Goal: Task Accomplishment & Management: Use online tool/utility

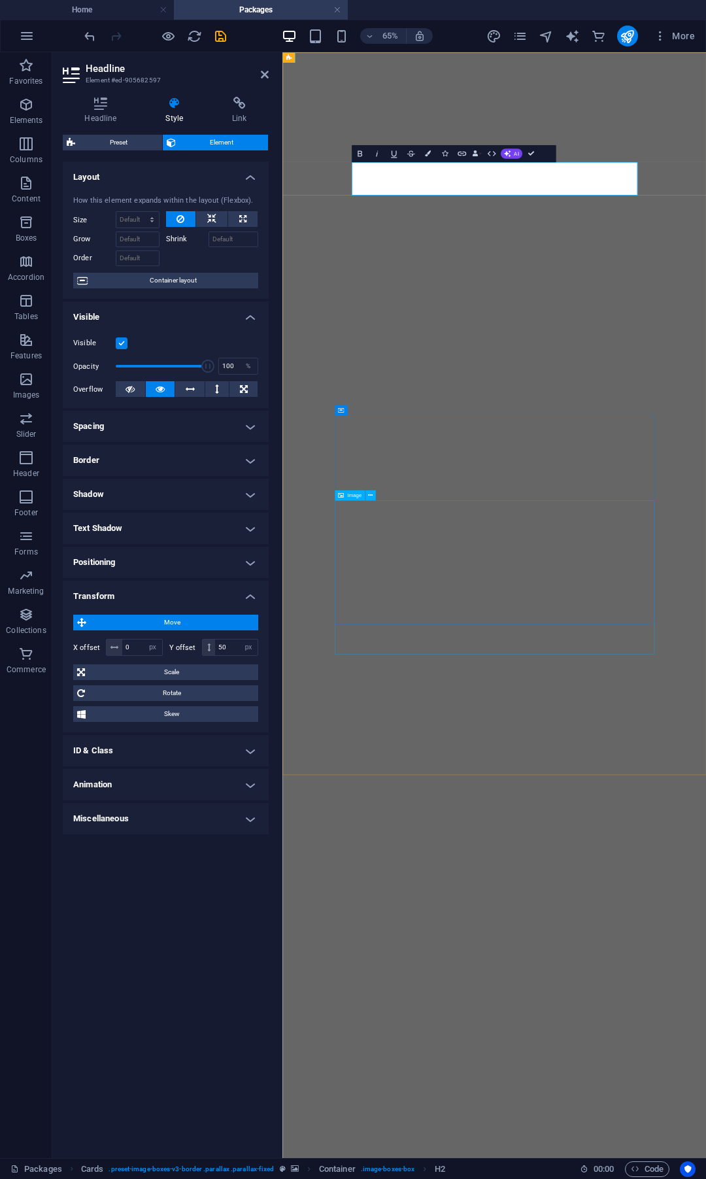
select select "px"
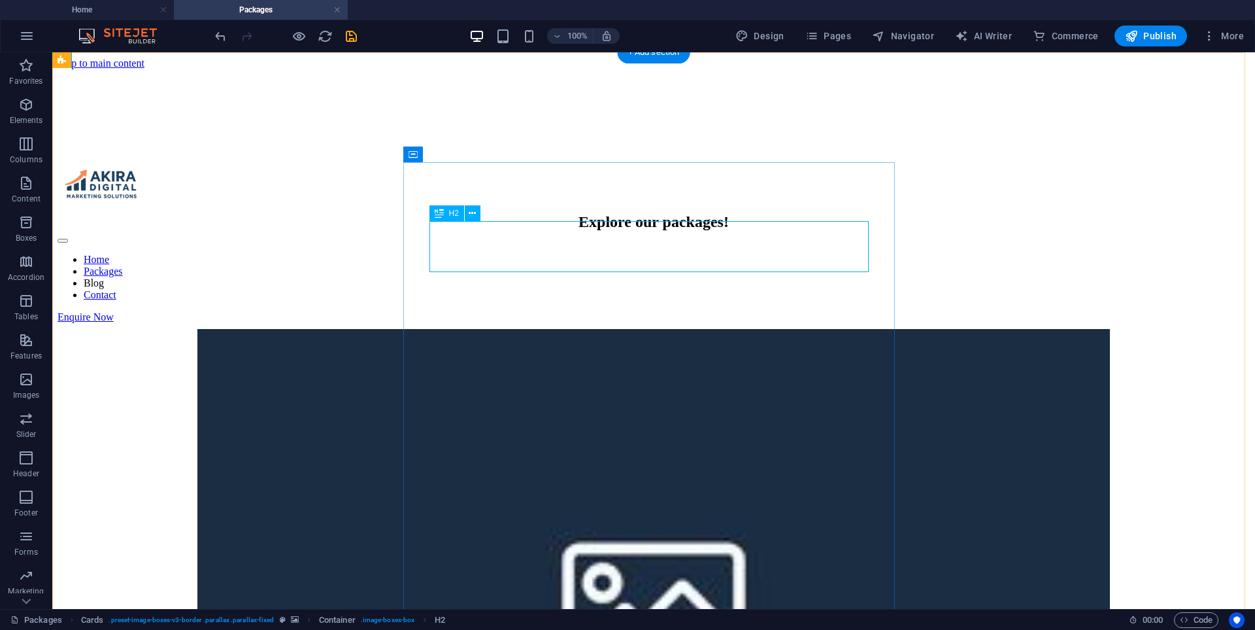
click at [591, 231] on div "Explore our packages!" at bounding box center [654, 222] width 1140 height 18
select select "px"
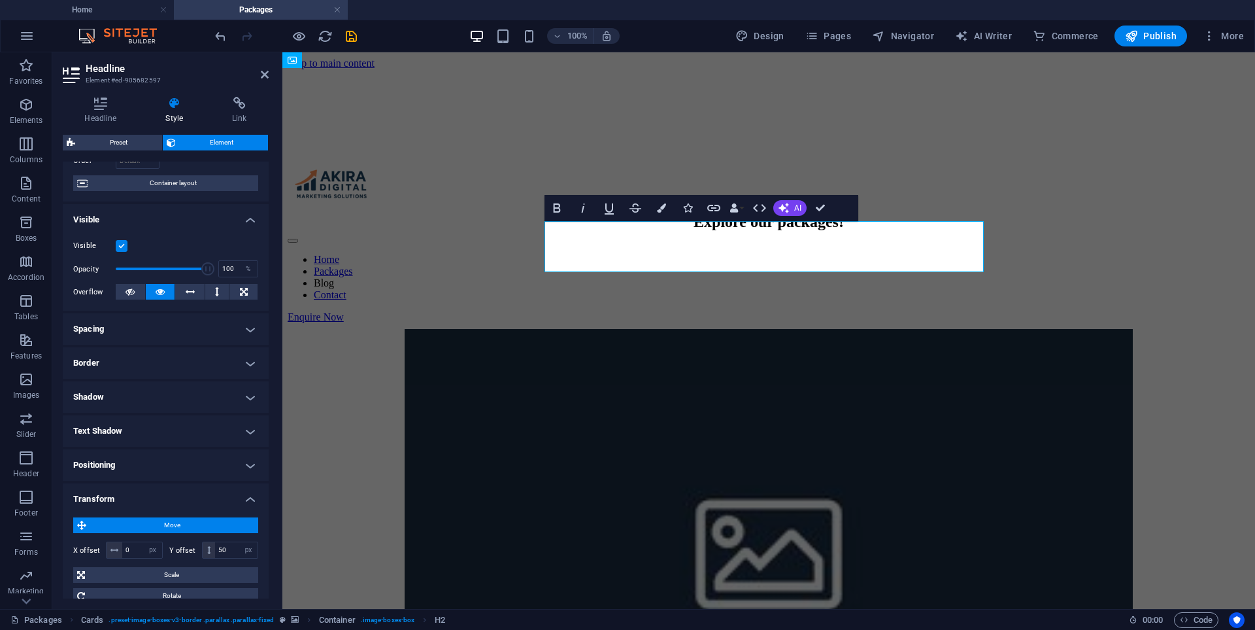
scroll to position [236, 0]
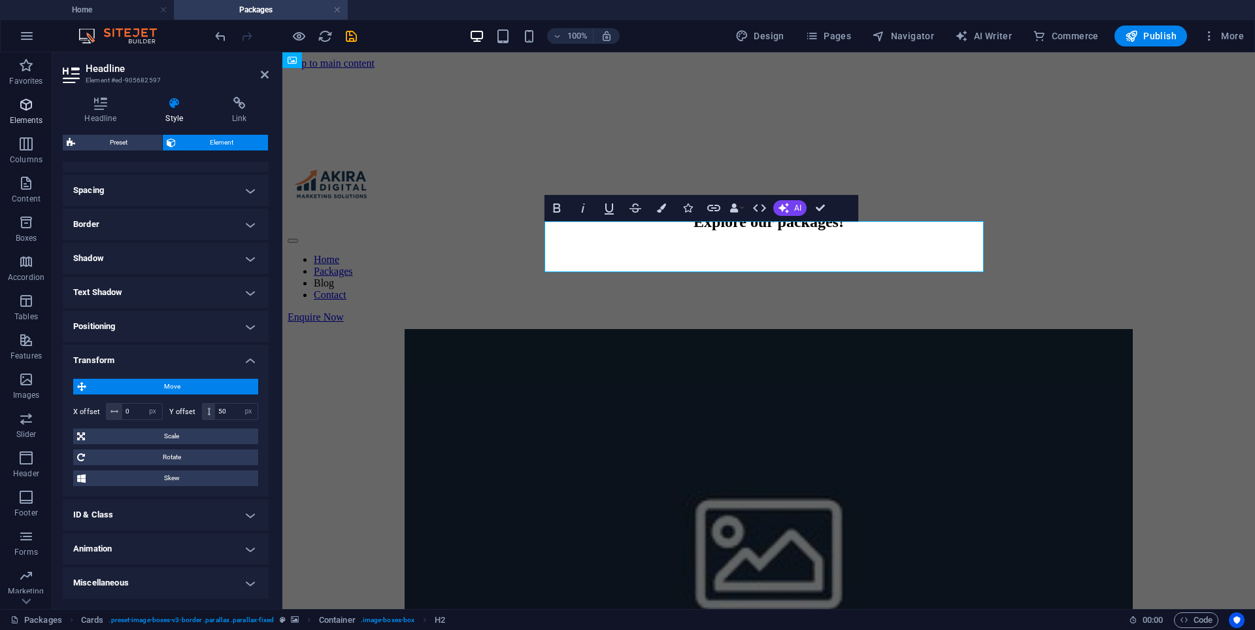
click at [29, 104] on icon "button" at bounding box center [26, 105] width 16 height 16
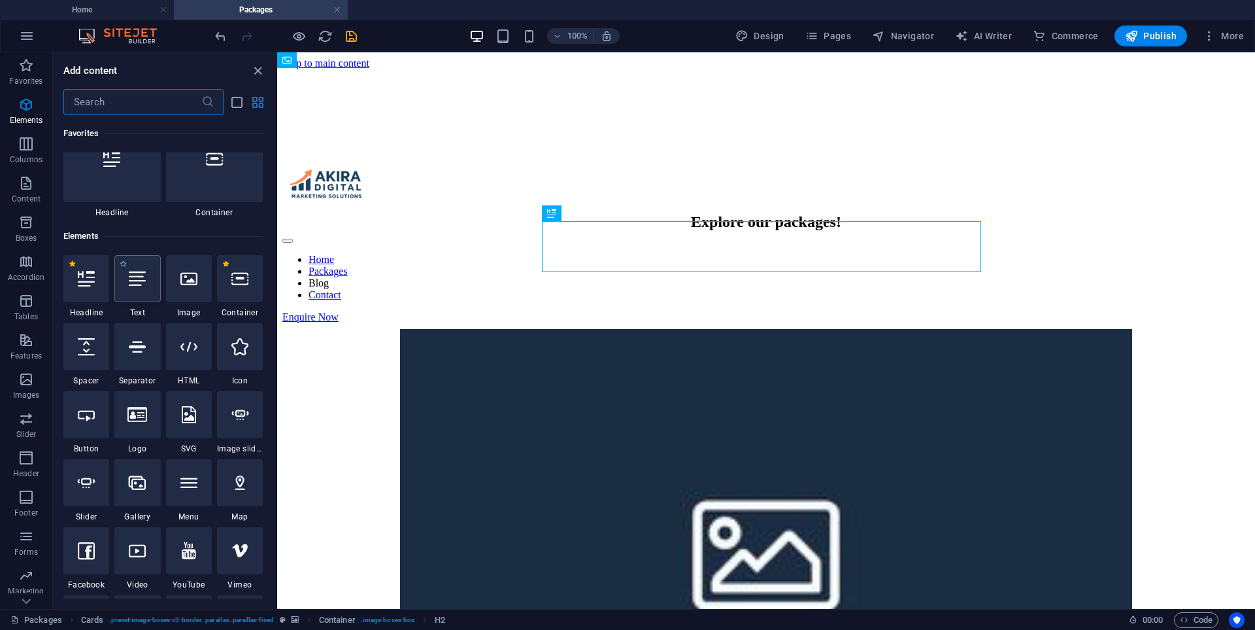
scroll to position [0, 0]
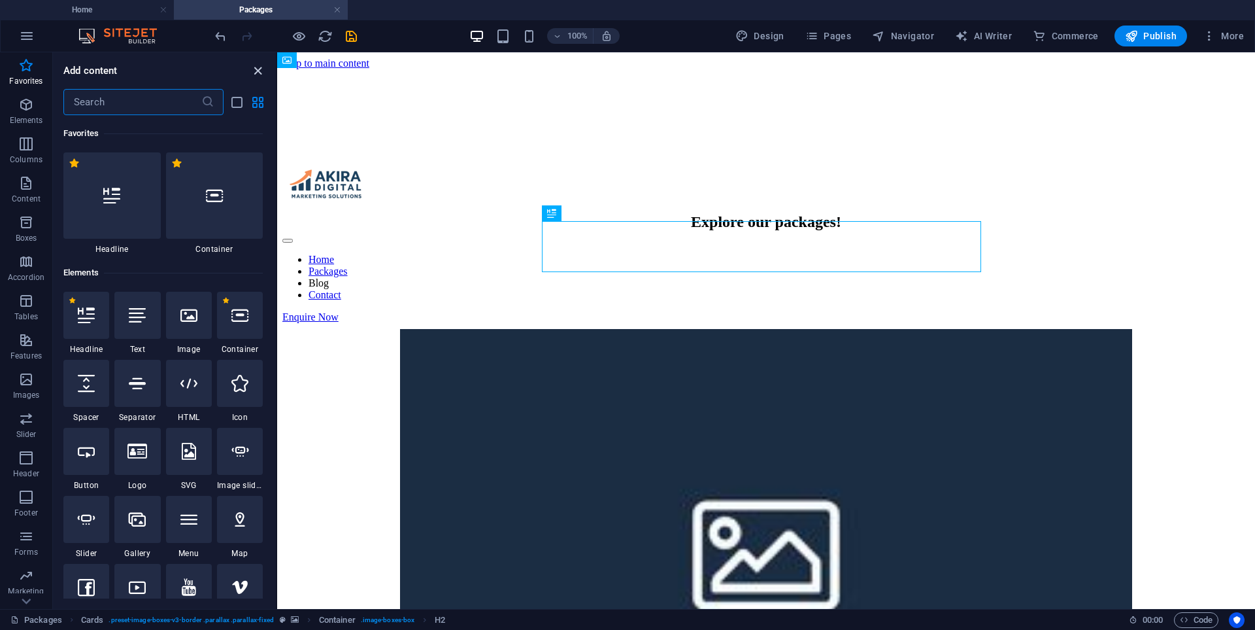
click at [260, 72] on icon "close panel" at bounding box center [257, 70] width 15 height 15
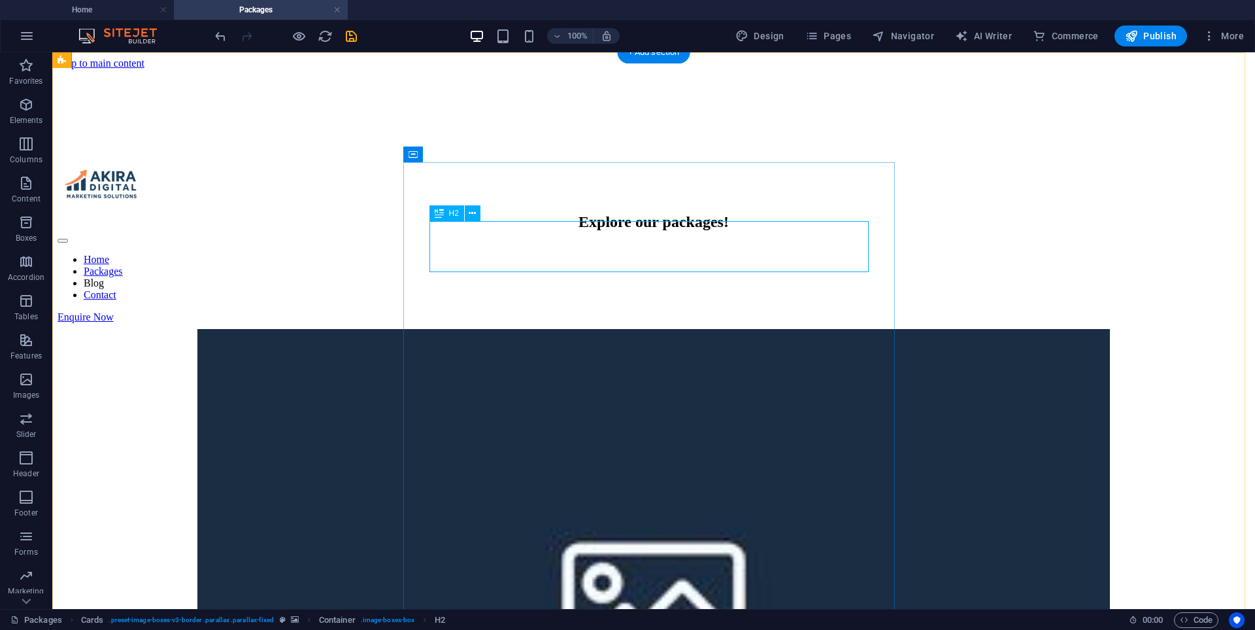
click at [564, 231] on div "Explore our packages!" at bounding box center [654, 222] width 1140 height 18
select select "px"
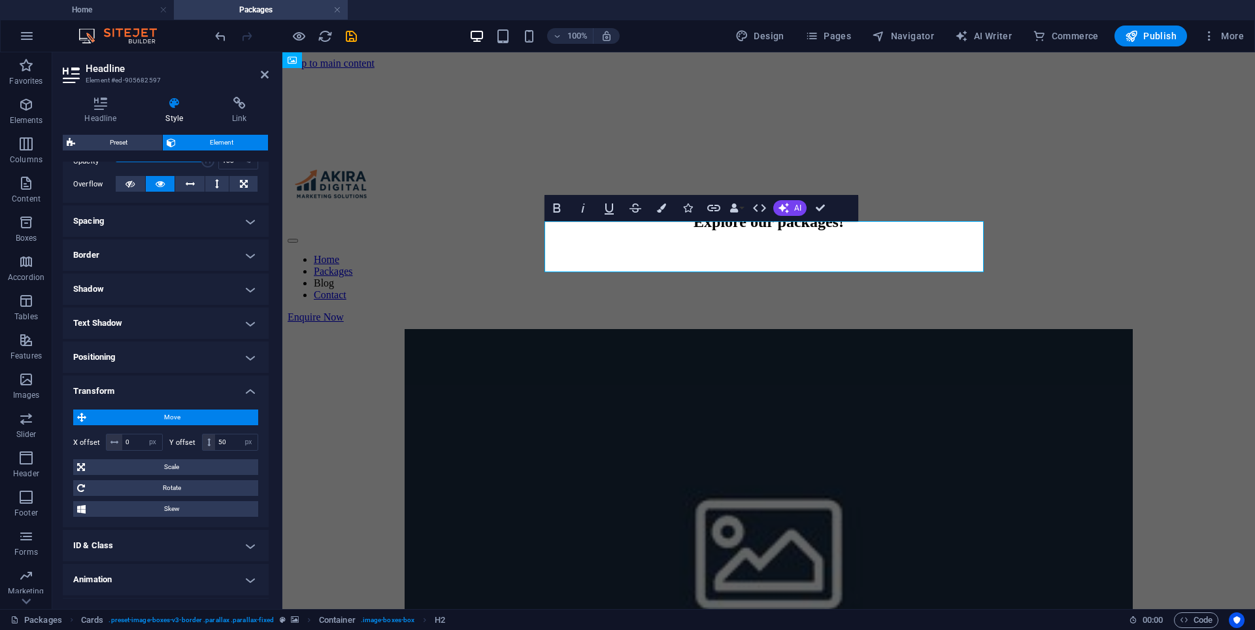
scroll to position [236, 0]
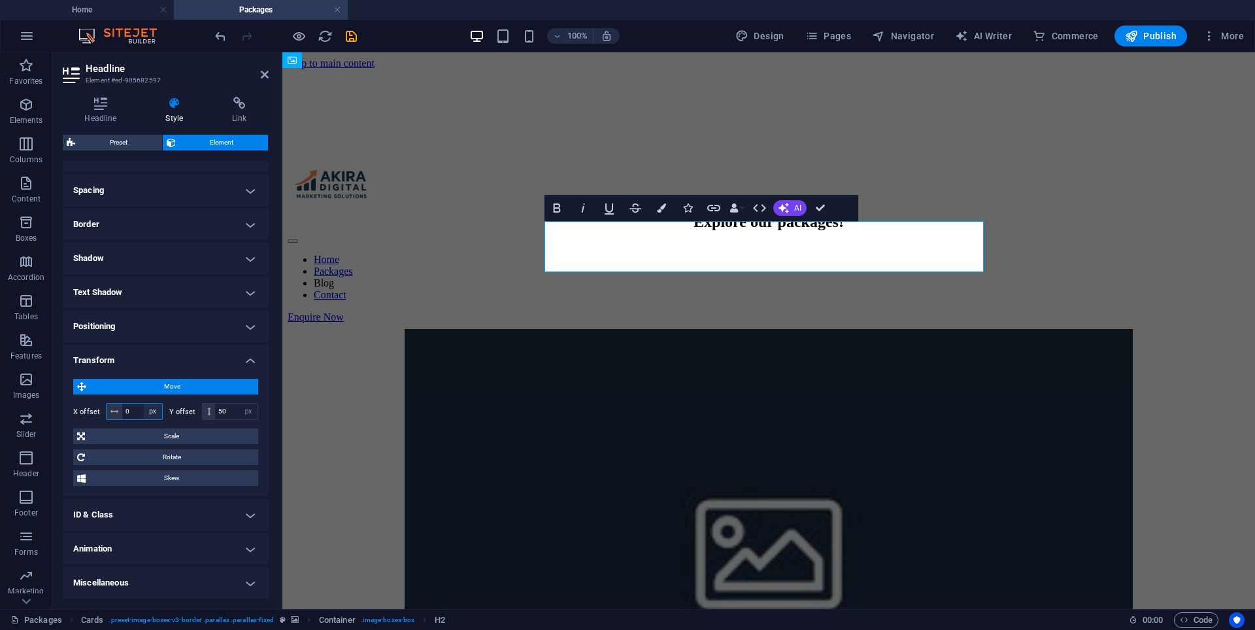
click at [141, 409] on input "0" at bounding box center [142, 411] width 40 height 16
drag, startPoint x: 132, startPoint y: 408, endPoint x: 154, endPoint y: 404, distance: 22.6
click at [134, 407] on input "20" at bounding box center [142, 411] width 40 height 16
type input "2"
type input "-130"
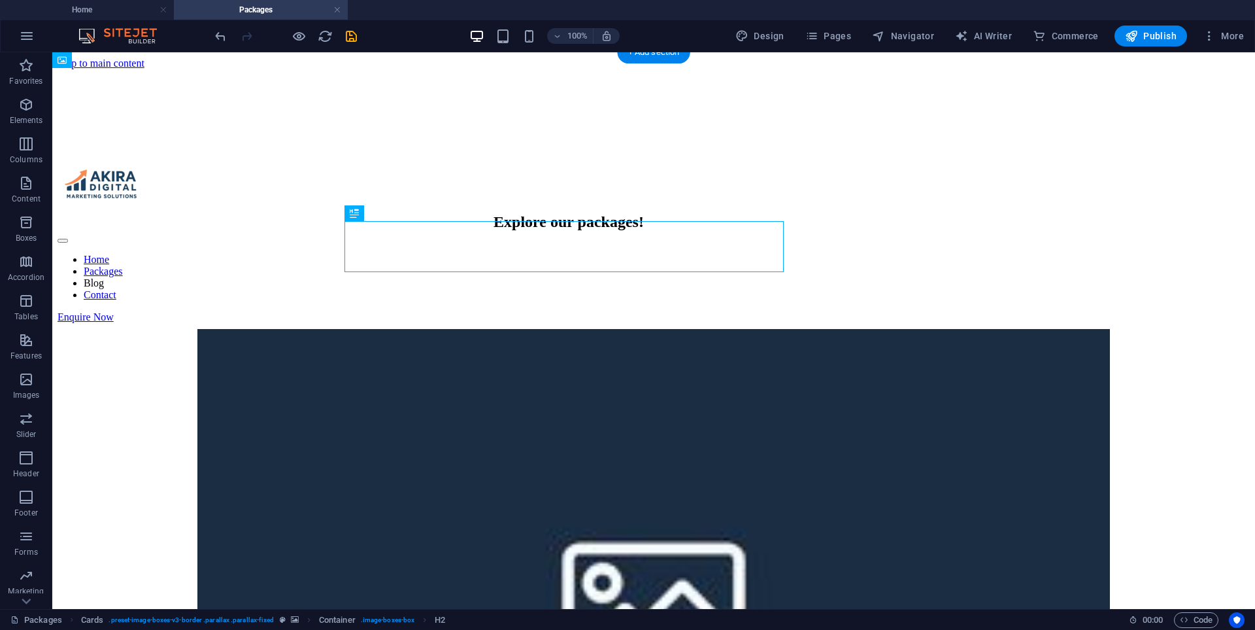
click at [338, 141] on figure at bounding box center [654, 141] width 1192 height 0
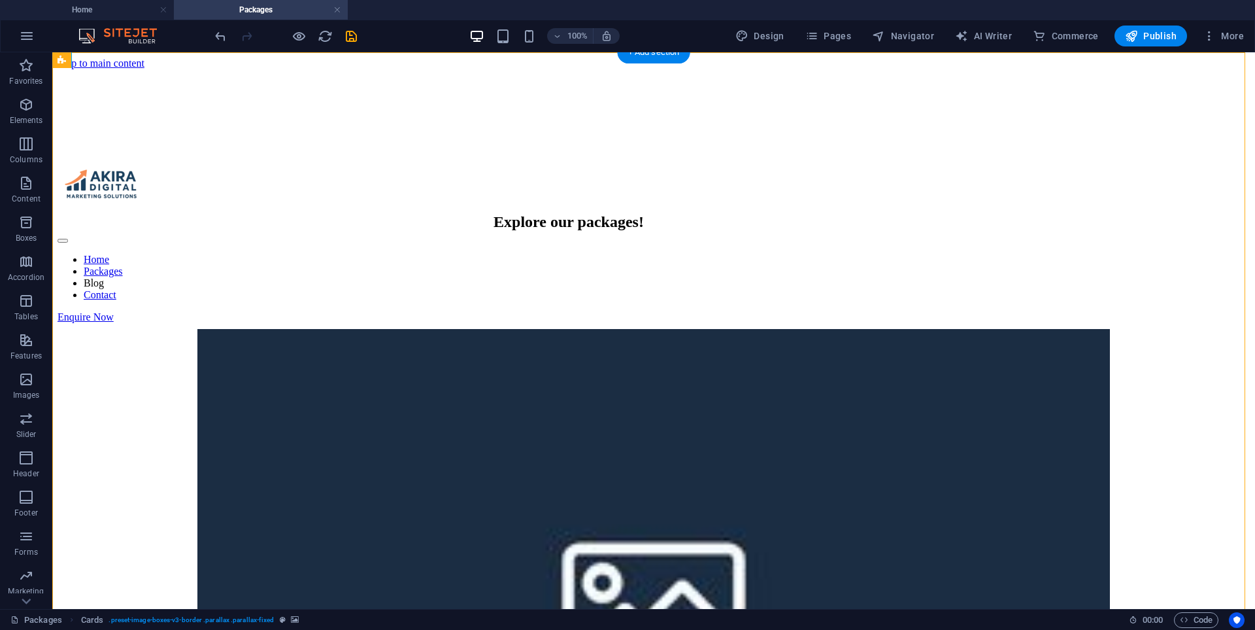
click at [264, 141] on figure at bounding box center [654, 141] width 1192 height 0
click at [263, 141] on figure at bounding box center [654, 141] width 1192 height 0
select select "px"
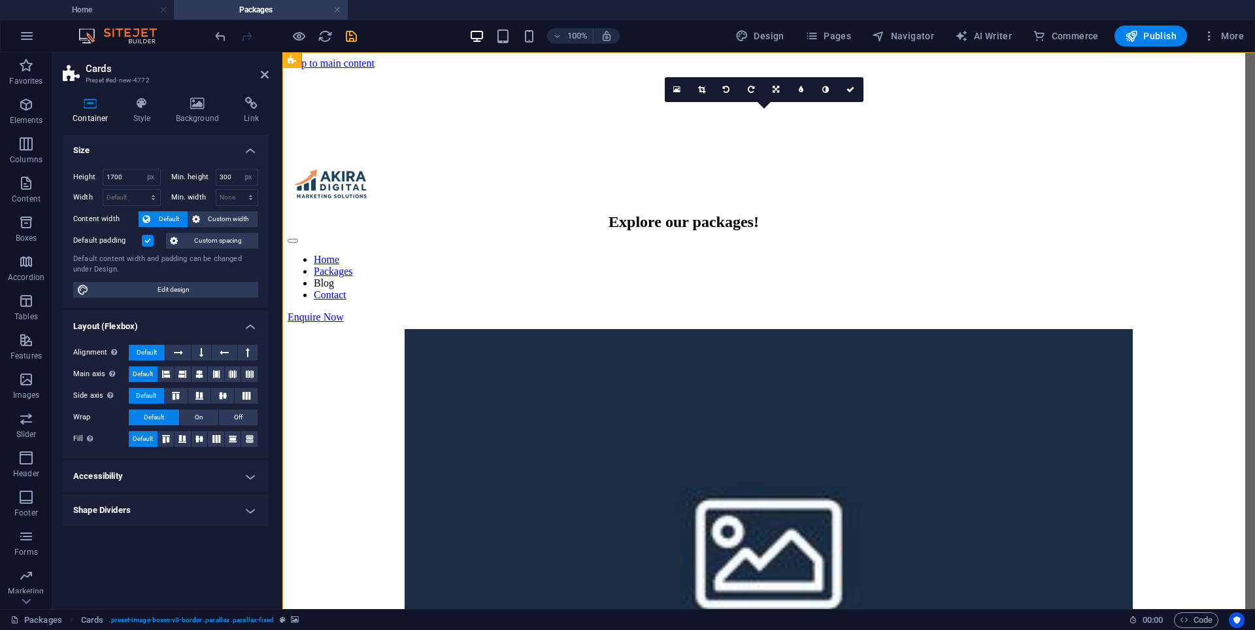
click at [263, 314] on h4 "Layout (Flexbox)" at bounding box center [166, 323] width 206 height 24
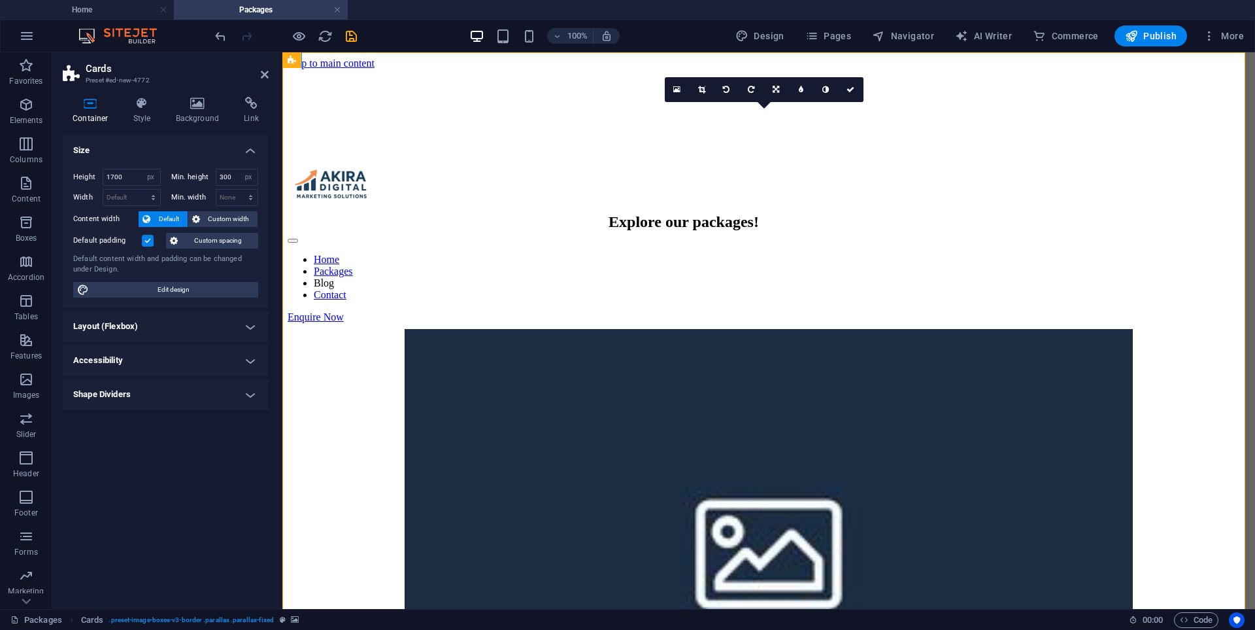
click at [407, 141] on figure at bounding box center [769, 141] width 962 height 0
click at [584, 231] on div "Explore our packages!" at bounding box center [684, 222] width 910 height 18
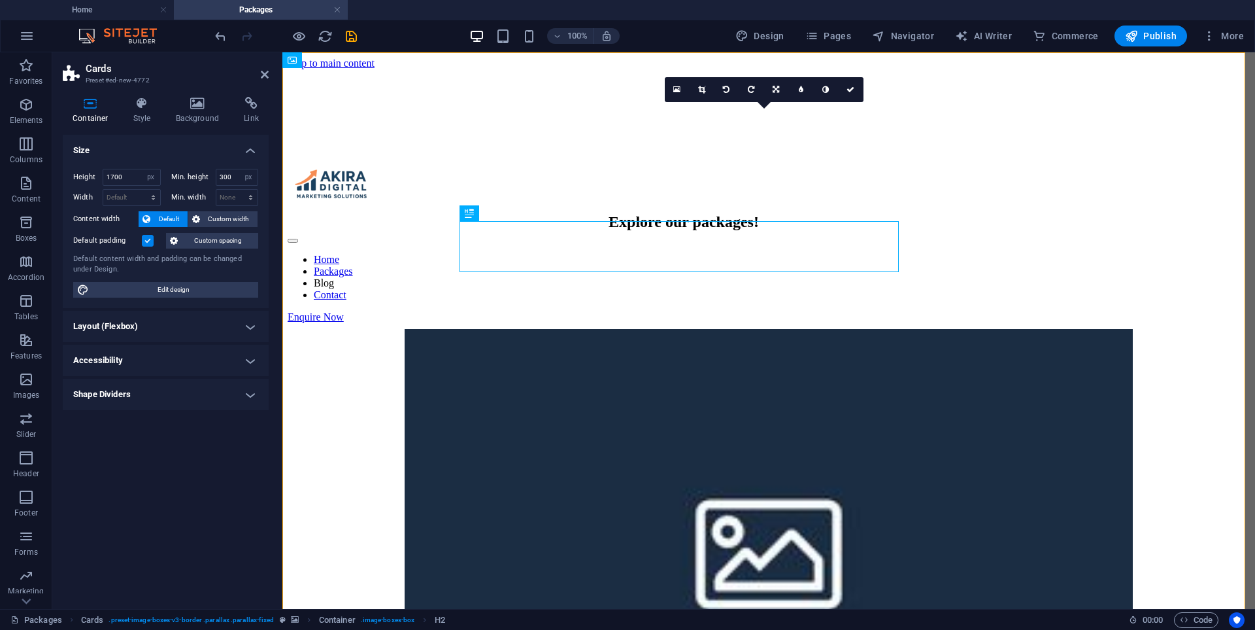
click at [475, 141] on figure at bounding box center [769, 141] width 962 height 0
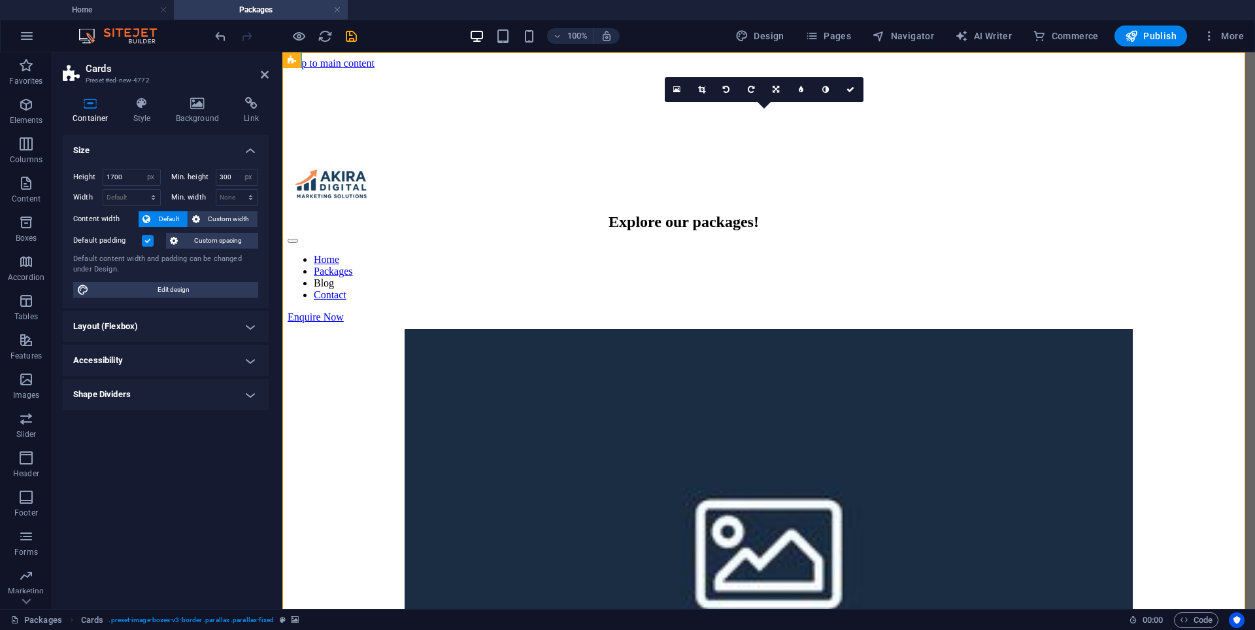
drag, startPoint x: 519, startPoint y: 351, endPoint x: 542, endPoint y: 352, distance: 22.9
click at [569, 231] on div "Explore our packages!" at bounding box center [684, 222] width 910 height 18
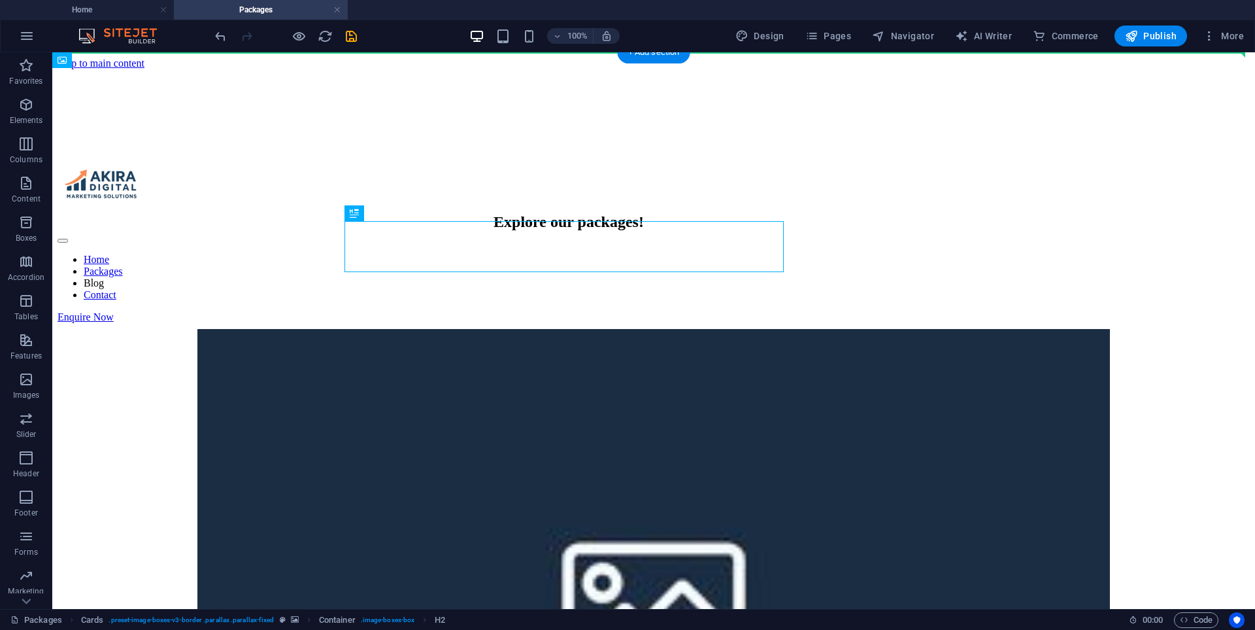
drag, startPoint x: 379, startPoint y: 252, endPoint x: 182, endPoint y: 263, distance: 196.4
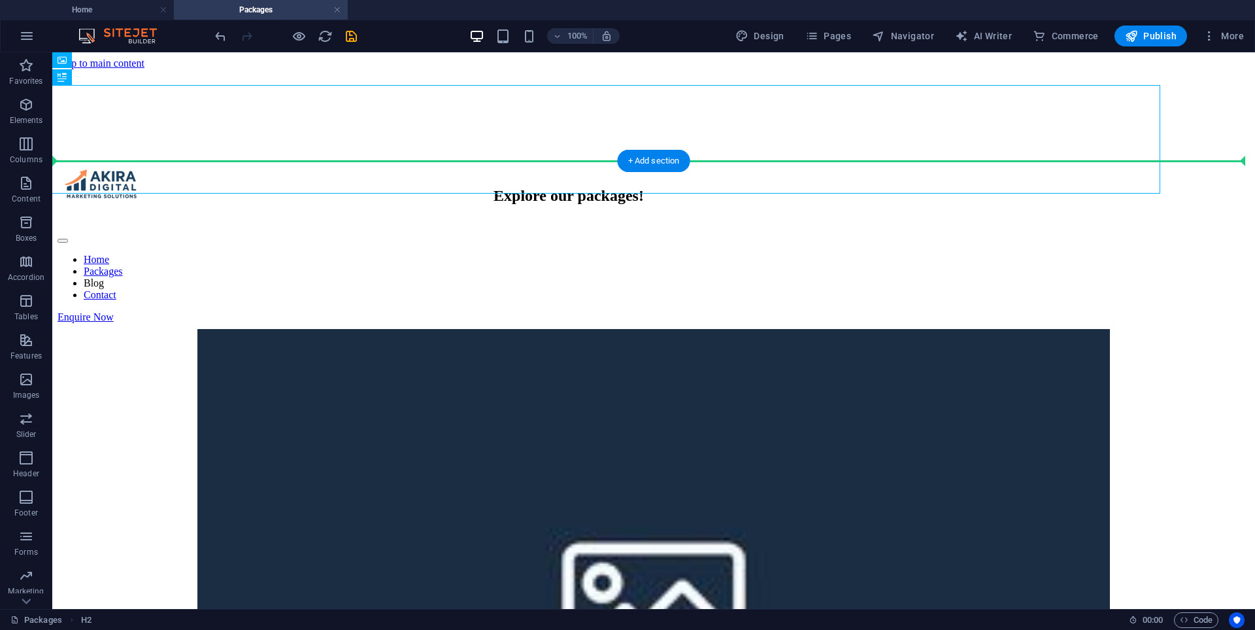
drag, startPoint x: 356, startPoint y: 135, endPoint x: 263, endPoint y: 290, distance: 180.3
drag, startPoint x: 384, startPoint y: 154, endPoint x: 352, endPoint y: 295, distance: 145.4
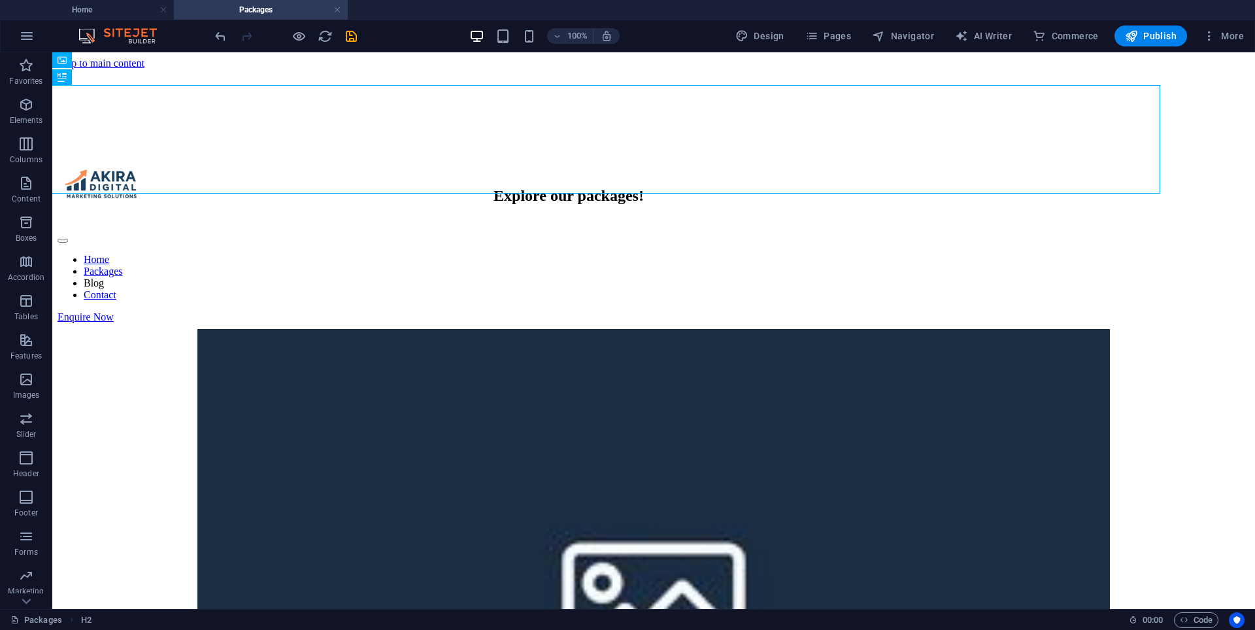
click at [230, 39] on div at bounding box center [285, 35] width 146 height 21
click at [220, 39] on icon "undo" at bounding box center [220, 36] width 15 height 15
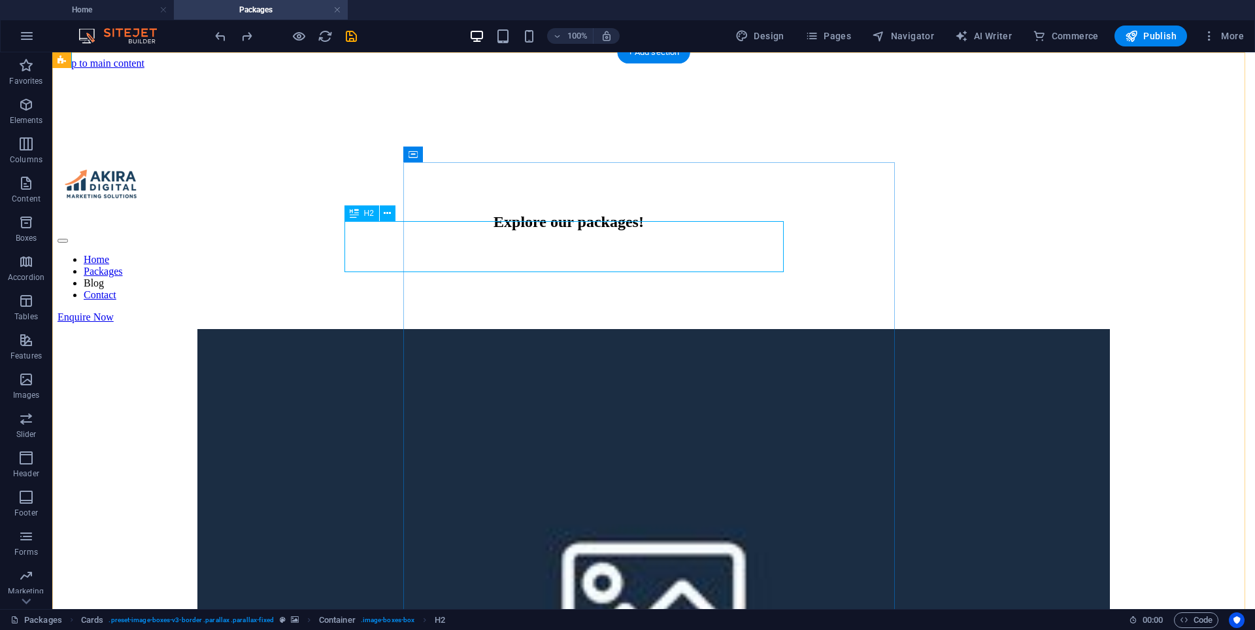
click at [512, 231] on div "Explore our packages!" at bounding box center [569, 222] width 1140 height 18
click at [565, 231] on div "Explore our packages!" at bounding box center [569, 222] width 1140 height 18
click at [205, 141] on figure at bounding box center [654, 141] width 1192 height 0
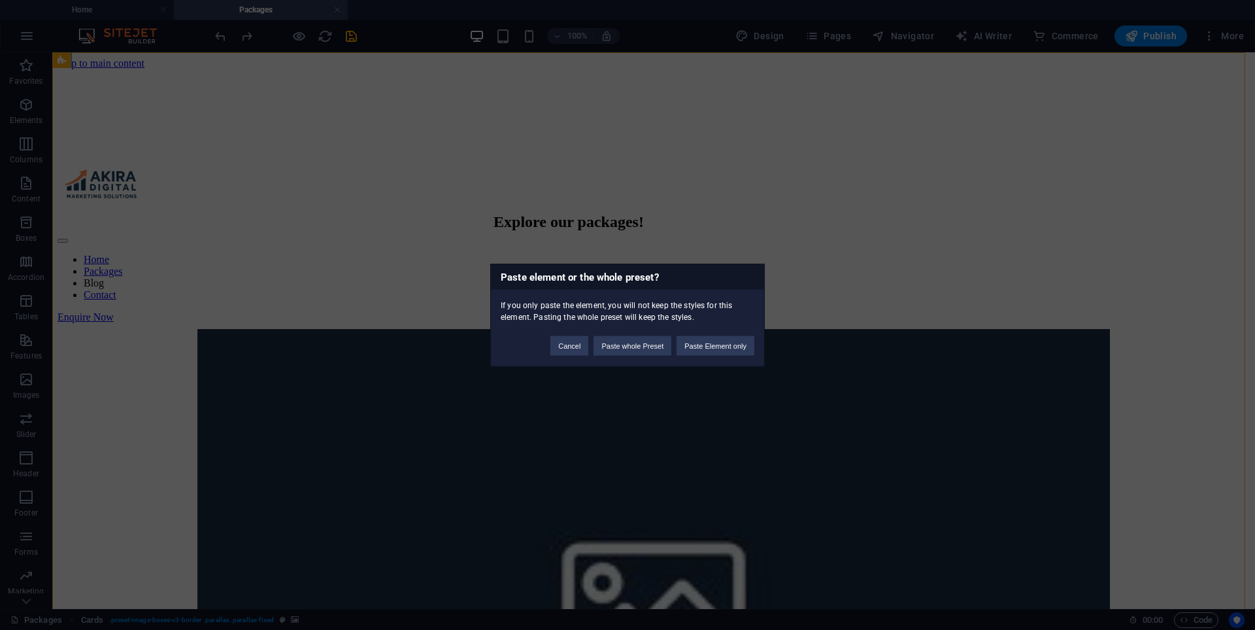
drag, startPoint x: 725, startPoint y: 346, endPoint x: 597, endPoint y: 343, distance: 128.2
click at [705, 346] on button "Paste Element only" at bounding box center [716, 345] width 78 height 20
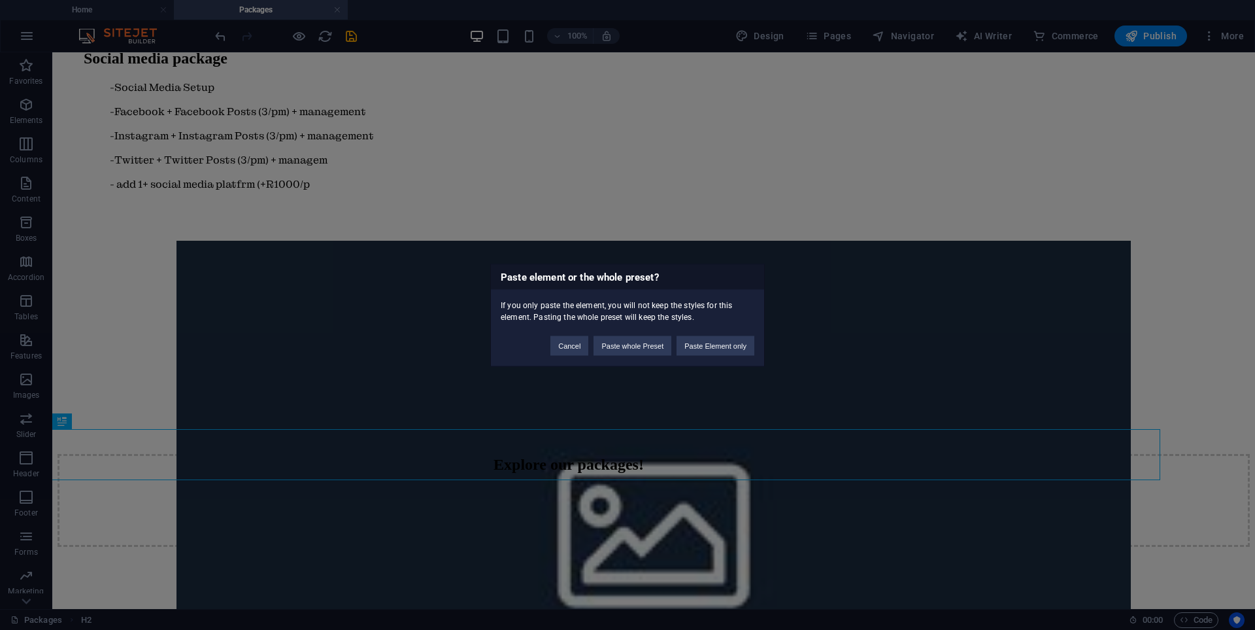
scroll to position [892, 0]
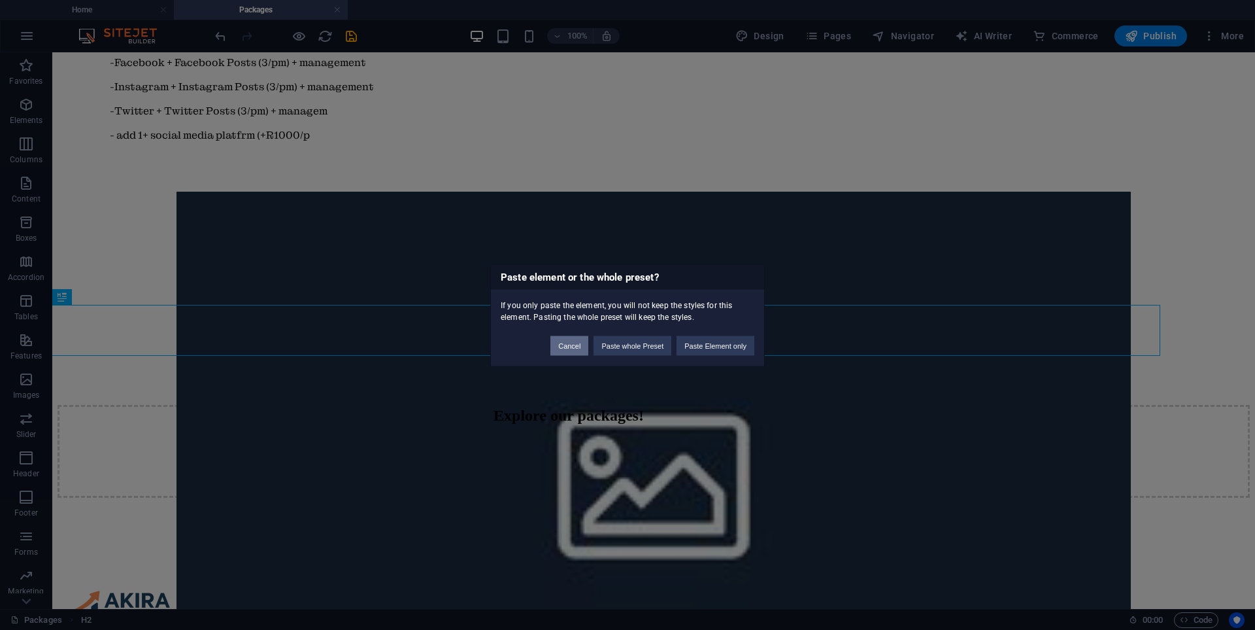
click at [575, 345] on button "Cancel" at bounding box center [569, 345] width 38 height 20
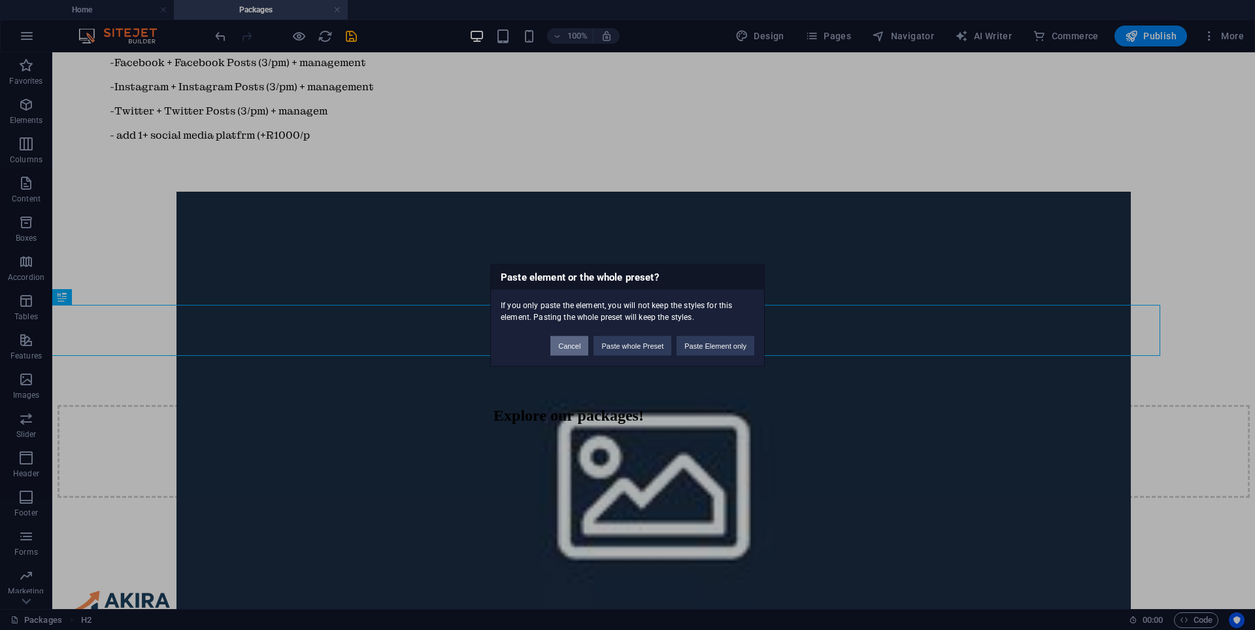
click at [577, 350] on button "Cancel" at bounding box center [569, 345] width 38 height 20
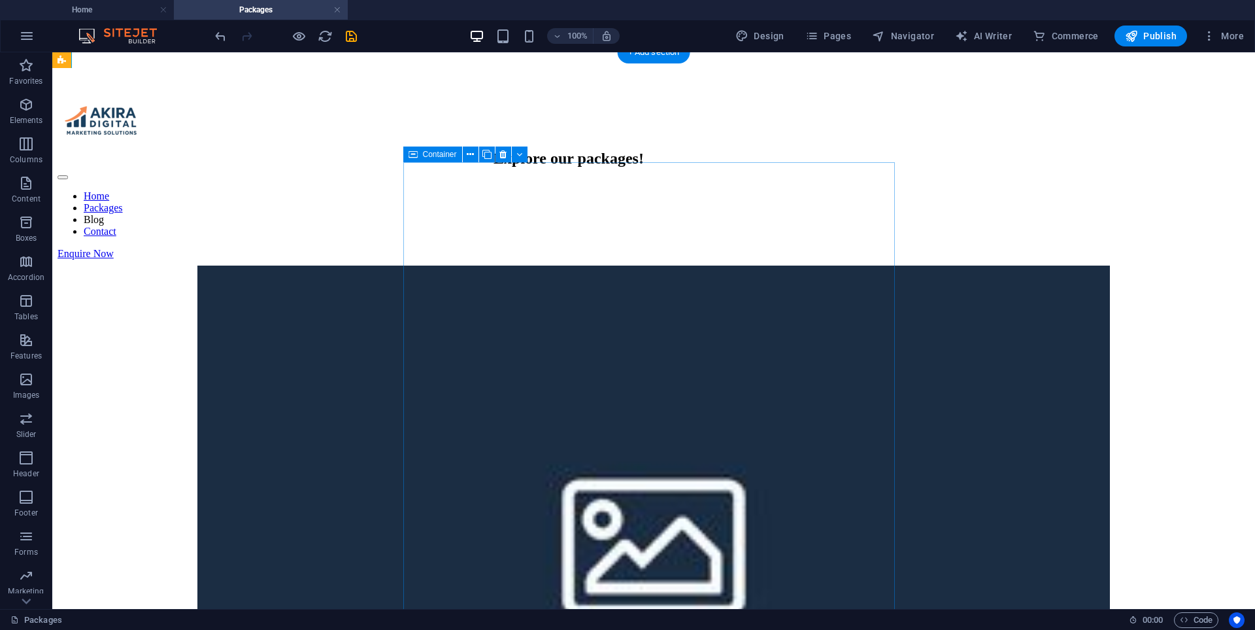
scroll to position [0, 0]
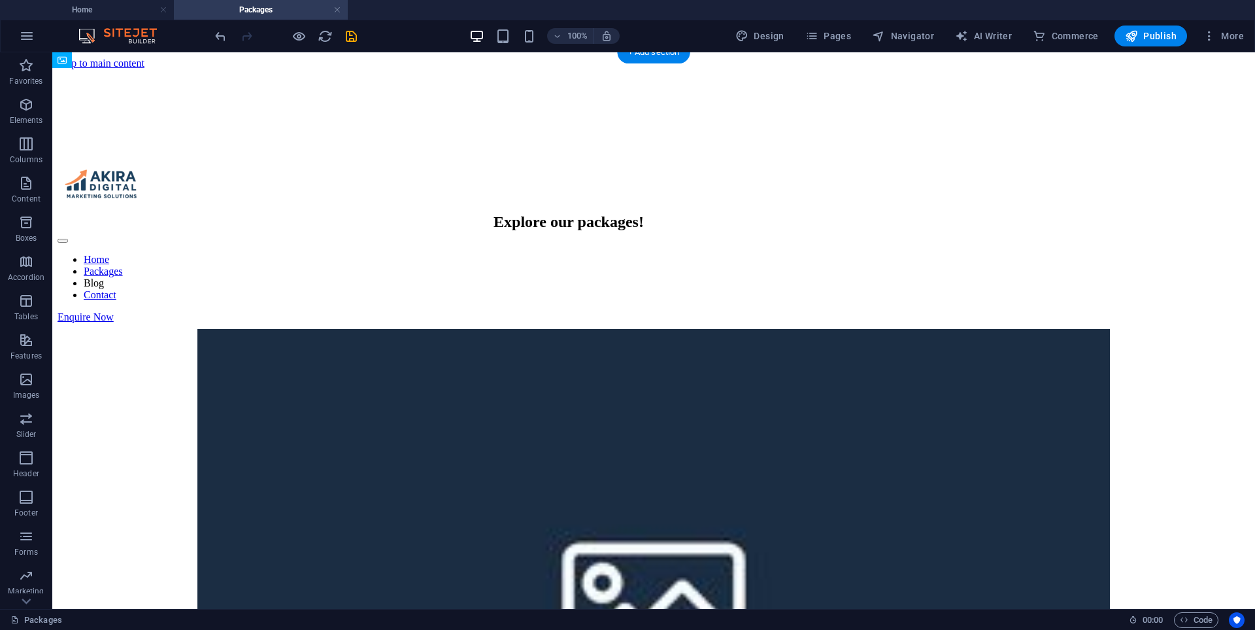
click at [250, 141] on figure at bounding box center [654, 141] width 1192 height 0
click at [271, 141] on figure at bounding box center [654, 141] width 1192 height 0
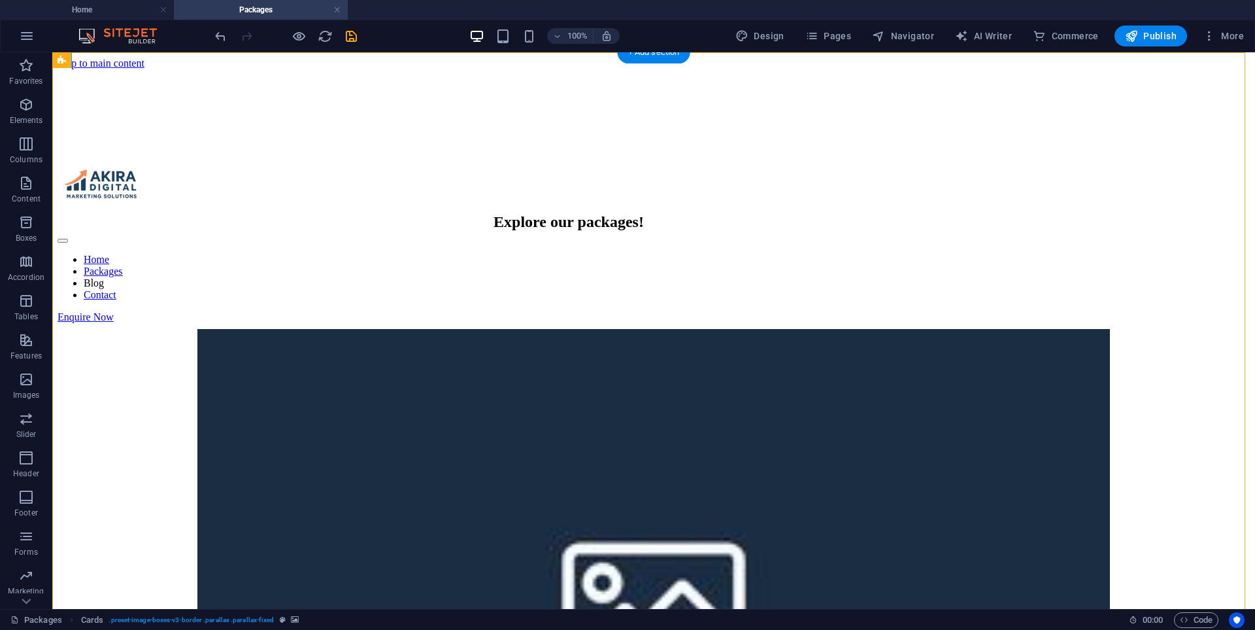
click at [271, 141] on figure at bounding box center [654, 141] width 1192 height 0
select select "px"
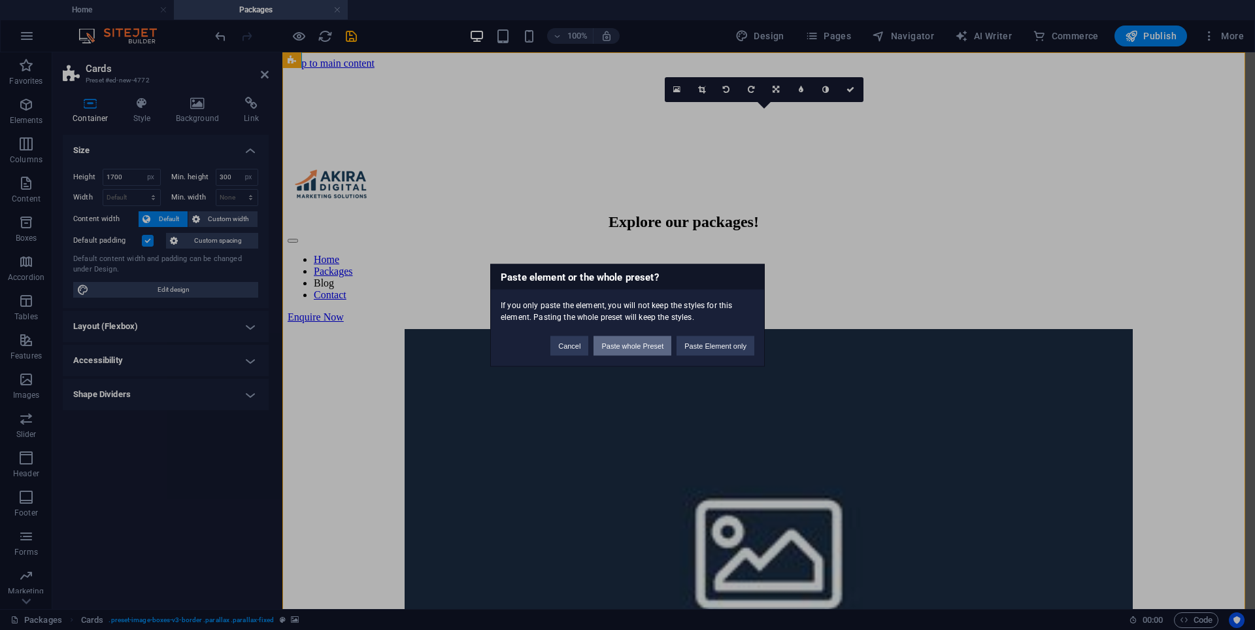
click at [648, 349] on button "Paste whole Preset" at bounding box center [633, 345] width 78 height 20
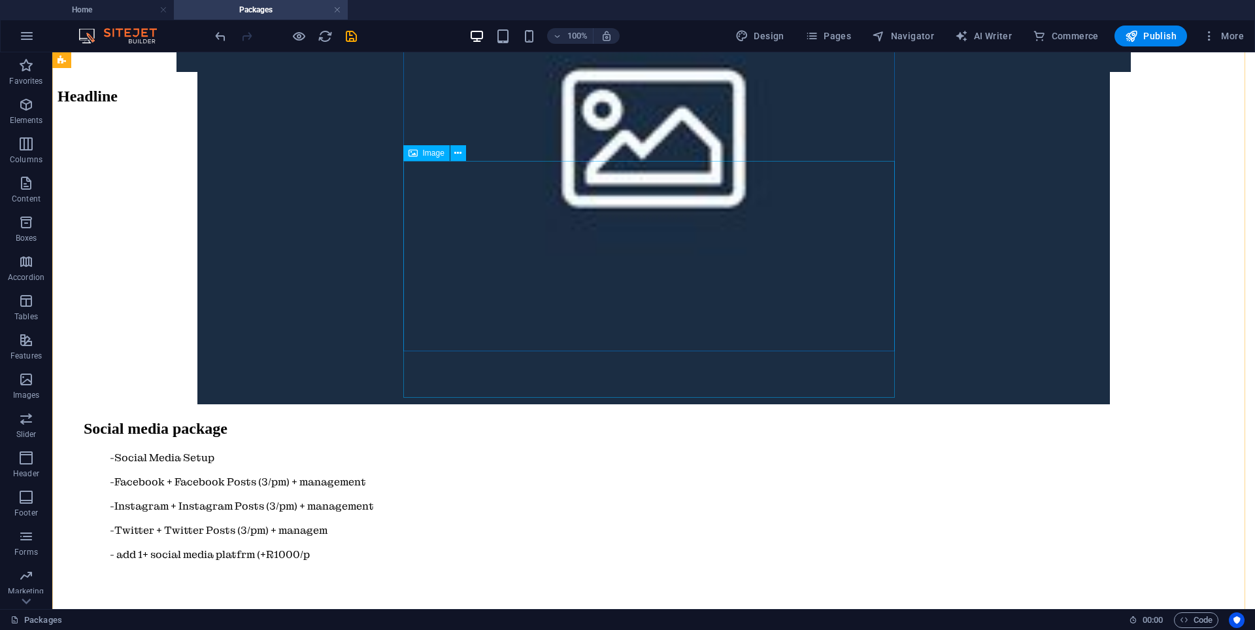
scroll to position [1634, 0]
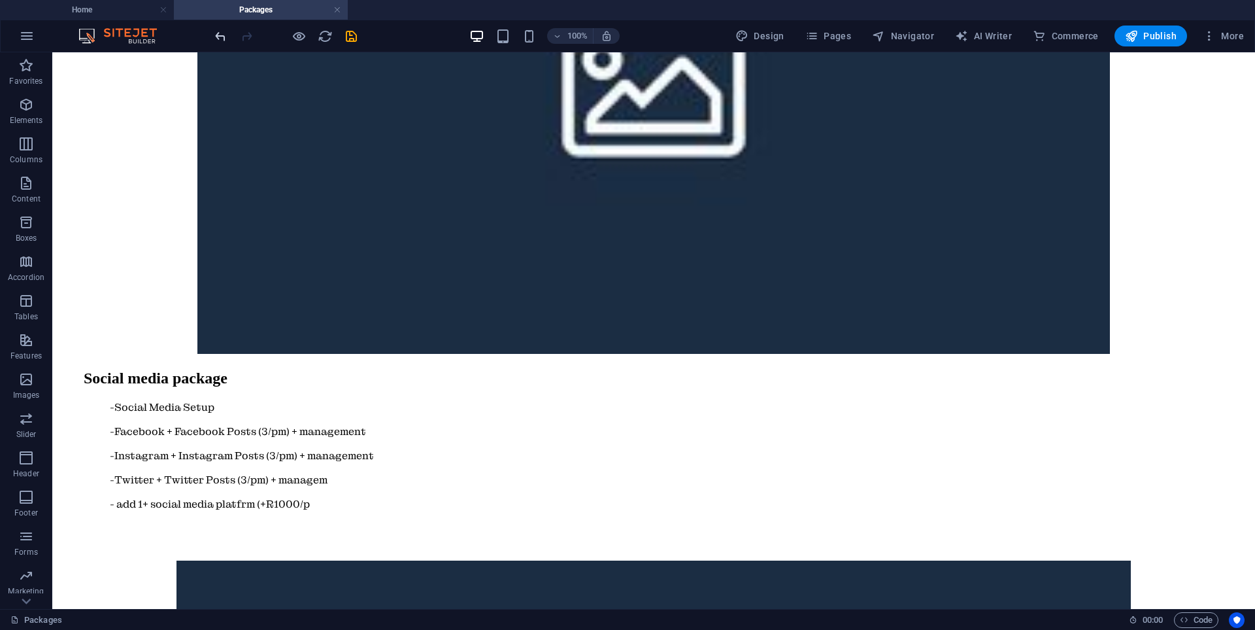
click at [226, 35] on icon "undo" at bounding box center [220, 36] width 15 height 15
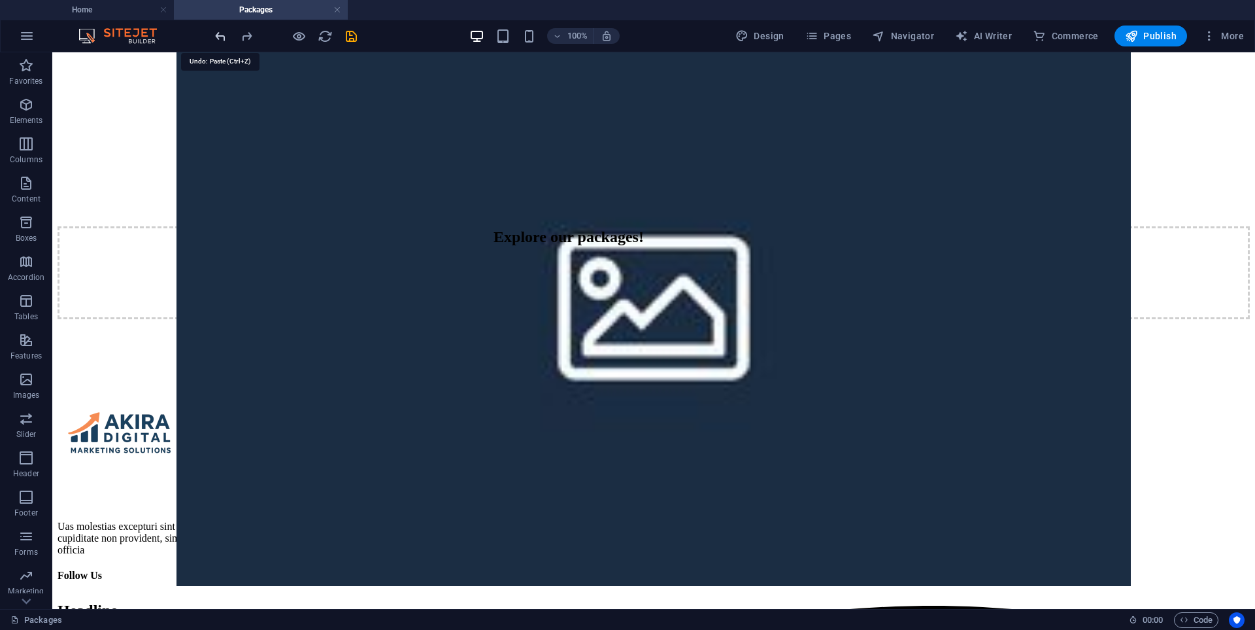
click at [222, 35] on icon "undo" at bounding box center [220, 36] width 15 height 15
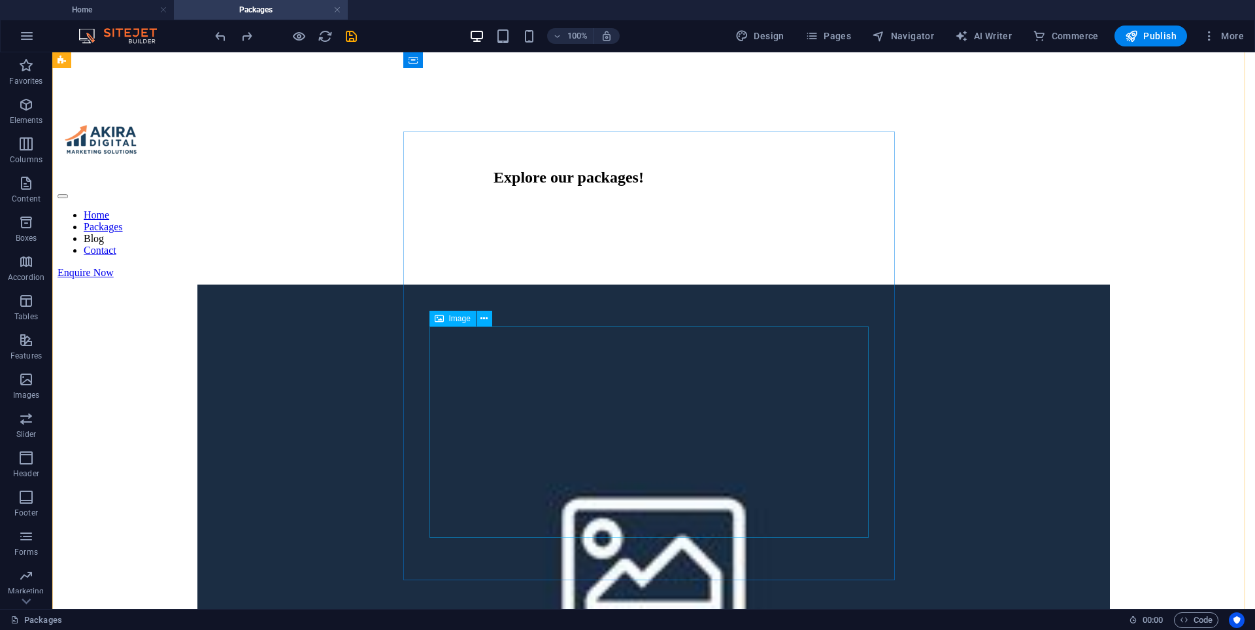
scroll to position [0, 0]
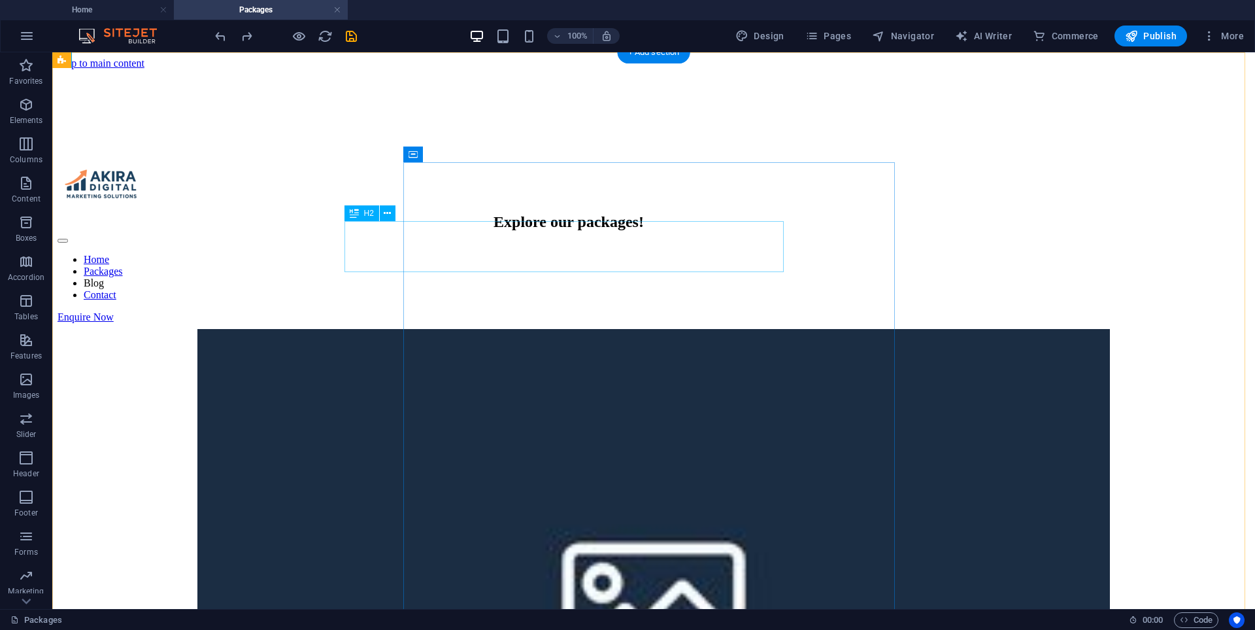
click at [538, 231] on div "Explore our packages!" at bounding box center [569, 222] width 1140 height 18
click at [630, 231] on div "Explore our packages!" at bounding box center [569, 222] width 1140 height 18
click at [256, 141] on figure at bounding box center [654, 141] width 1192 height 0
click at [252, 141] on figure at bounding box center [654, 141] width 1192 height 0
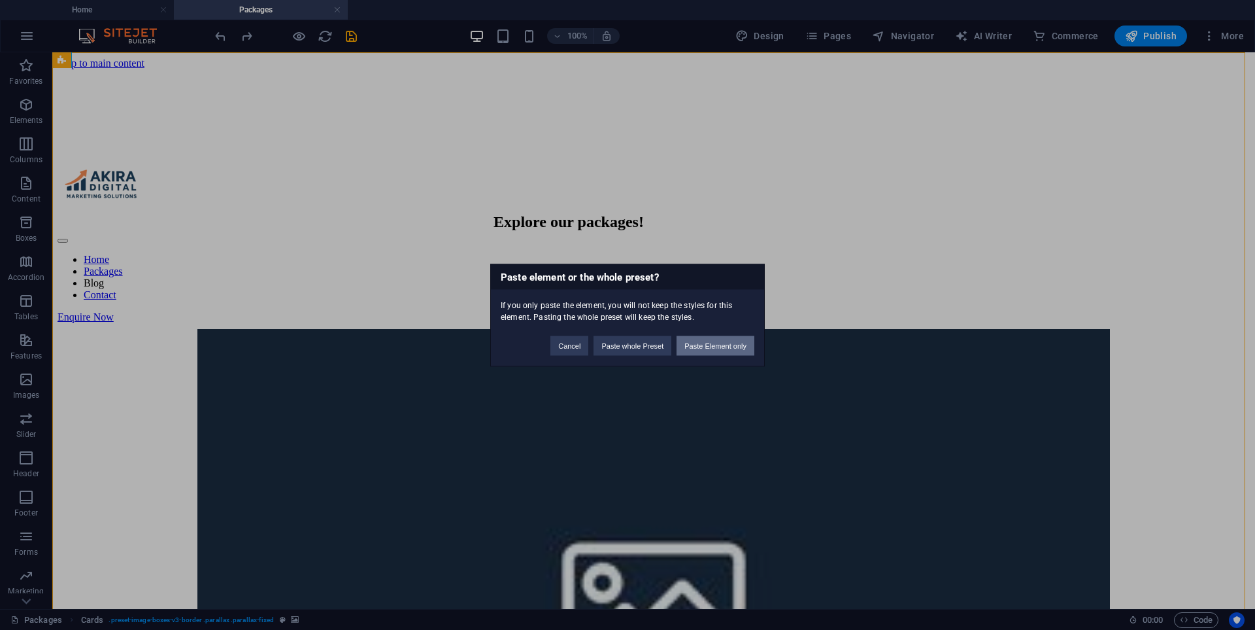
click at [705, 340] on button "Paste Element only" at bounding box center [716, 345] width 78 height 20
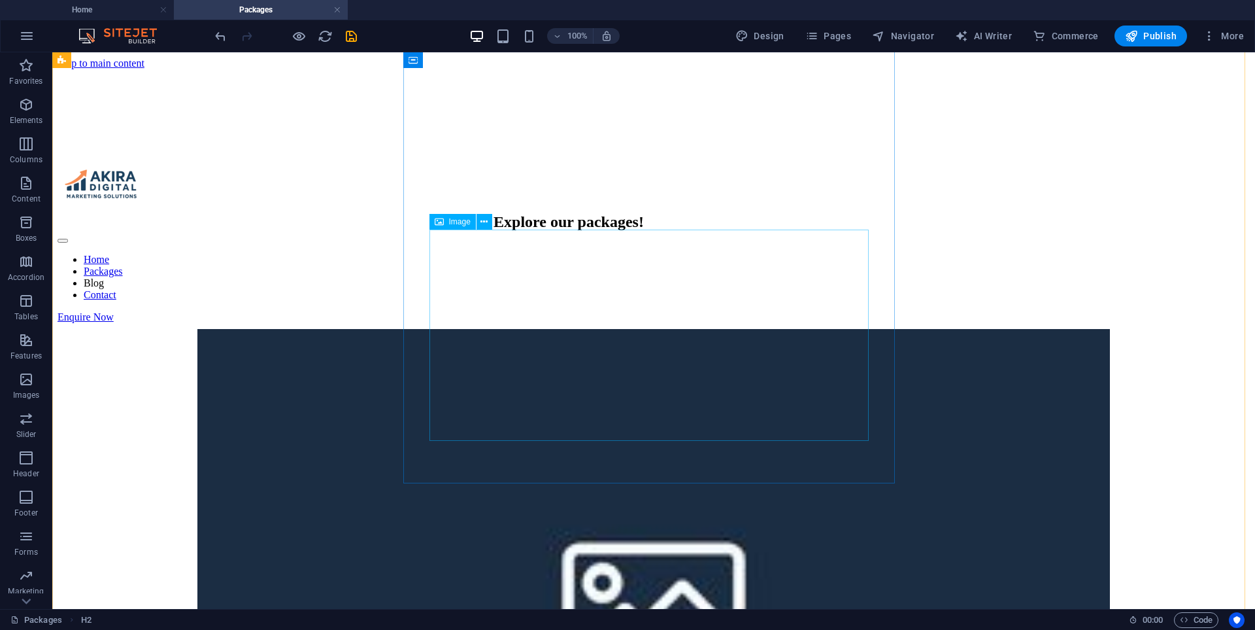
scroll to position [892, 0]
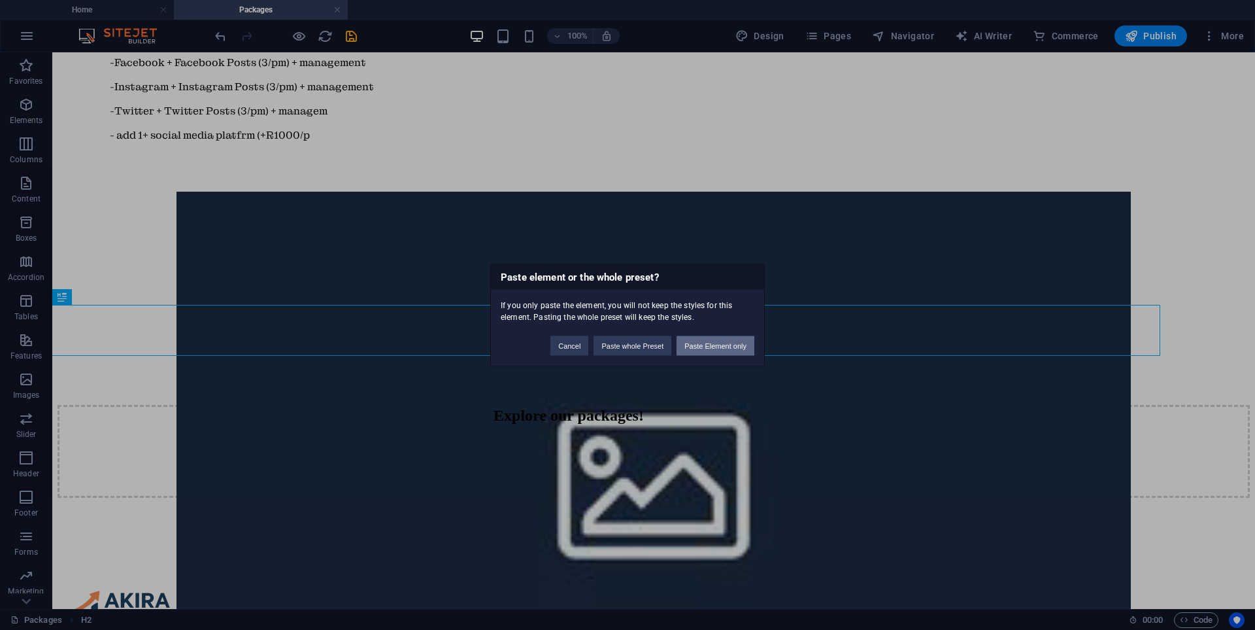
click at [705, 345] on button "Paste Element only" at bounding box center [716, 345] width 78 height 20
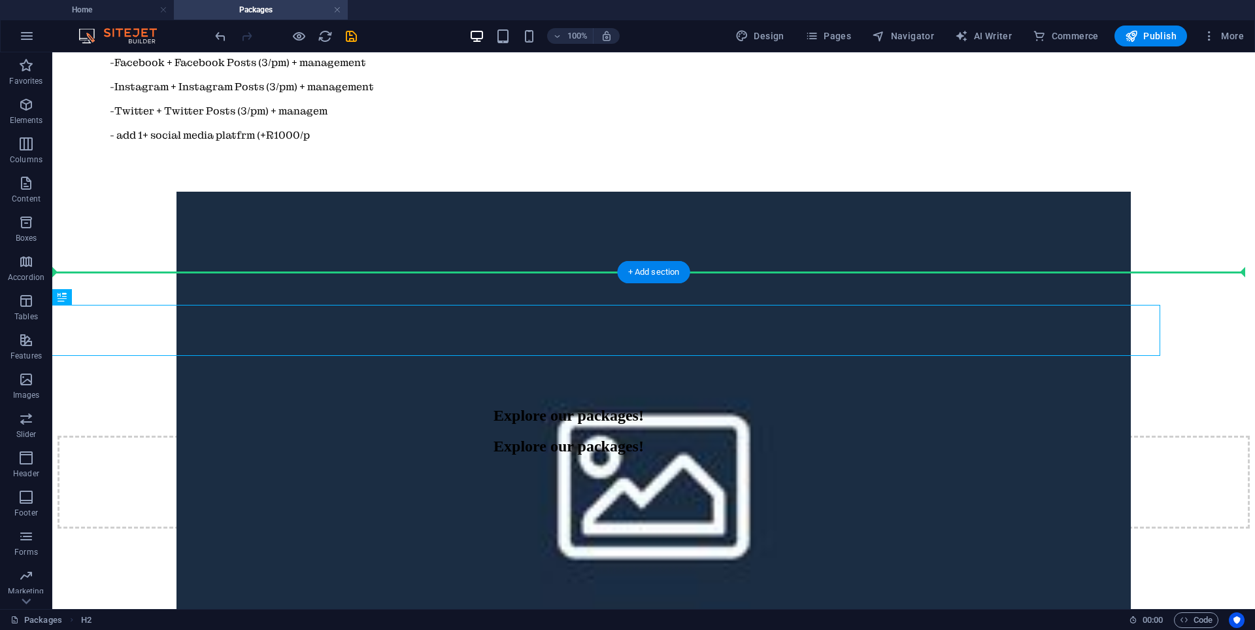
drag, startPoint x: 367, startPoint y: 349, endPoint x: 311, endPoint y: 183, distance: 175.3
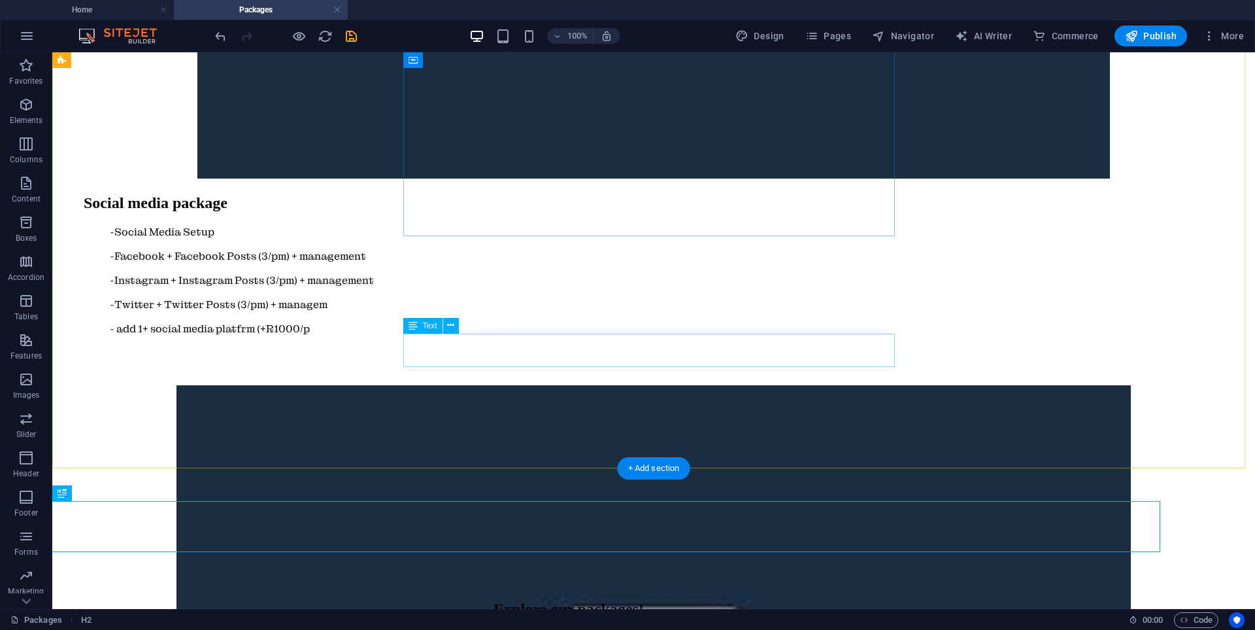
scroll to position [696, 0]
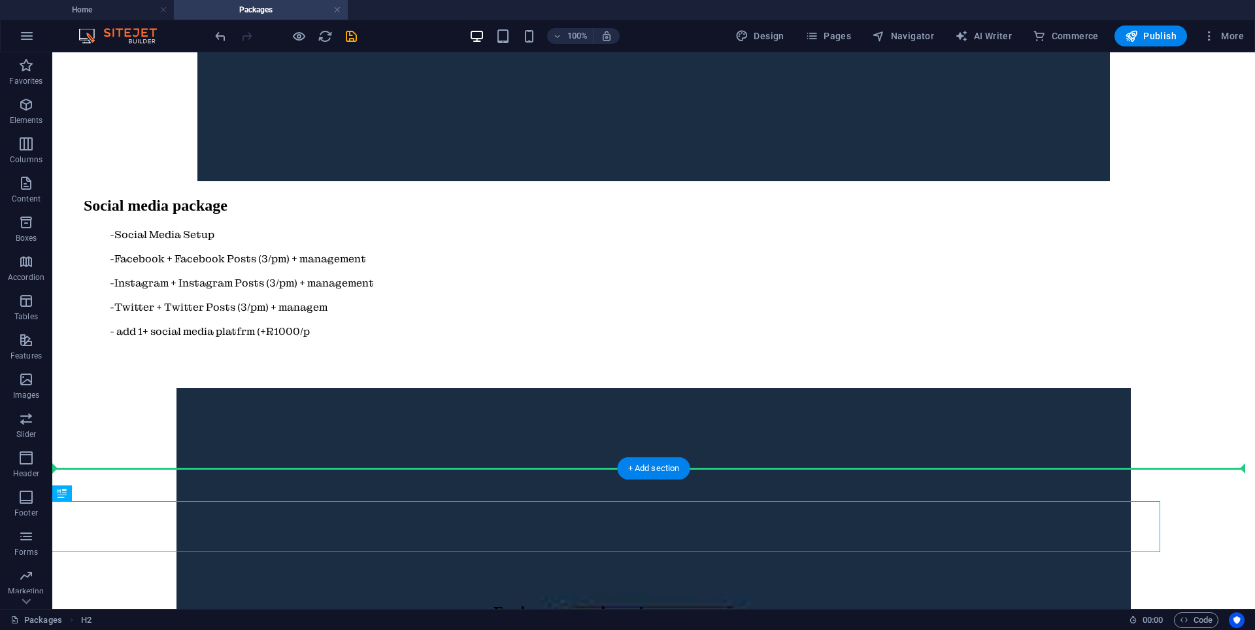
drag, startPoint x: 474, startPoint y: 520, endPoint x: 312, endPoint y: 189, distance: 369.0
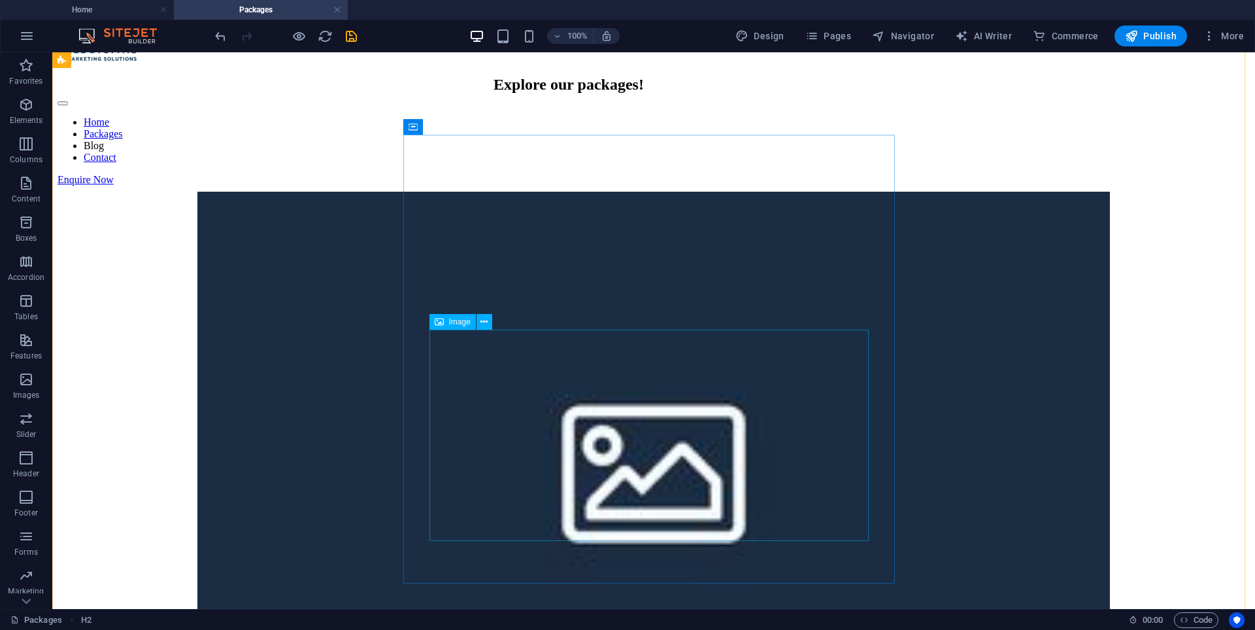
scroll to position [0, 0]
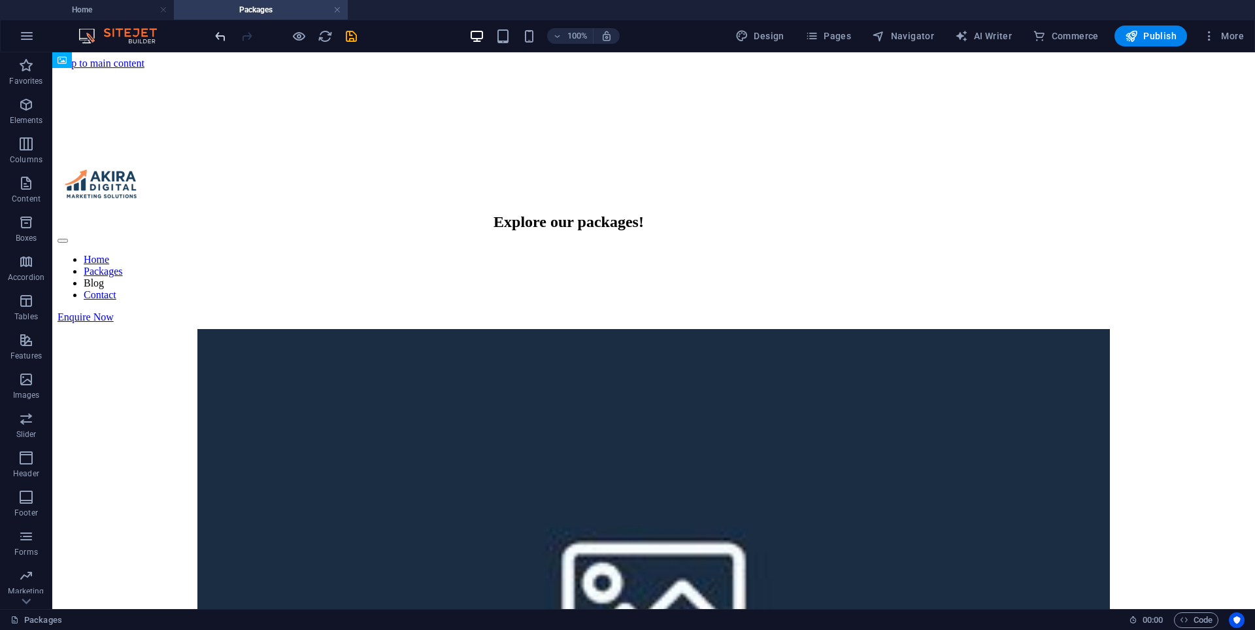
click at [222, 37] on icon "undo" at bounding box center [220, 36] width 15 height 15
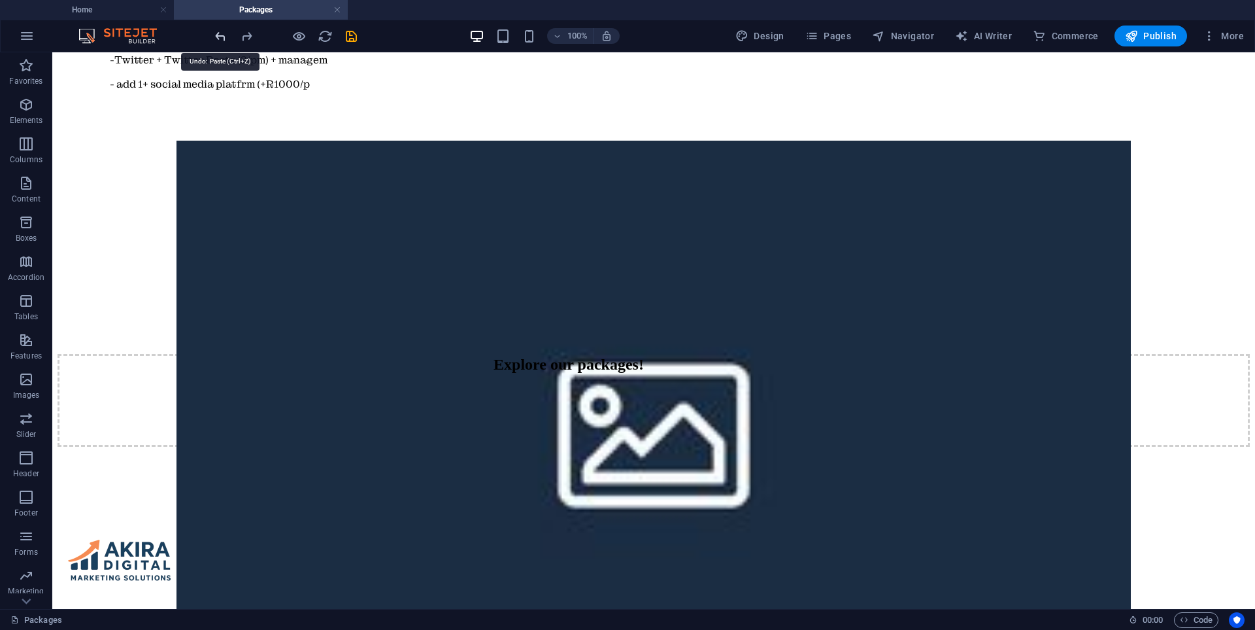
click at [222, 37] on icon "undo" at bounding box center [220, 36] width 15 height 15
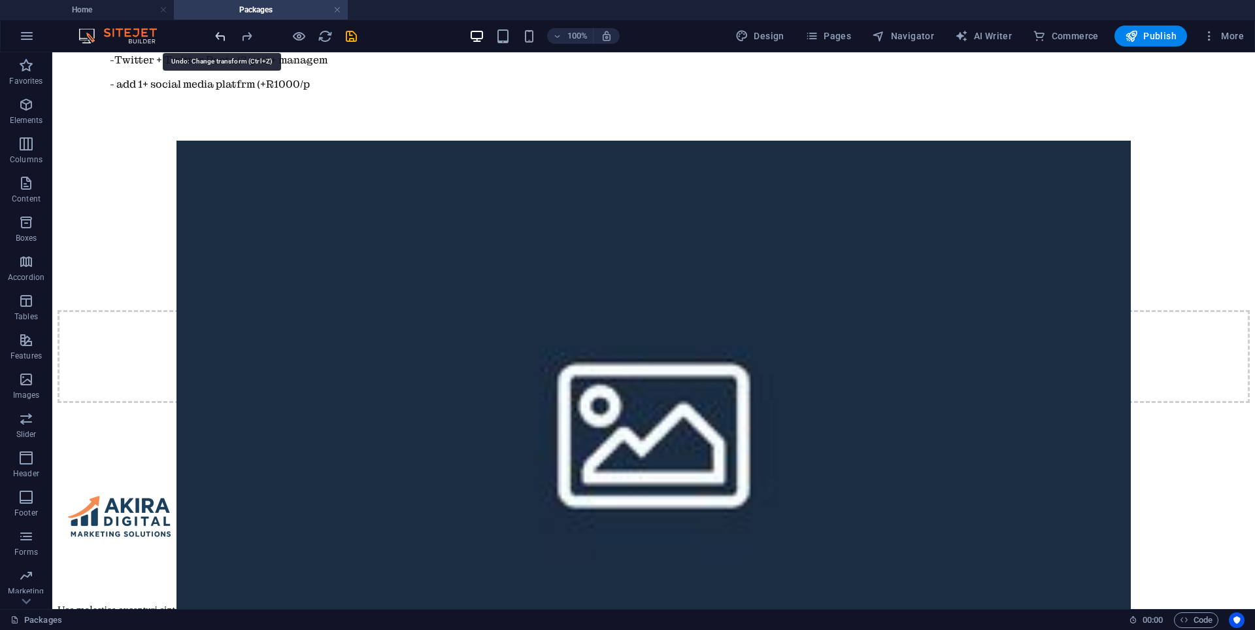
click at [222, 37] on icon "undo" at bounding box center [220, 36] width 15 height 15
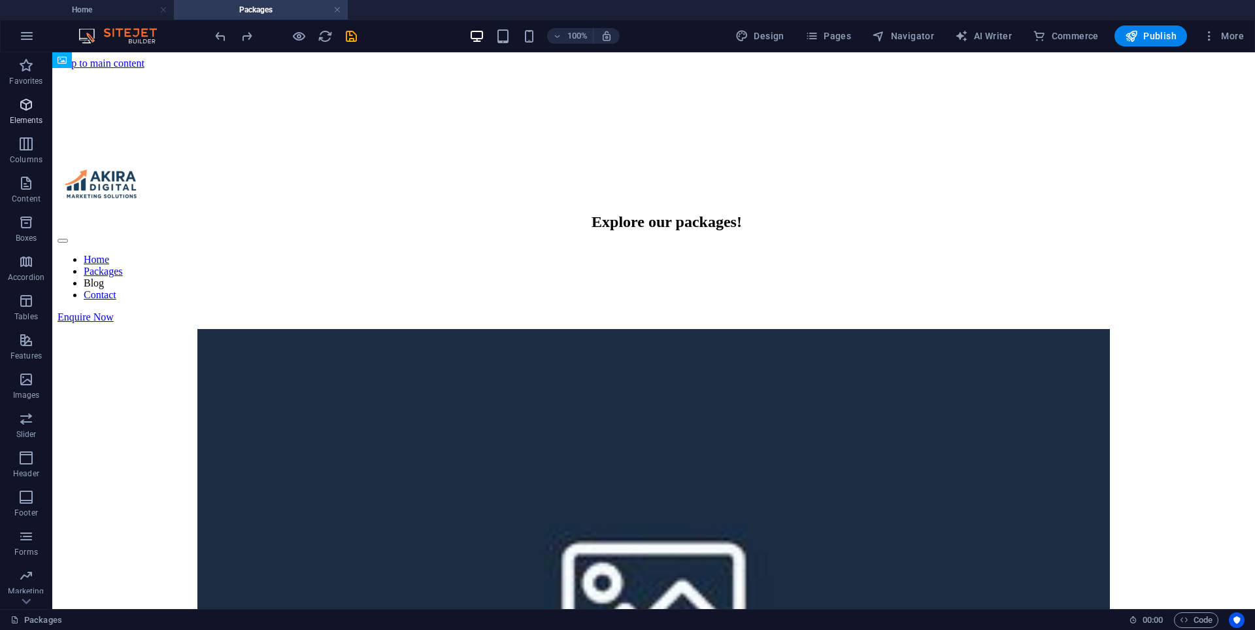
click at [28, 110] on icon "button" at bounding box center [26, 105] width 16 height 16
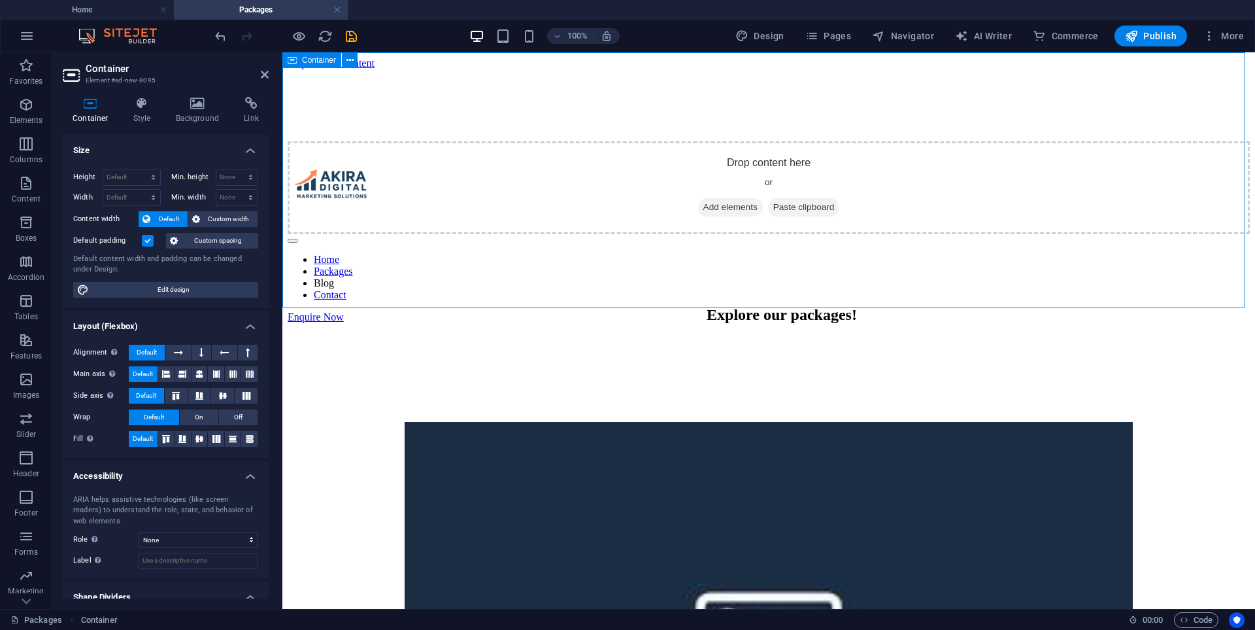
click at [425, 234] on div "Drop content here or Add elements Paste clipboard" at bounding box center [769, 187] width 962 height 93
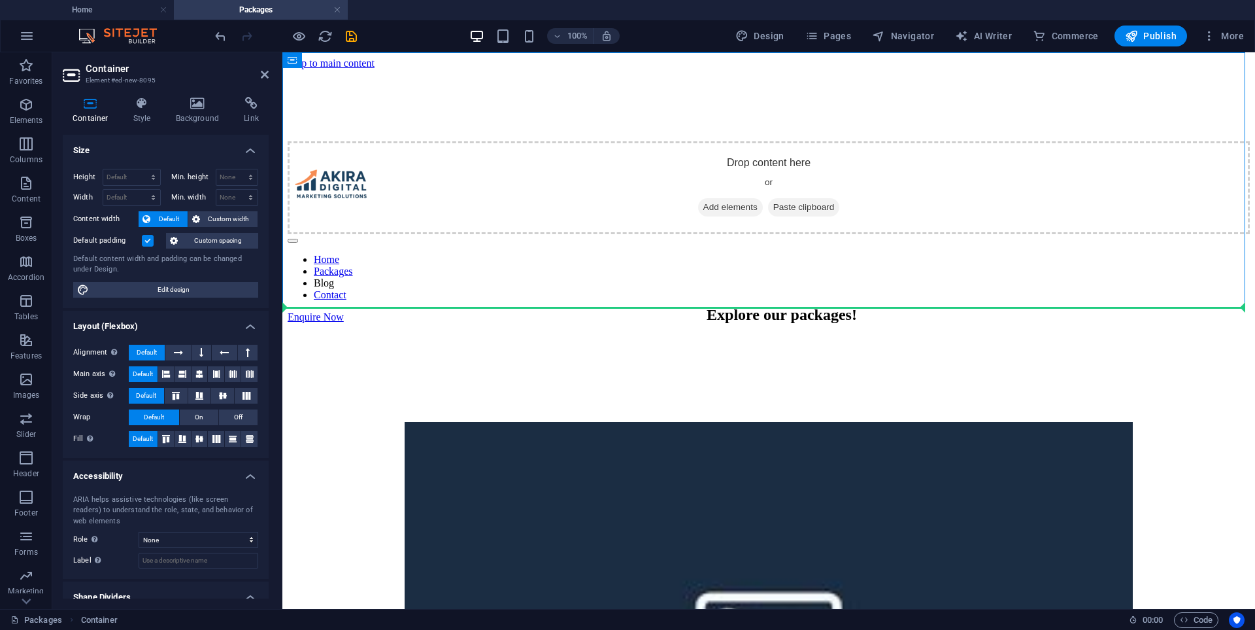
drag, startPoint x: 443, startPoint y: 230, endPoint x: 420, endPoint y: 445, distance: 215.7
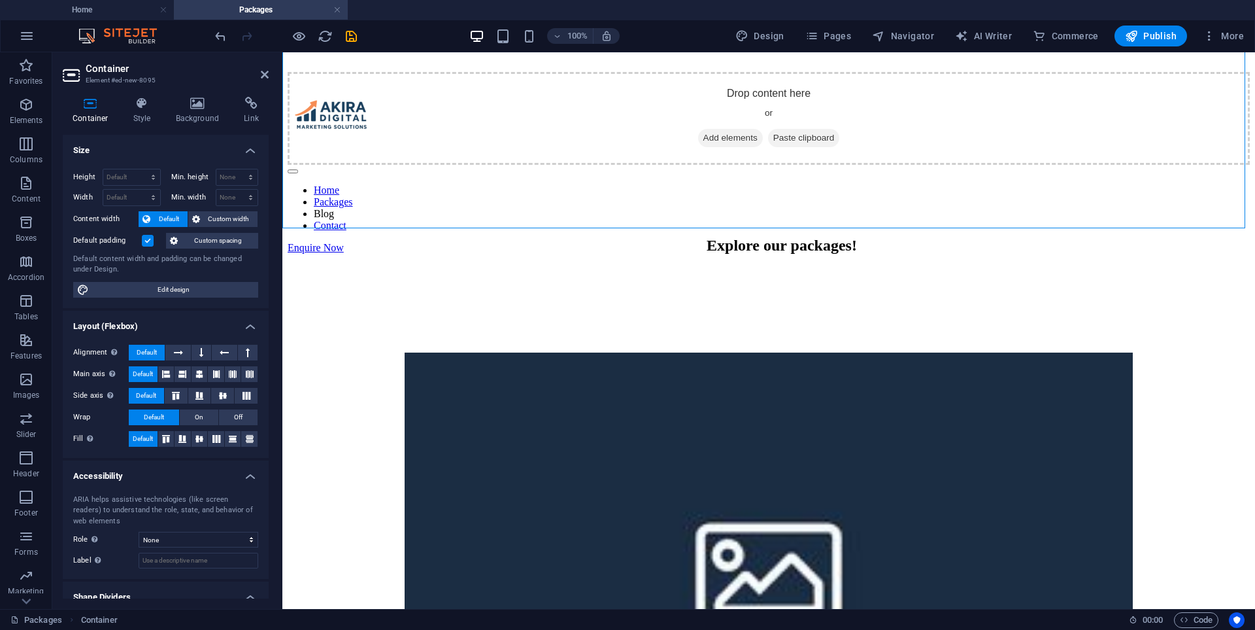
scroll to position [131, 0]
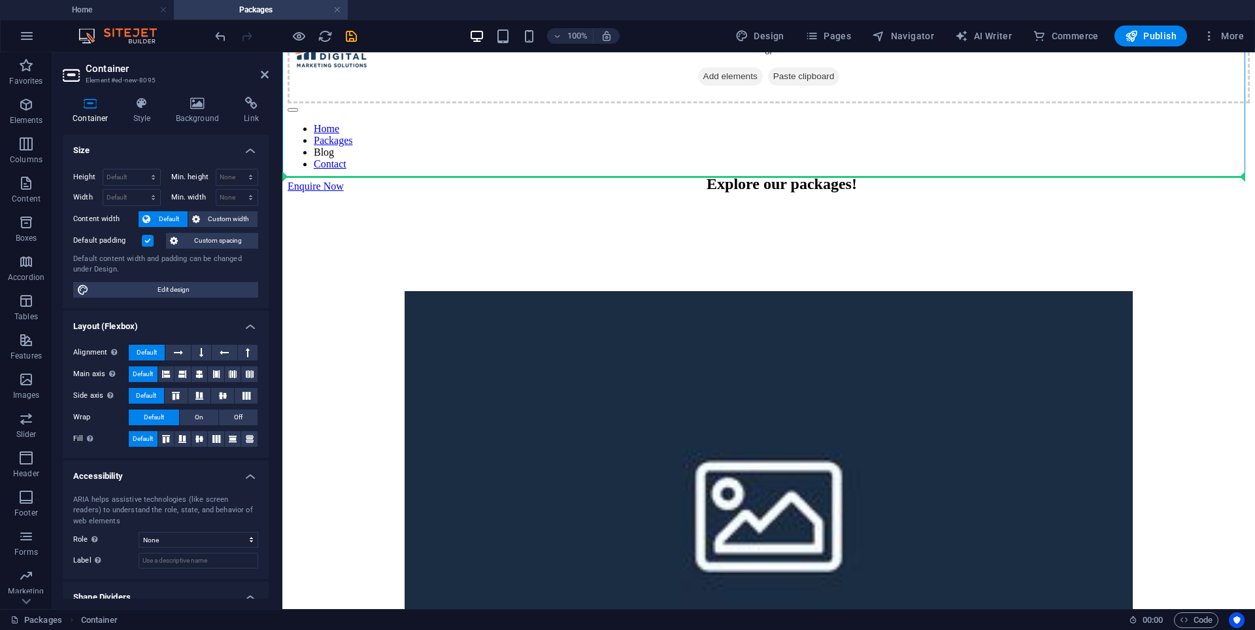
drag, startPoint x: 435, startPoint y: 149, endPoint x: 431, endPoint y: 303, distance: 154.3
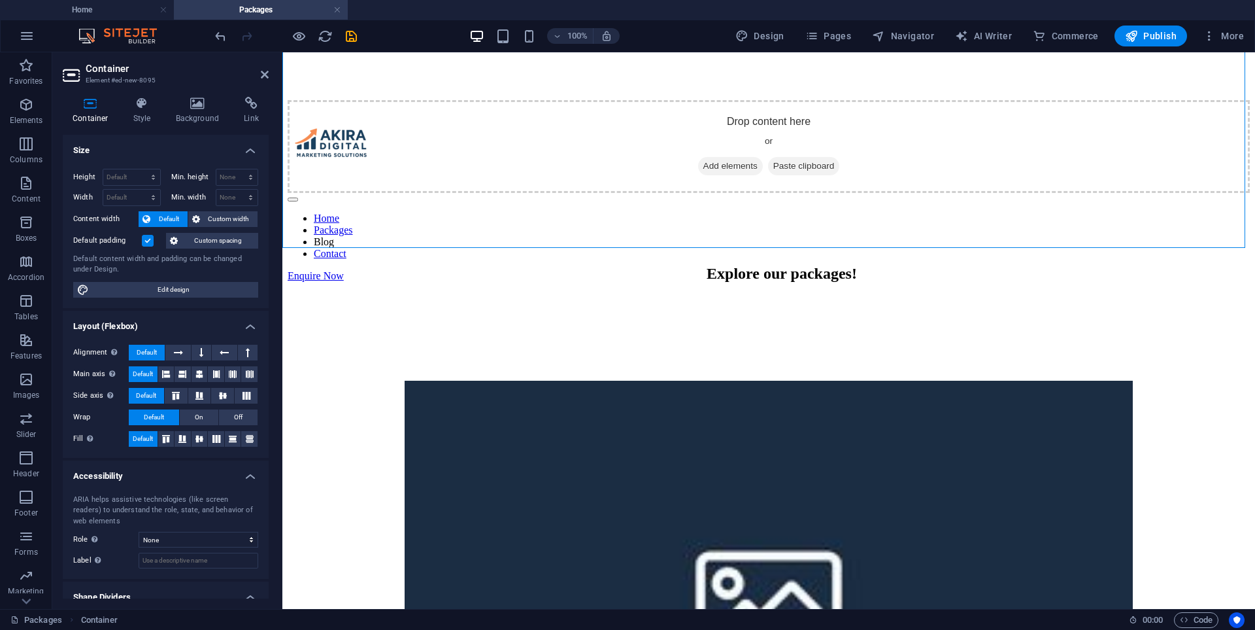
scroll to position [0, 0]
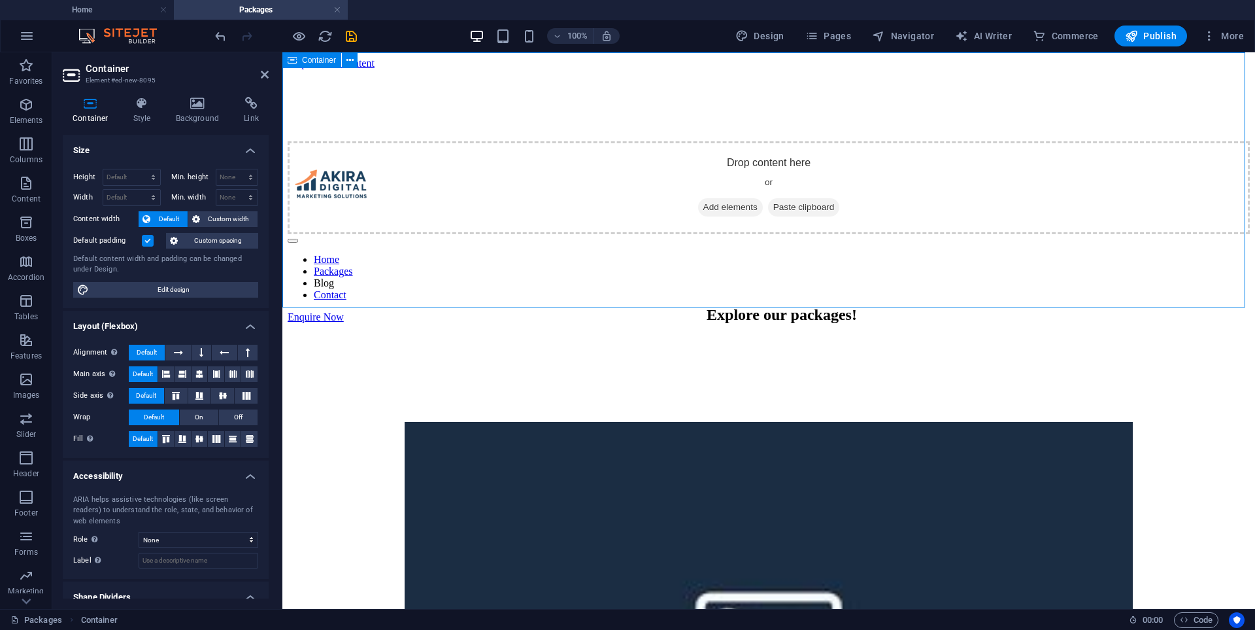
click at [446, 234] on div "Drop content here or Add elements Paste clipboard" at bounding box center [769, 187] width 962 height 93
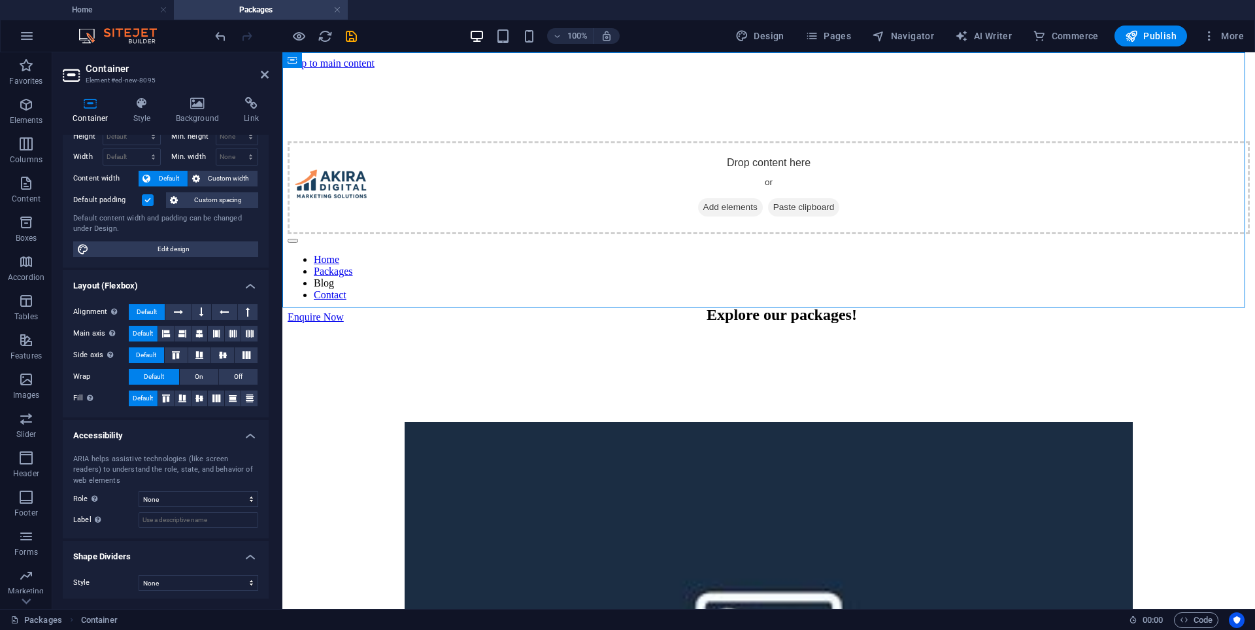
scroll to position [43, 0]
click at [146, 109] on icon at bounding box center [142, 103] width 37 height 13
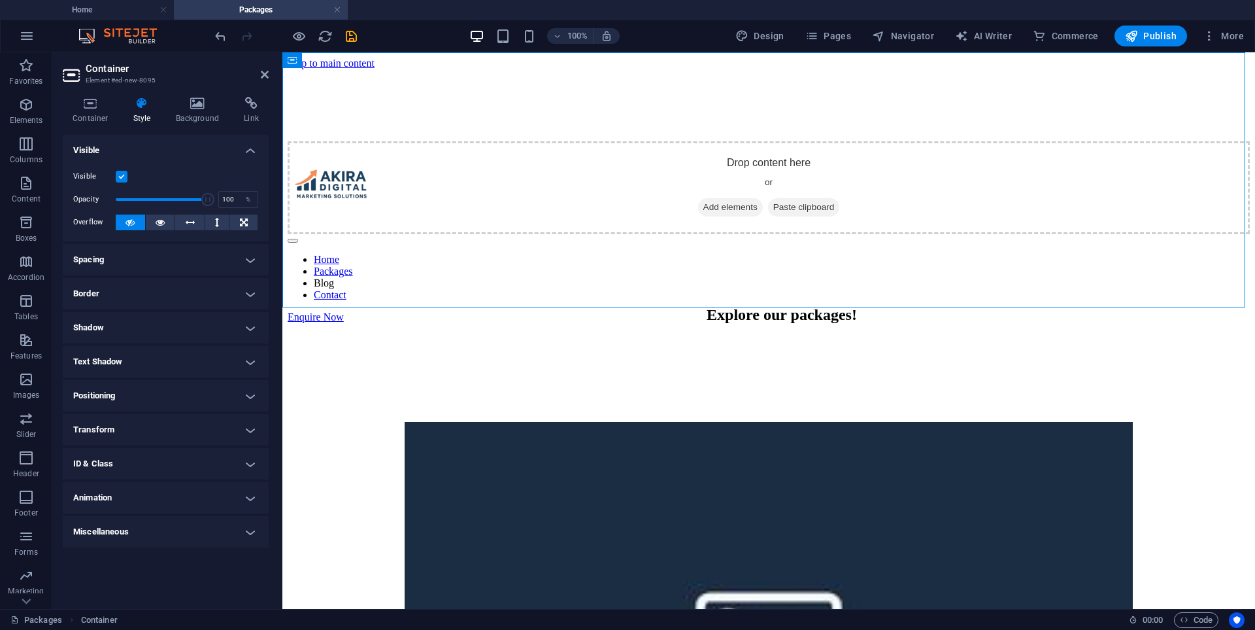
click at [138, 424] on h4 "Transform" at bounding box center [166, 429] width 206 height 31
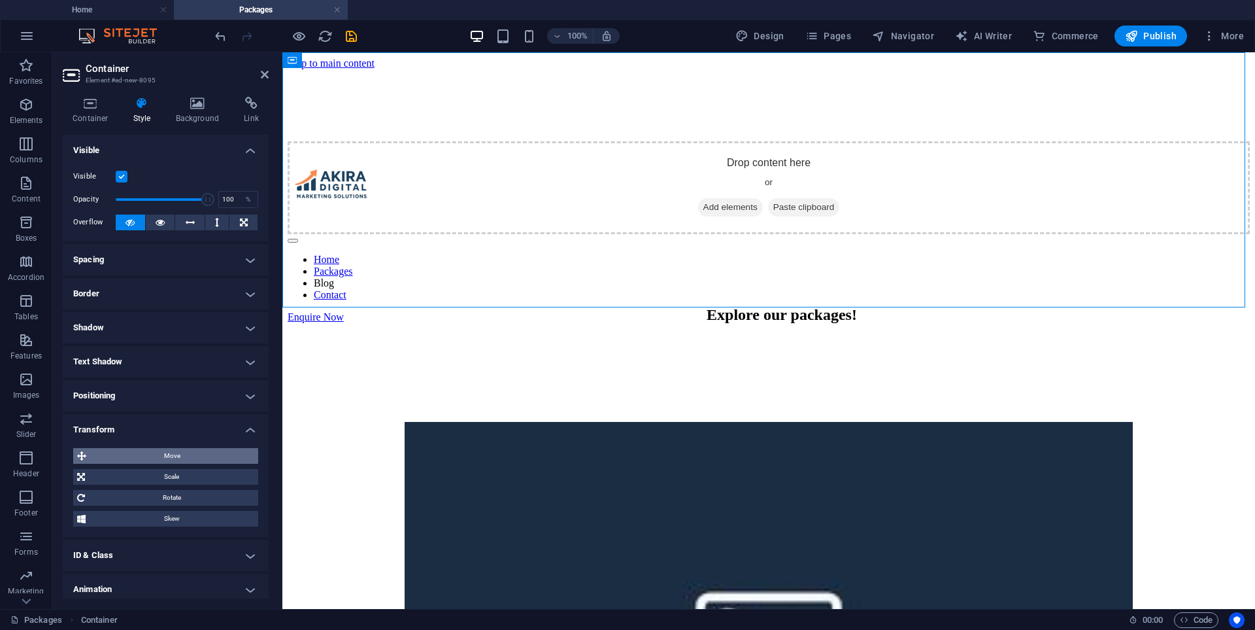
click at [202, 454] on span "Move" at bounding box center [172, 456] width 164 height 16
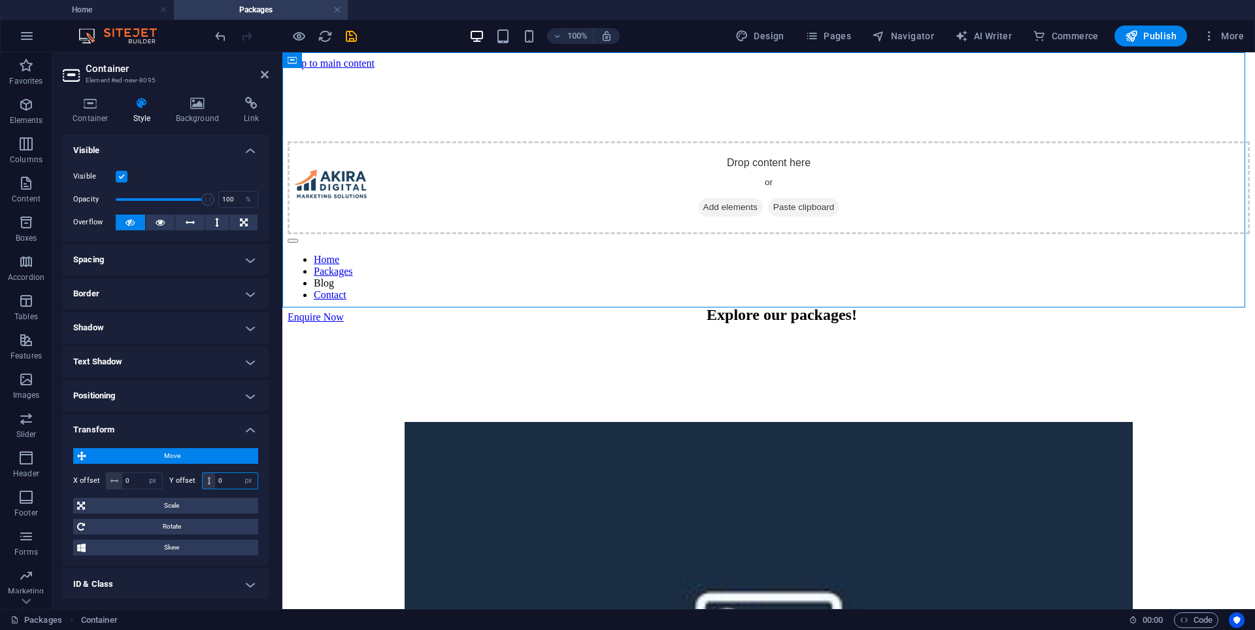
click at [230, 479] on input "0" at bounding box center [236, 481] width 42 height 16
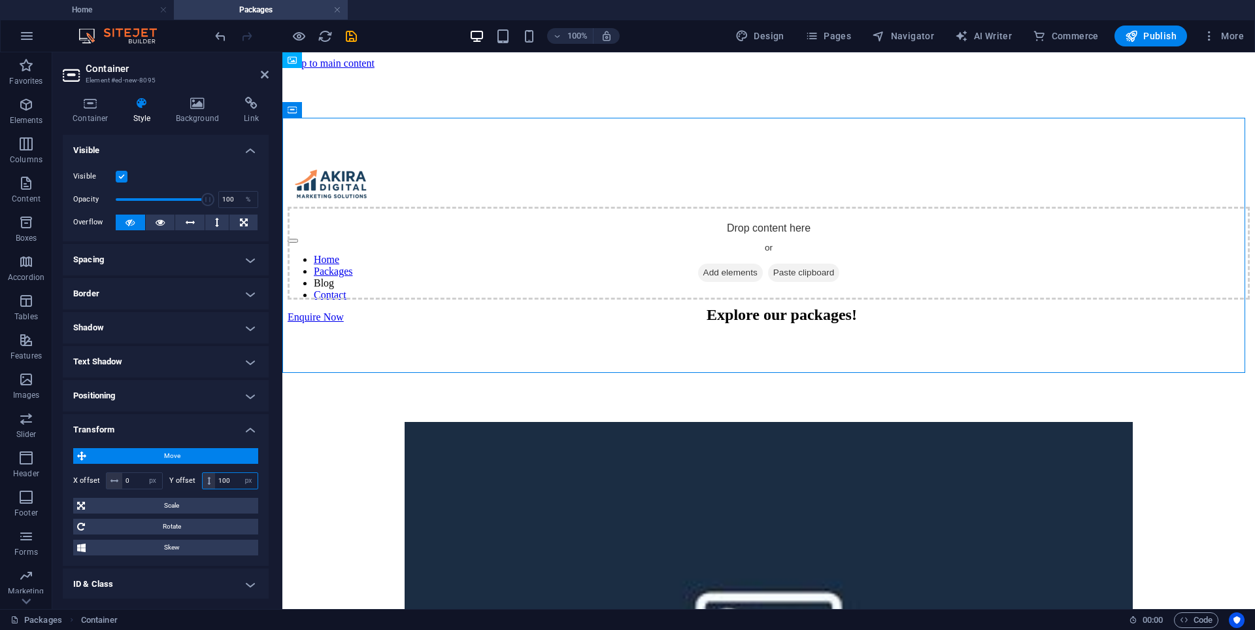
click at [229, 479] on input "100" at bounding box center [236, 481] width 42 height 16
type input "1"
type input "0"
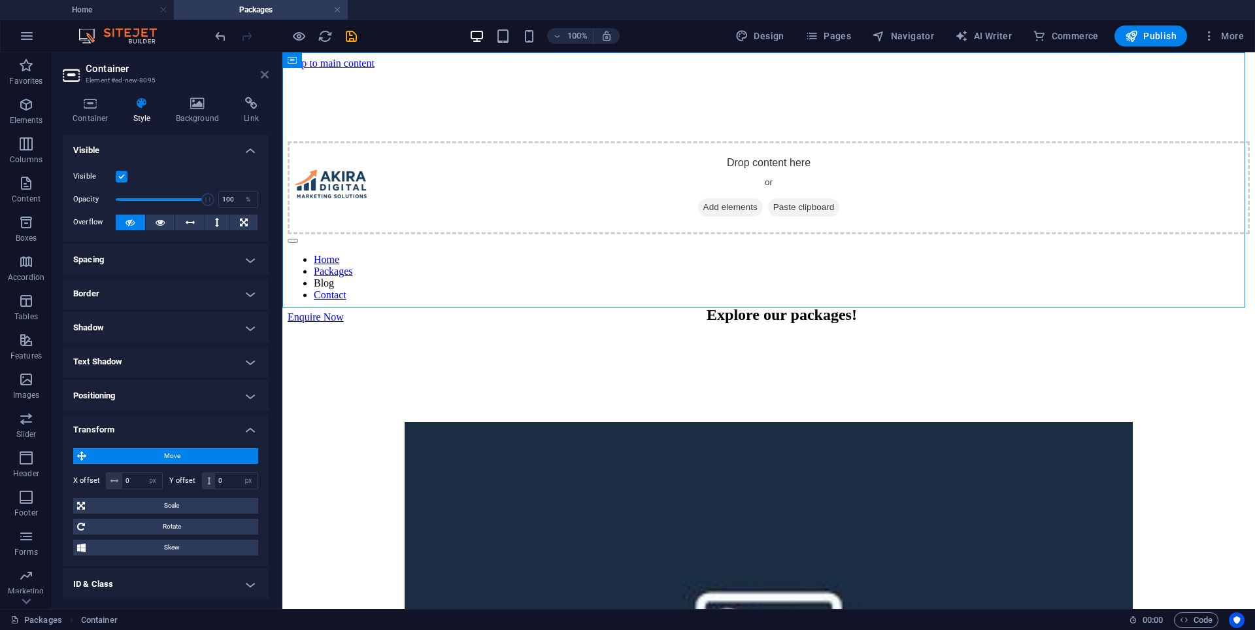
click at [261, 73] on icon at bounding box center [265, 74] width 8 height 10
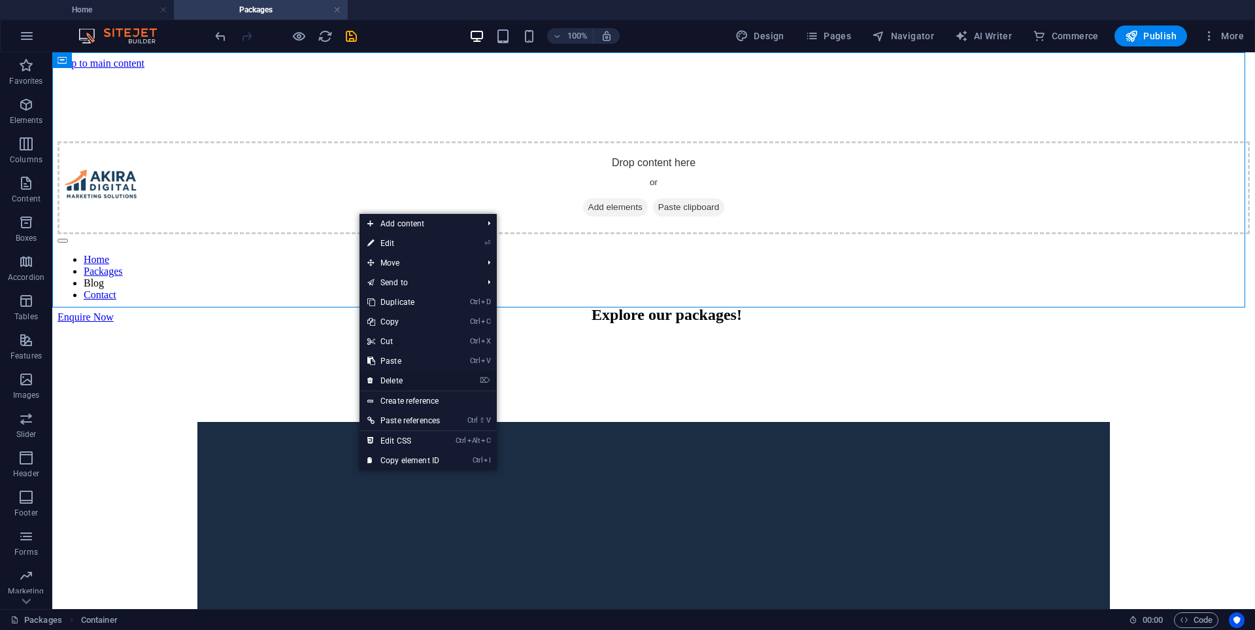
click at [400, 376] on link "⌦ Delete" at bounding box center [404, 381] width 88 height 20
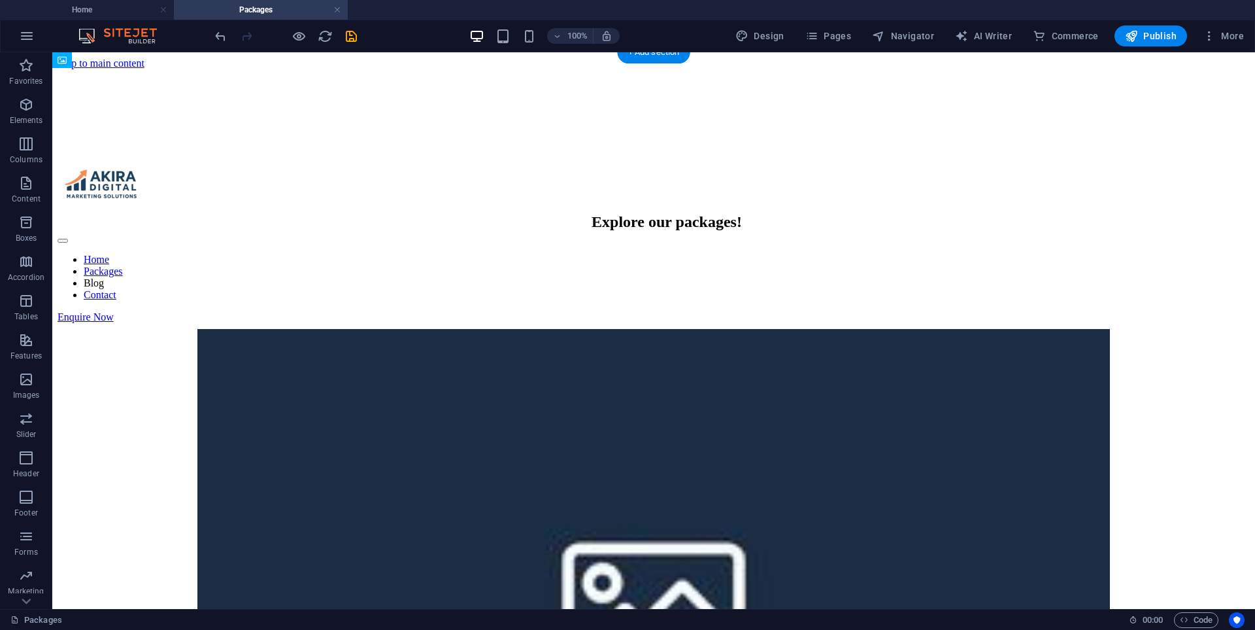
click at [299, 141] on figure at bounding box center [654, 141] width 1192 height 0
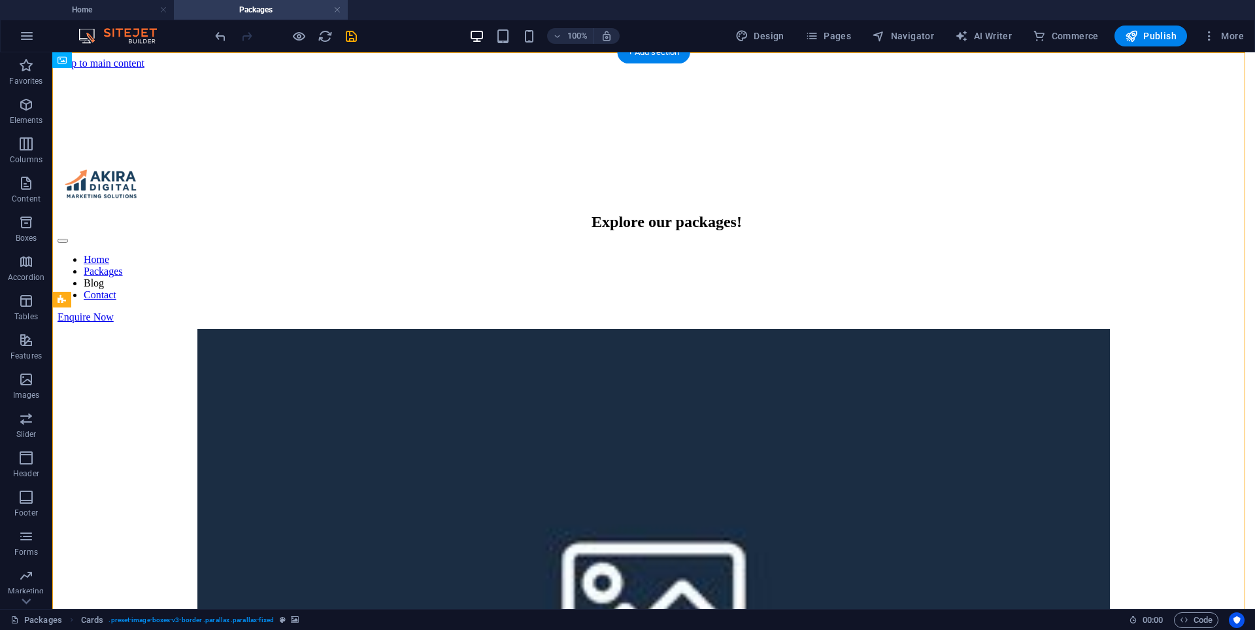
click at [299, 141] on figure at bounding box center [654, 141] width 1192 height 0
select select "px"
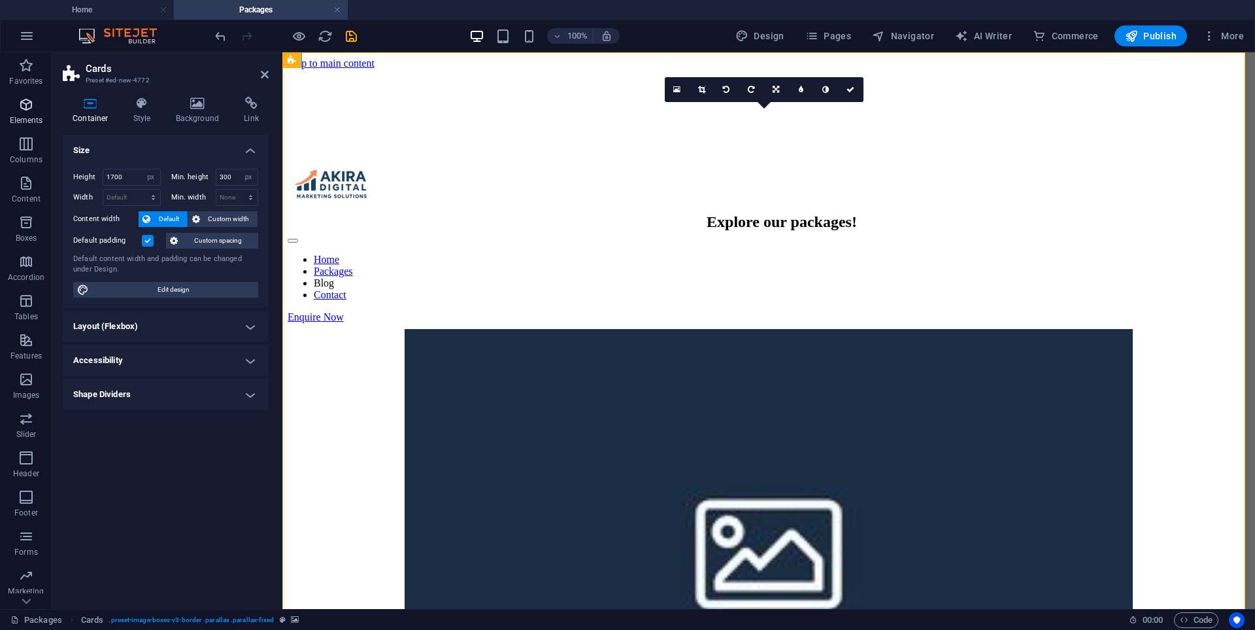
click at [31, 105] on icon "button" at bounding box center [26, 105] width 16 height 16
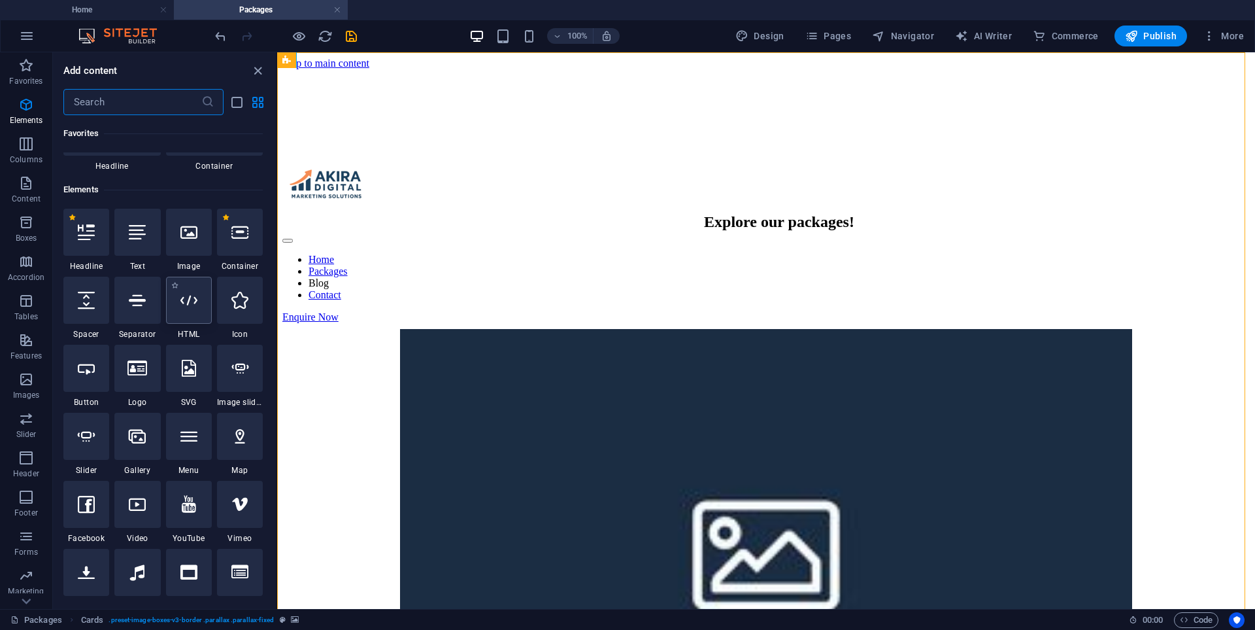
scroll to position [139, 0]
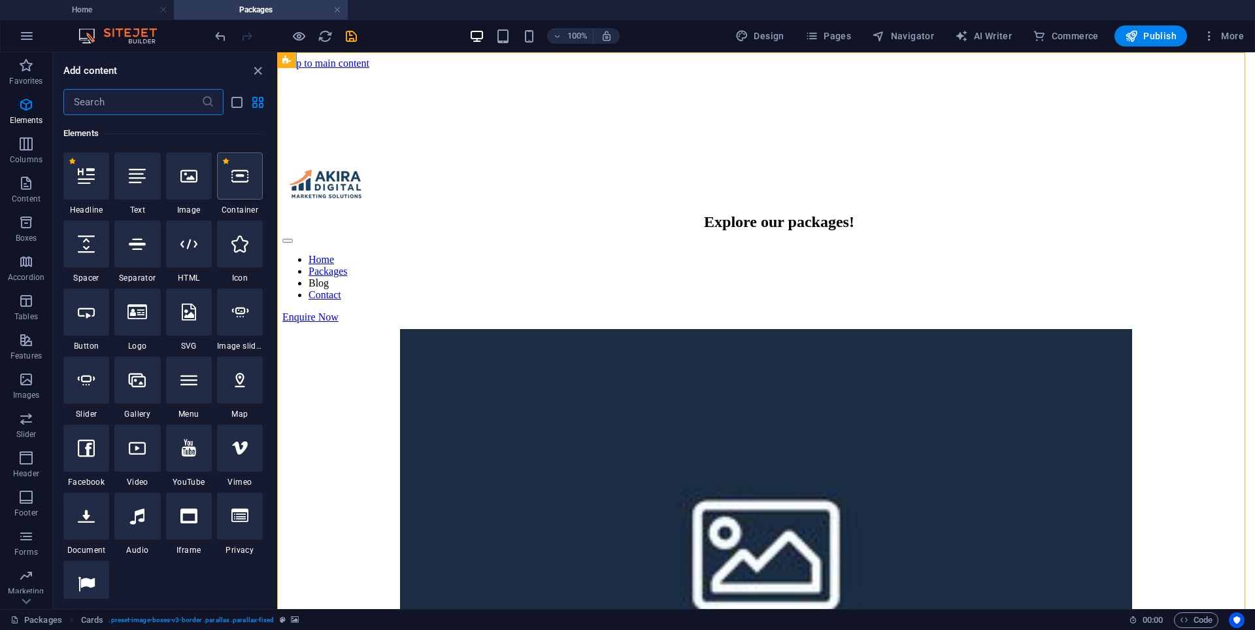
drag, startPoint x: 255, startPoint y: 184, endPoint x: 65, endPoint y: 199, distance: 190.8
click at [255, 184] on div at bounding box center [240, 175] width 46 height 47
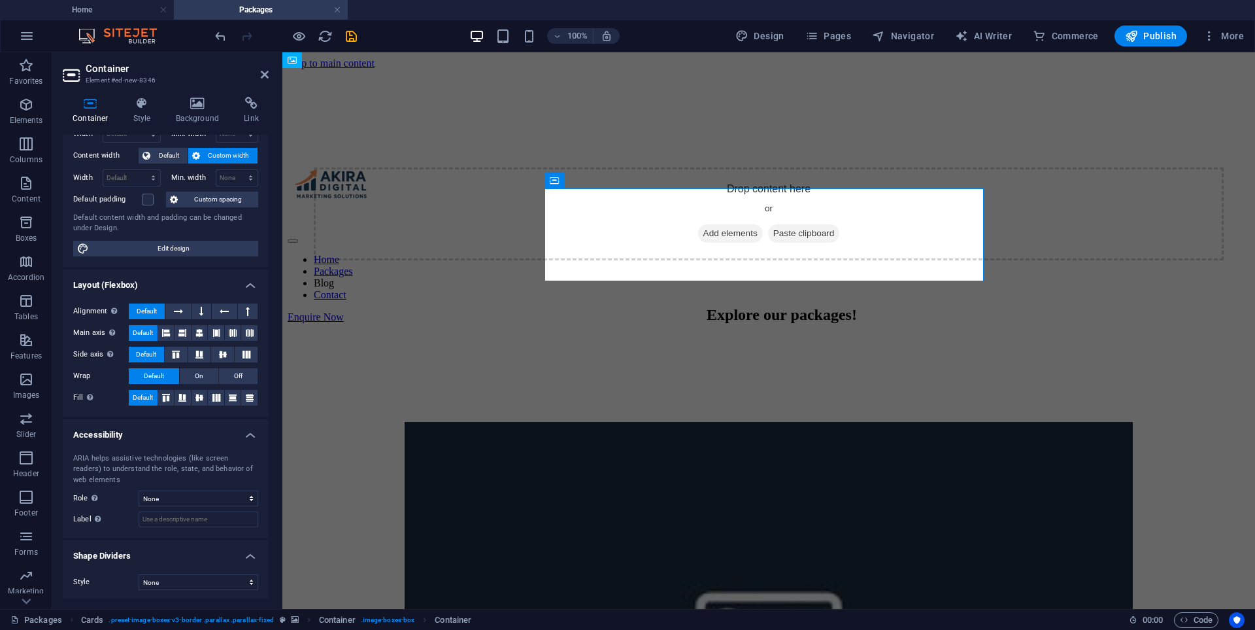
scroll to position [65, 0]
click at [145, 103] on icon at bounding box center [142, 103] width 37 height 13
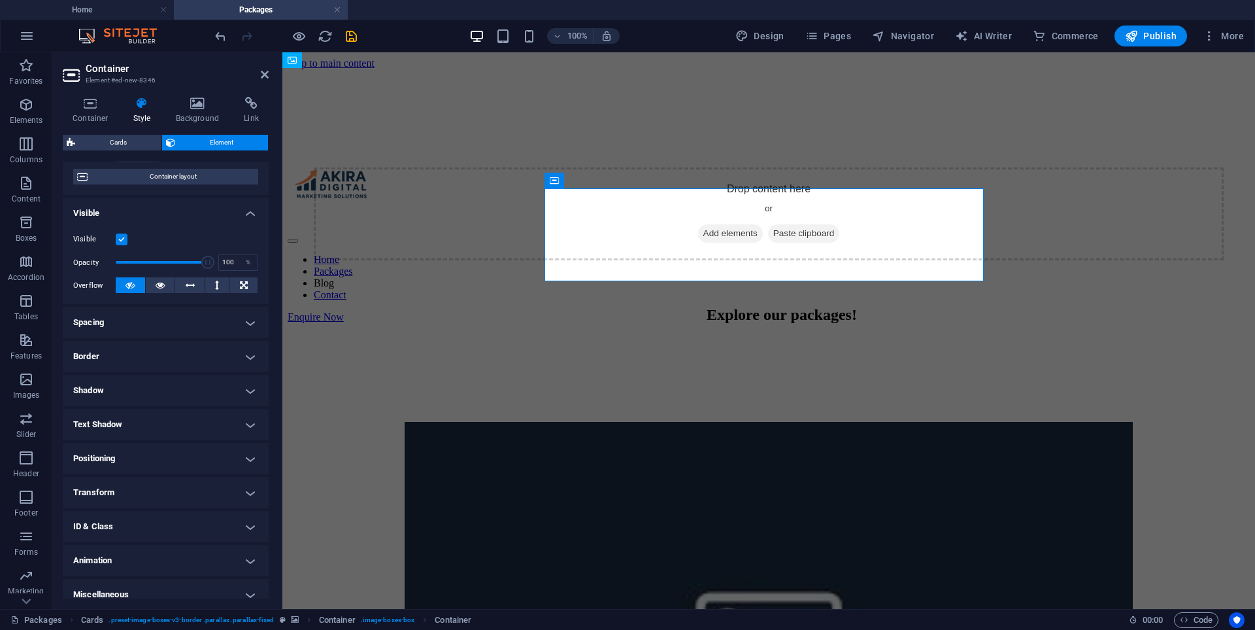
scroll to position [116, 0]
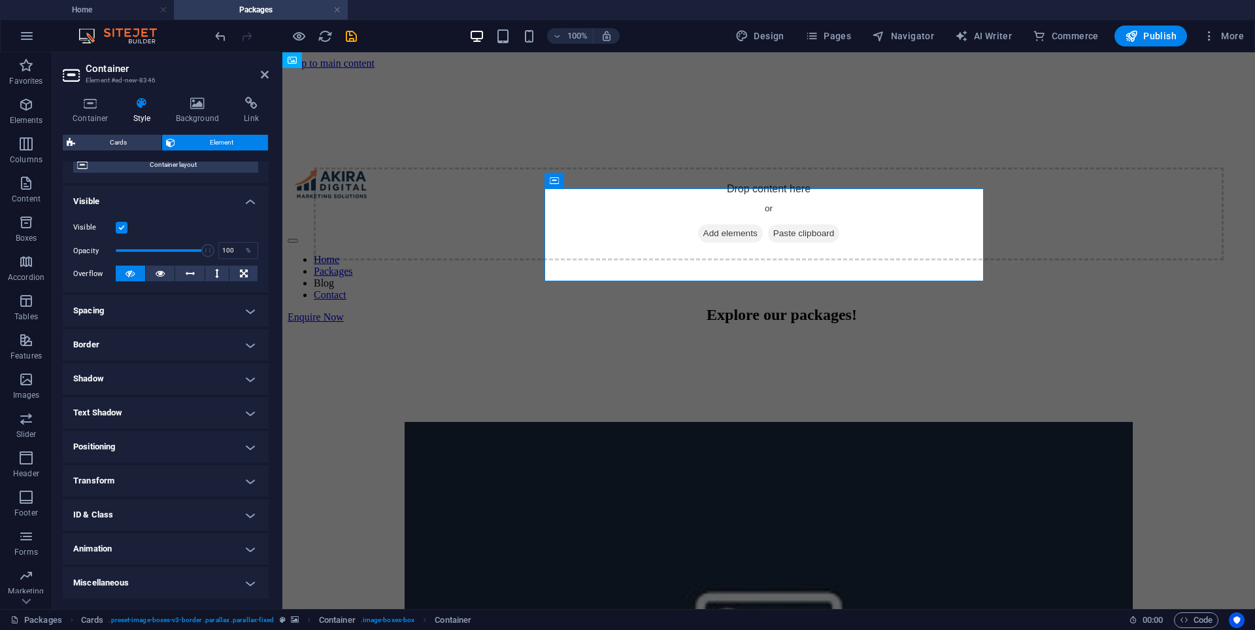
drag, startPoint x: 126, startPoint y: 484, endPoint x: 165, endPoint y: 436, distance: 61.4
click at [126, 483] on h4 "Transform" at bounding box center [166, 480] width 206 height 31
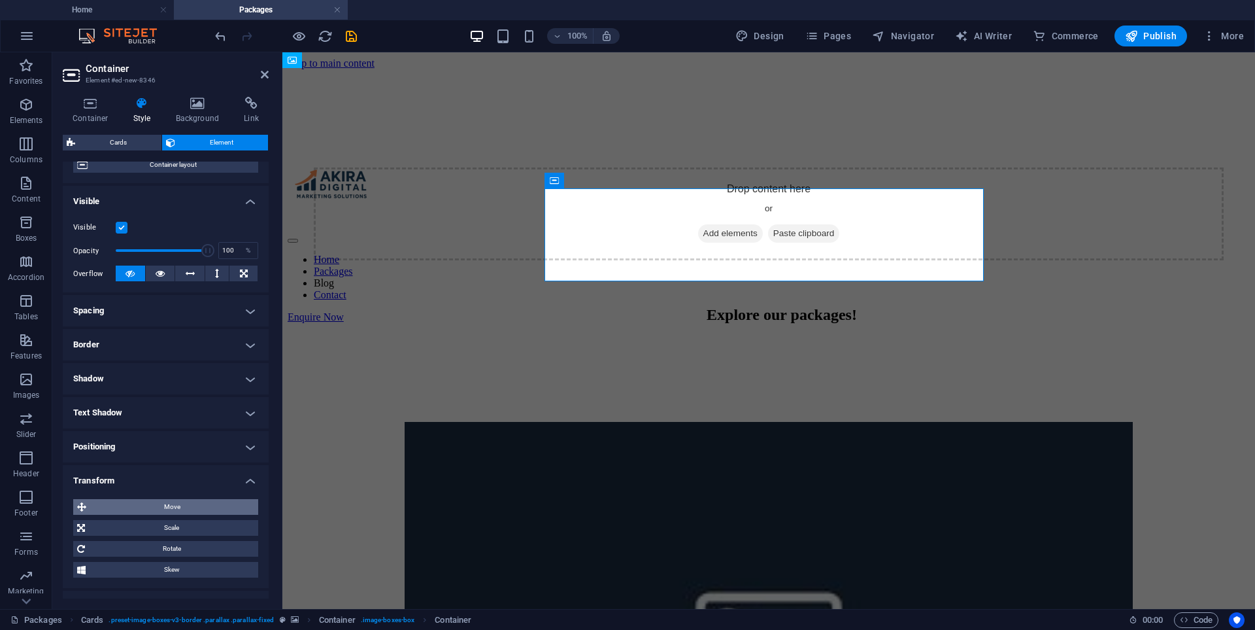
click at [186, 507] on span "Move" at bounding box center [172, 507] width 164 height 16
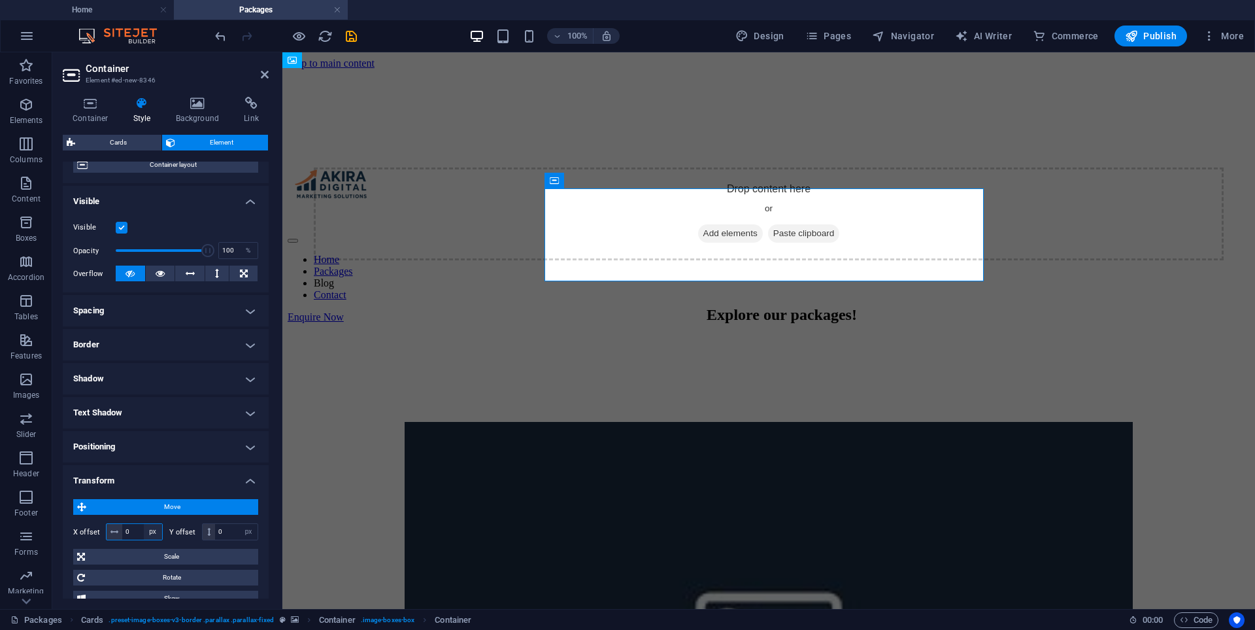
click at [144, 524] on select "px rem % em vh vw" at bounding box center [153, 532] width 18 height 16
click at [136, 528] on input "0" at bounding box center [142, 532] width 40 height 16
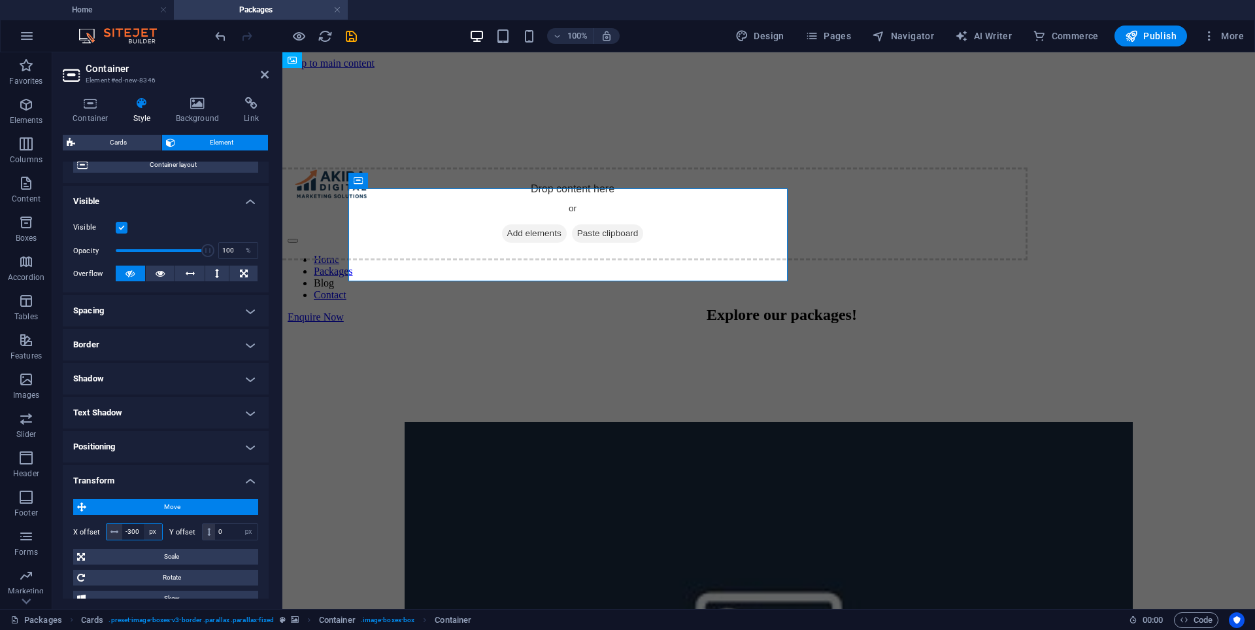
click at [144, 530] on select "px rem % em vh vw" at bounding box center [153, 532] width 18 height 16
click at [139, 530] on input "-300" at bounding box center [142, 532] width 40 height 16
type input "-3"
type input "-400"
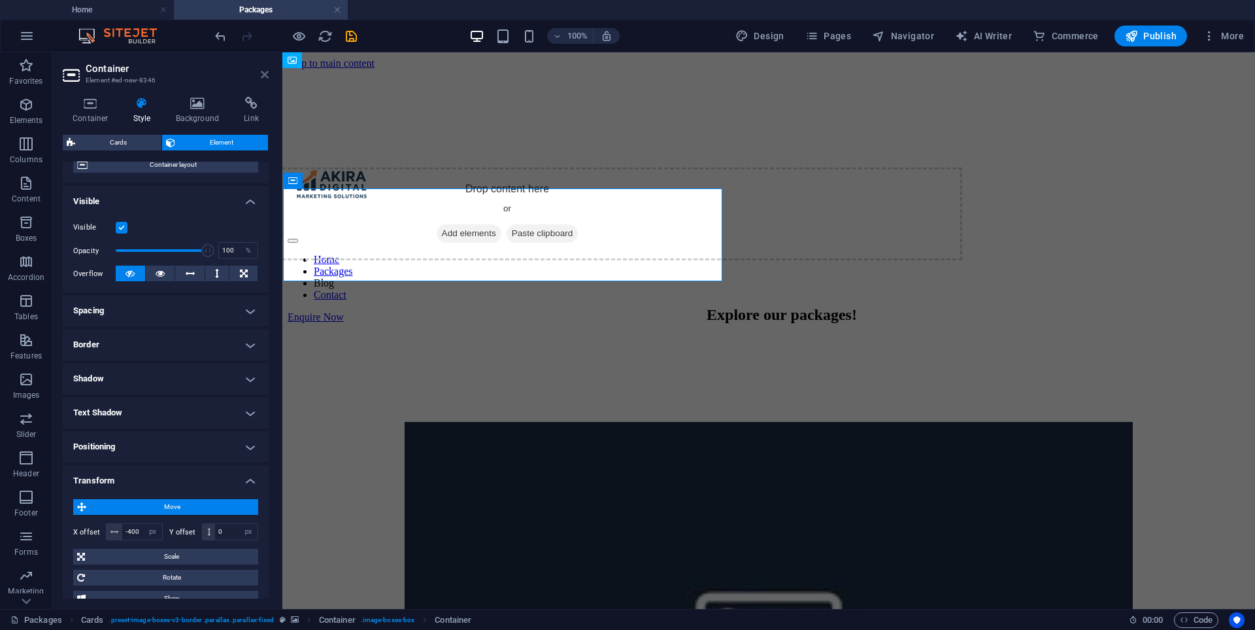
click at [261, 73] on icon at bounding box center [265, 74] width 8 height 10
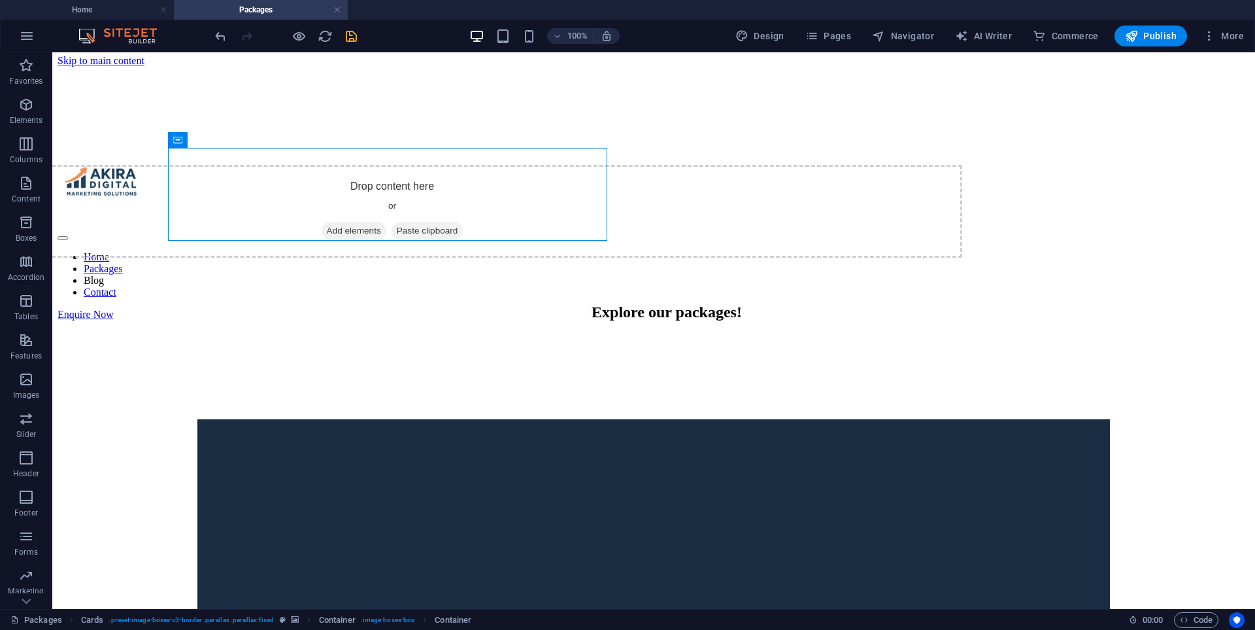
scroll to position [0, 0]
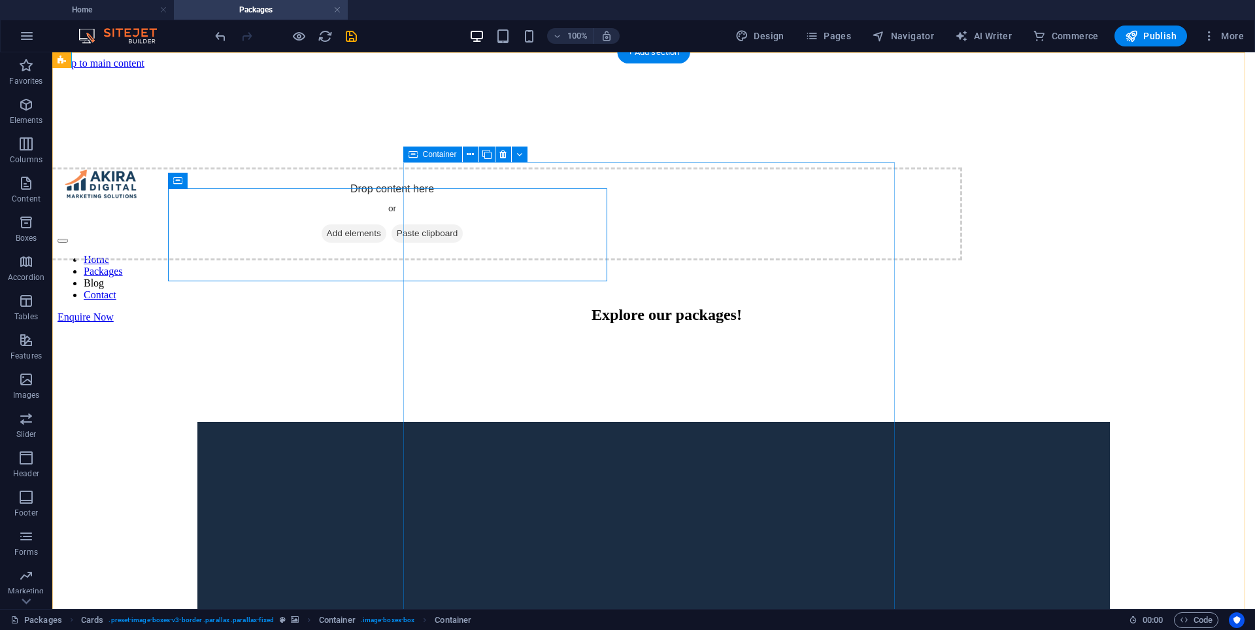
click at [660, 240] on div "Drop content here or Add elements Paste clipboard Explore our packages! Social …" at bounding box center [654, 593] width 1192 height 904
click at [400, 241] on div "Drop content here or Add elements Paste clipboard" at bounding box center [392, 213] width 1140 height 93
click at [360, 141] on figure at bounding box center [654, 141] width 1192 height 0
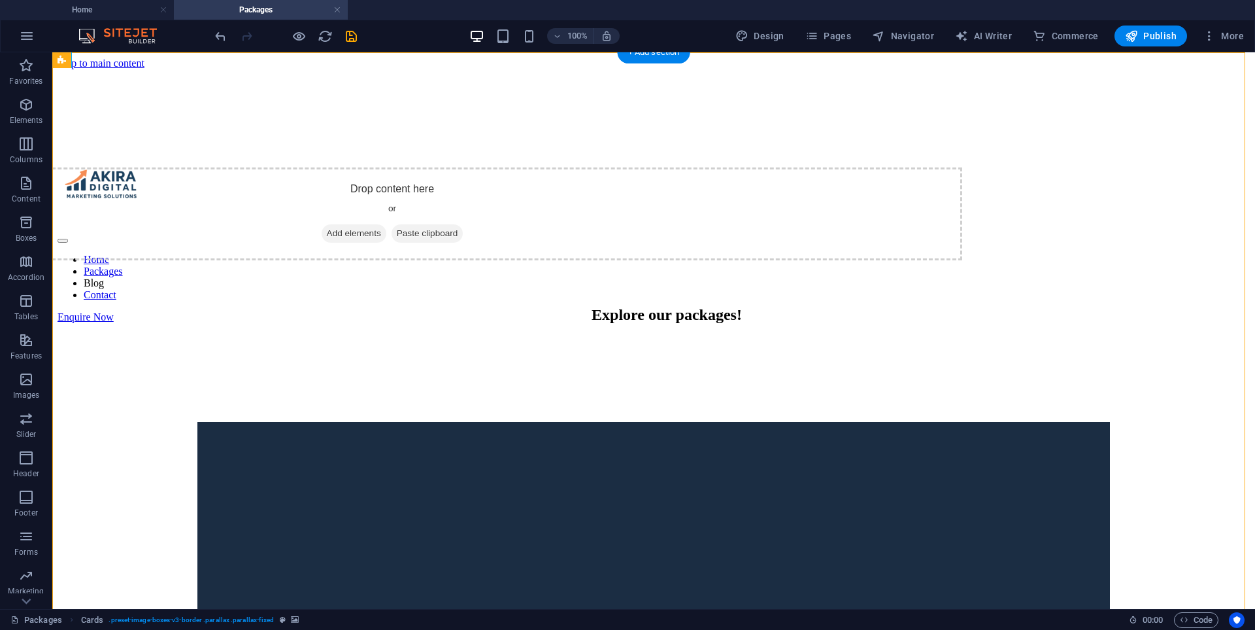
click at [370, 141] on figure at bounding box center [654, 141] width 1192 height 0
click at [317, 141] on figure at bounding box center [654, 141] width 1192 height 0
click at [481, 211] on div "Drop content here or Add elements Paste clipboard" at bounding box center [392, 213] width 1140 height 93
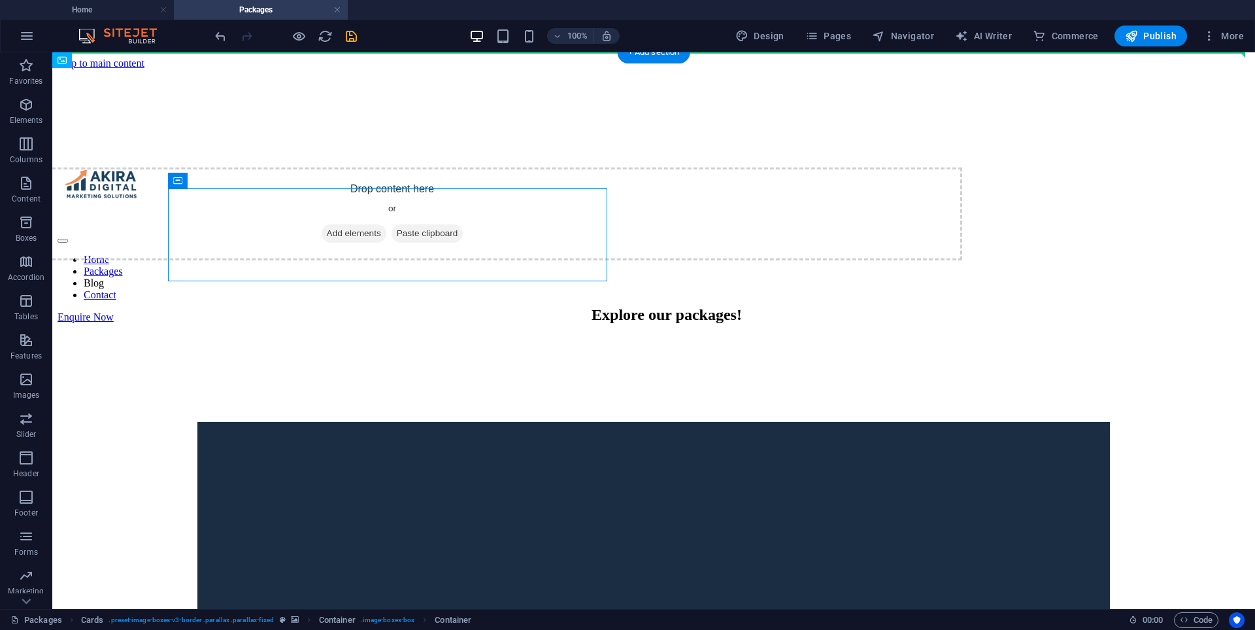
drag, startPoint x: 245, startPoint y: 233, endPoint x: 185, endPoint y: 256, distance: 64.0
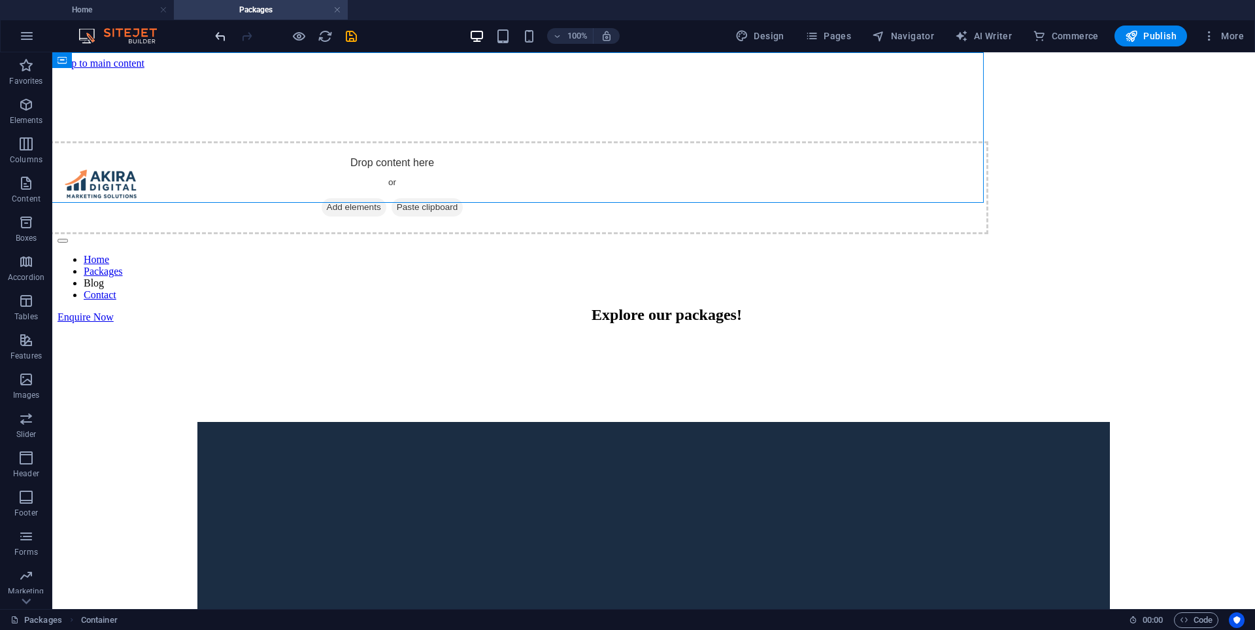
click at [220, 35] on icon "undo" at bounding box center [220, 36] width 15 height 15
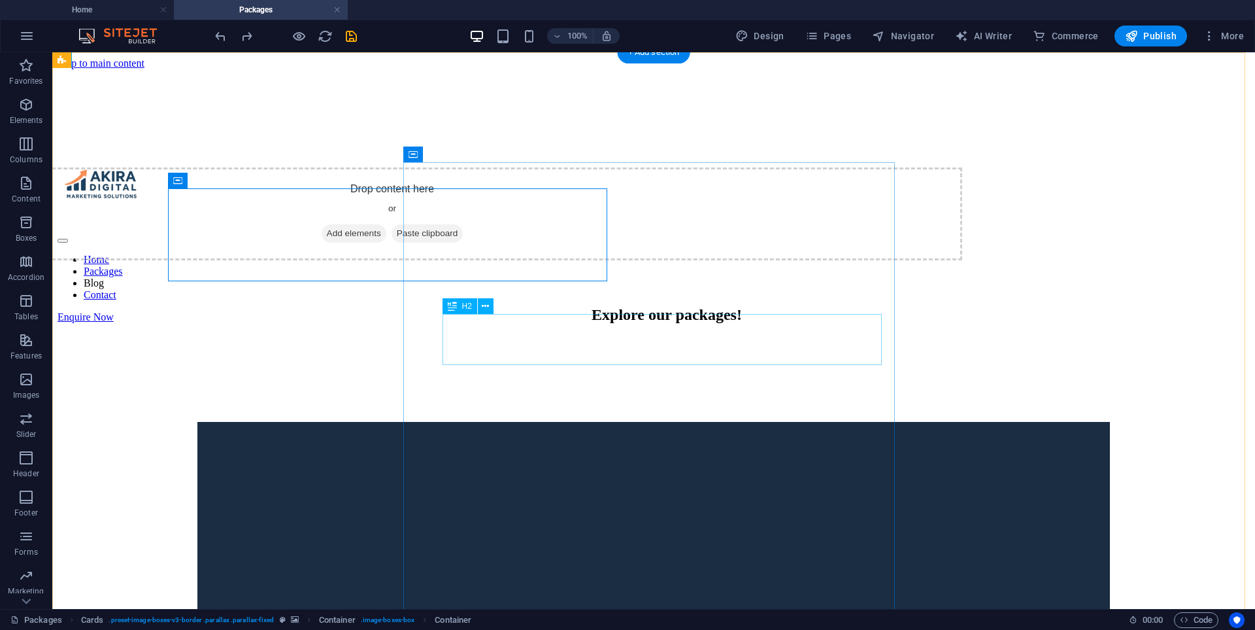
drag, startPoint x: 806, startPoint y: 343, endPoint x: 823, endPoint y: 348, distance: 18.0
click at [705, 324] on div "Explore our packages!" at bounding box center [667, 315] width 1140 height 18
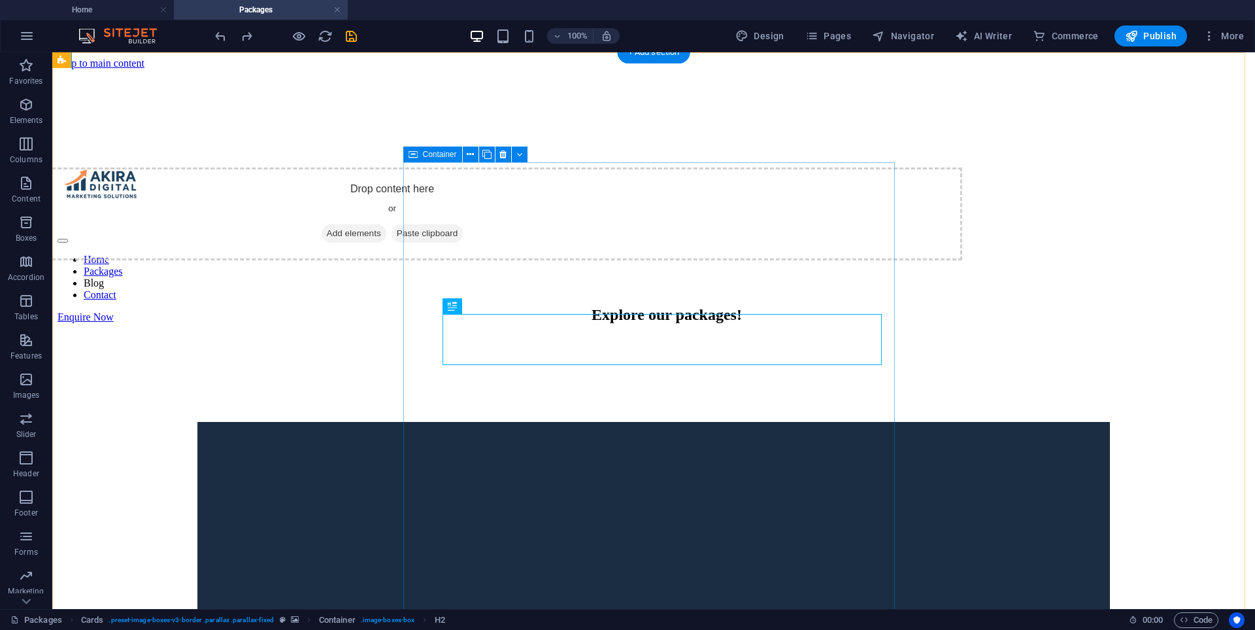
click at [705, 244] on div "Drop content here or Add elements Paste clipboard Explore our packages! Social …" at bounding box center [654, 593] width 1192 height 904
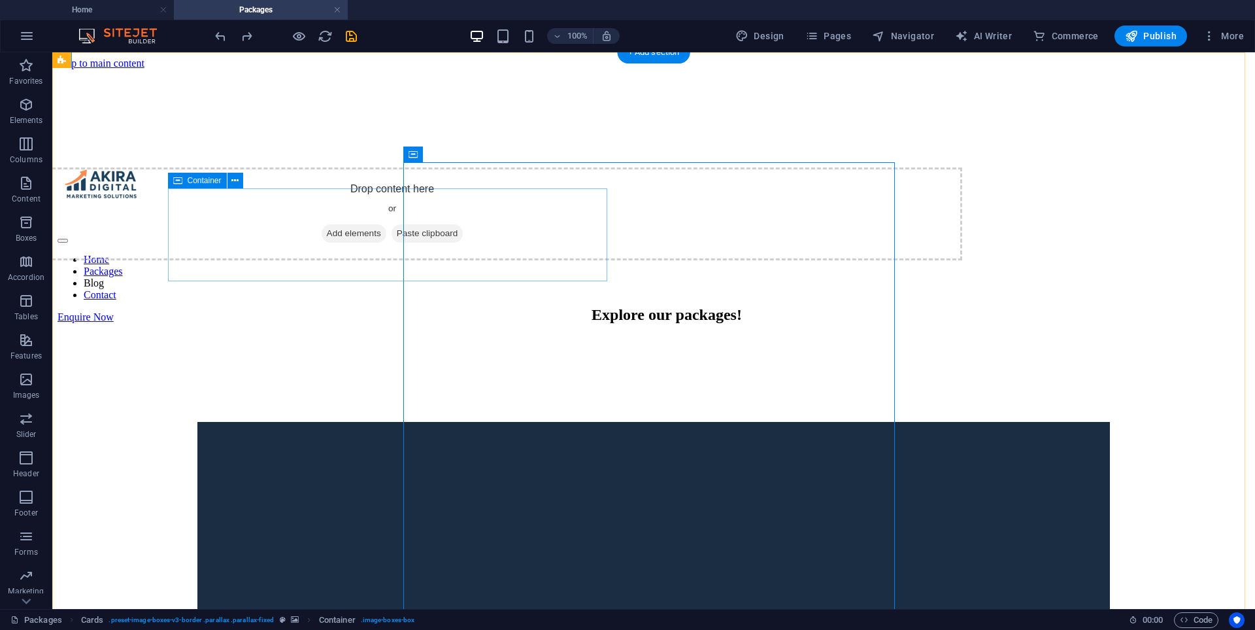
click at [551, 235] on div "Drop content here or Add elements Paste clipboard" at bounding box center [392, 213] width 1140 height 93
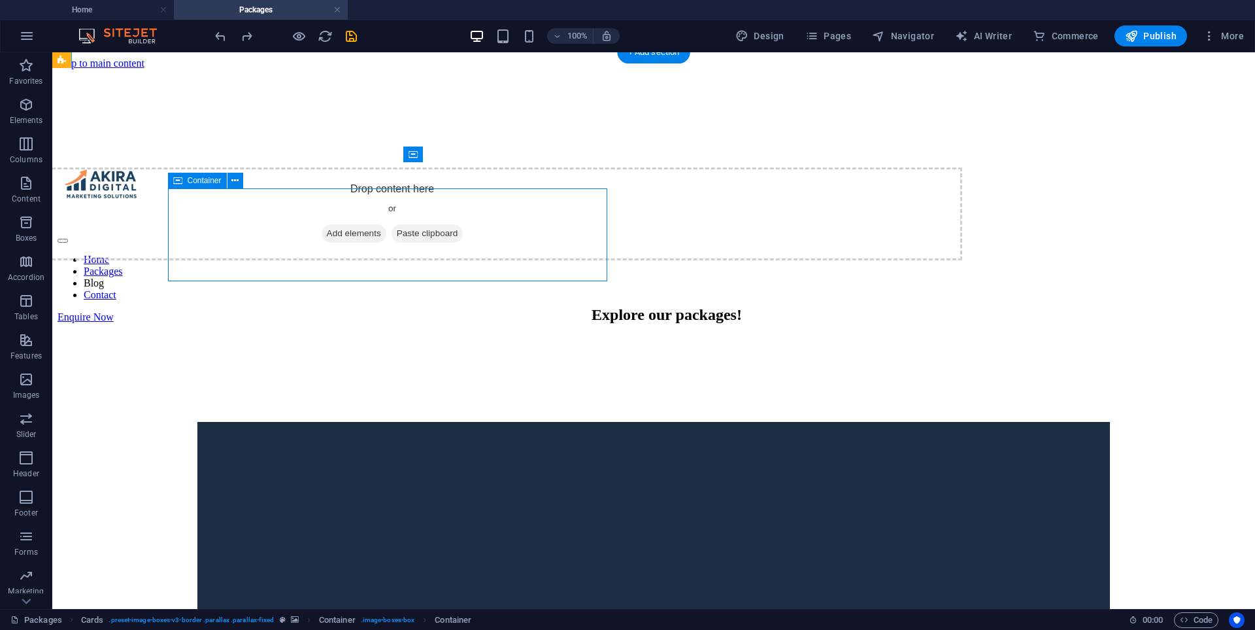
click at [522, 220] on div "Drop content here or Add elements Paste clipboard" at bounding box center [392, 213] width 1140 height 93
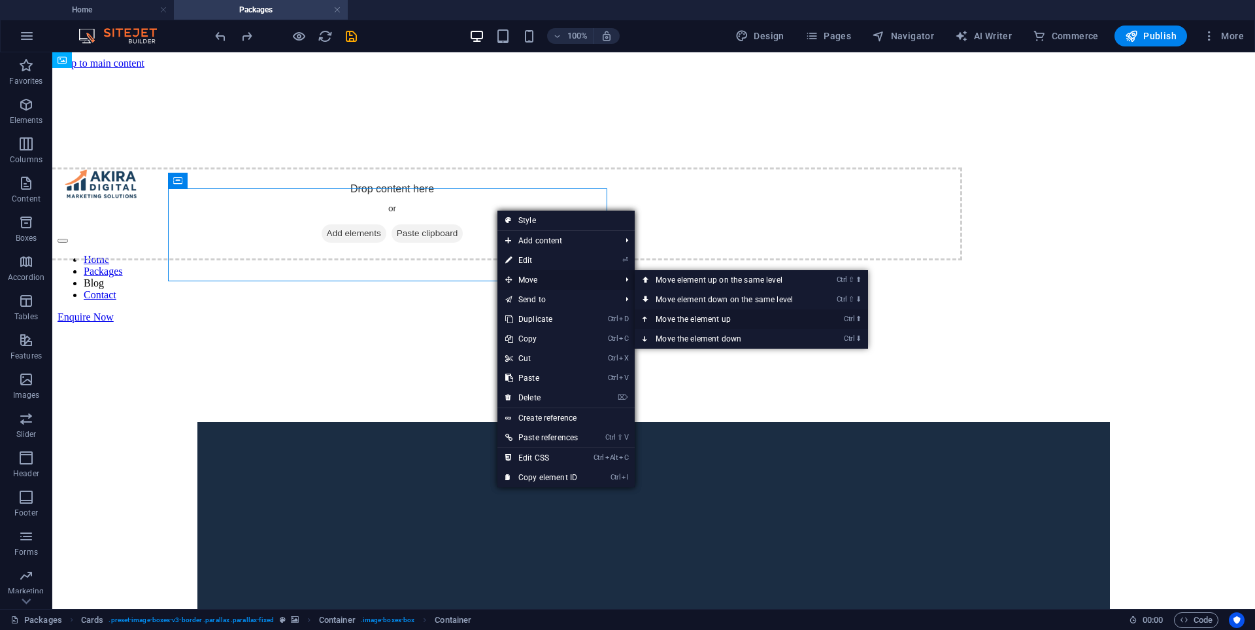
click at [705, 322] on link "Ctrl ⬆ Move the element up" at bounding box center [727, 319] width 184 height 20
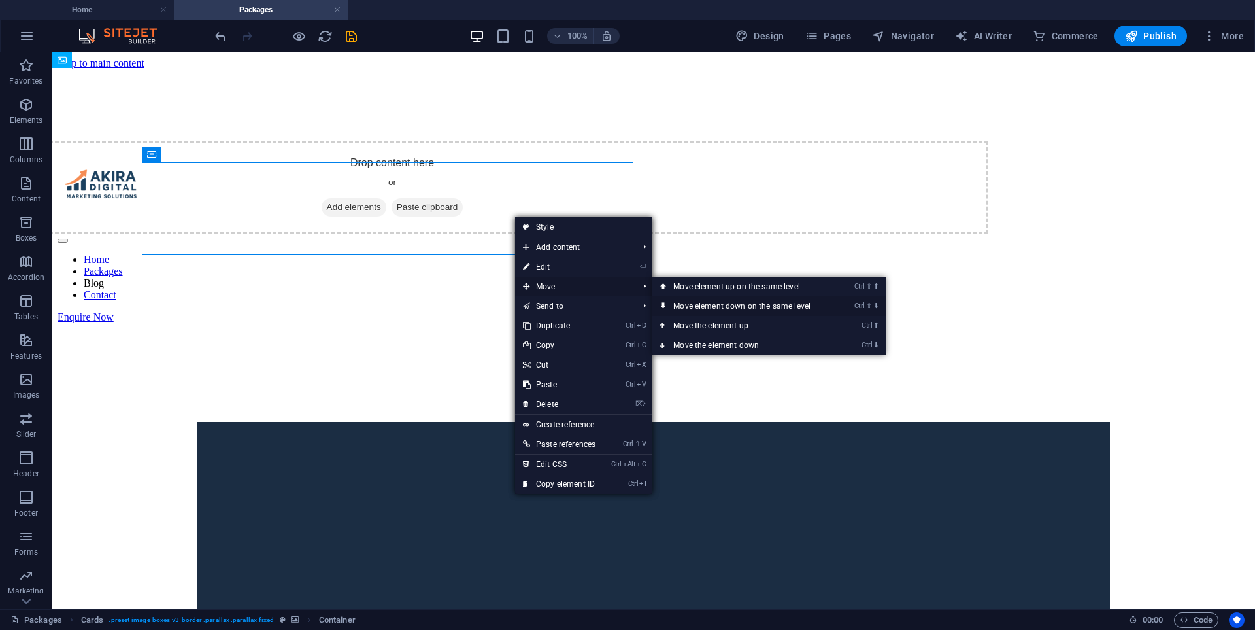
click at [705, 304] on link "Ctrl ⇧ ⬇ Move element down on the same level" at bounding box center [744, 306] width 184 height 20
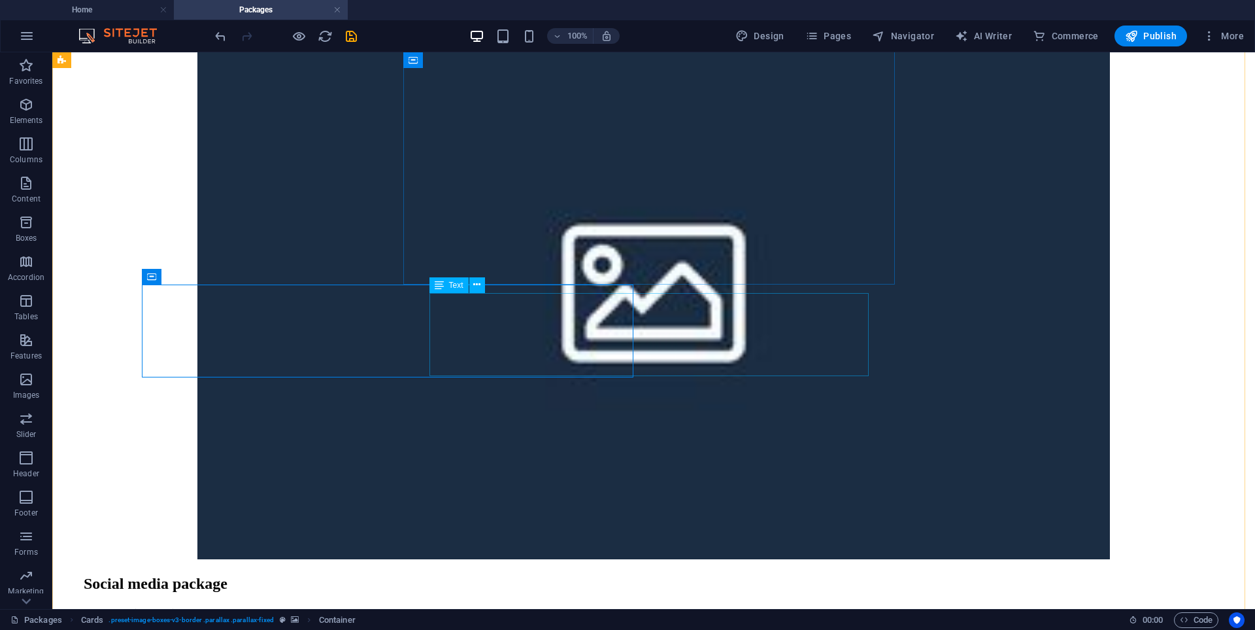
scroll to position [327, 0]
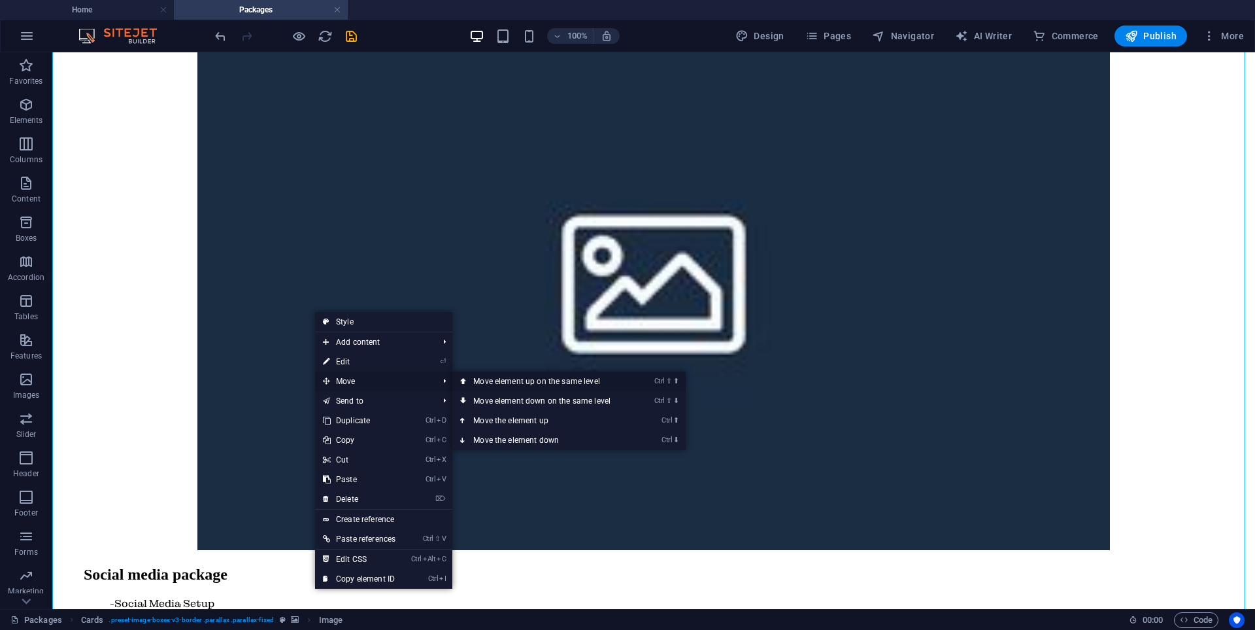
click at [556, 378] on link "Ctrl ⇧ ⬆ Move element up on the same level" at bounding box center [544, 381] width 184 height 20
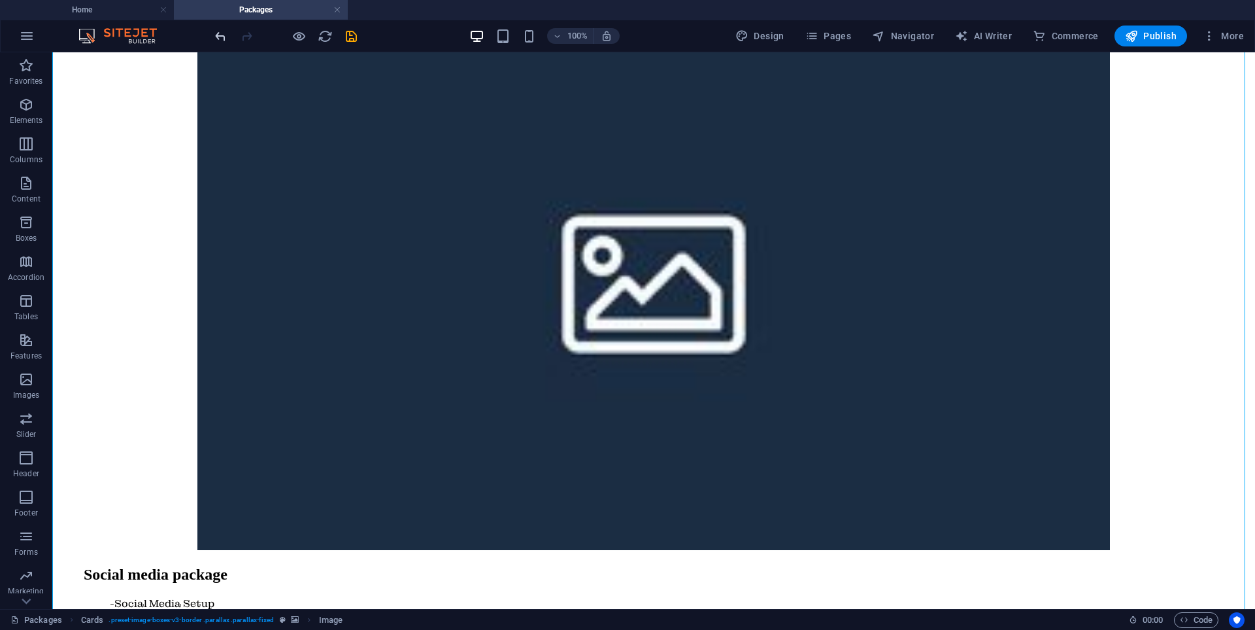
click at [208, 36] on div "100% Design Pages Navigator AI Writer Commerce Publish More" at bounding box center [628, 35] width 1254 height 31
click at [215, 37] on icon "undo" at bounding box center [220, 36] width 15 height 15
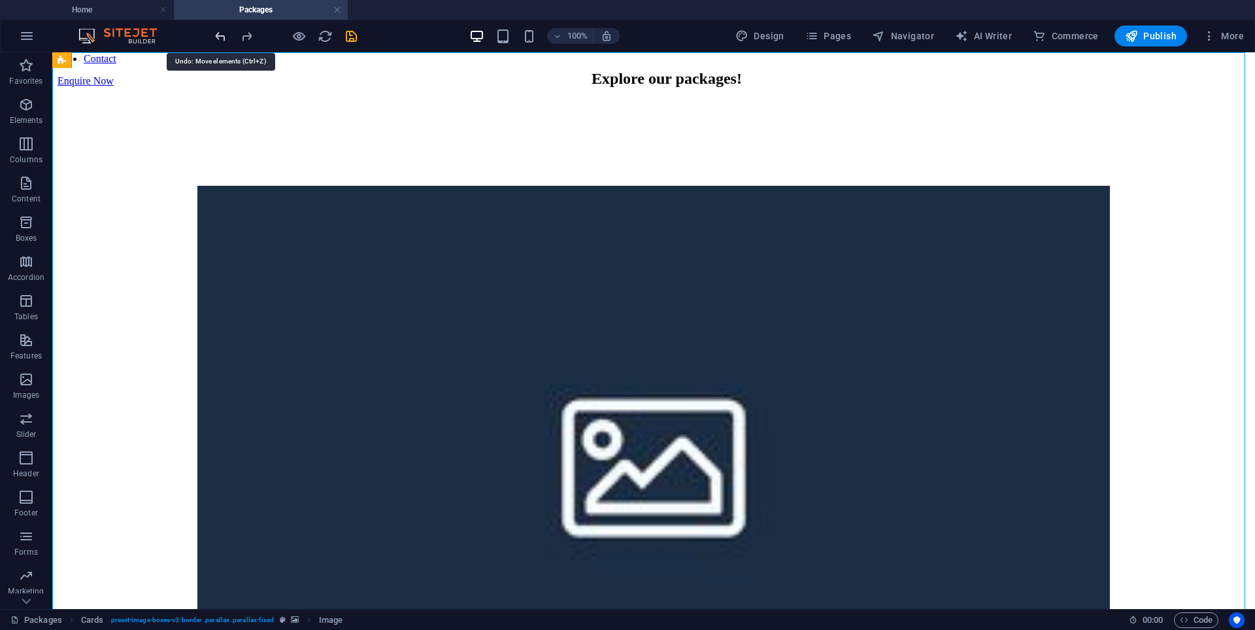
scroll to position [0, 0]
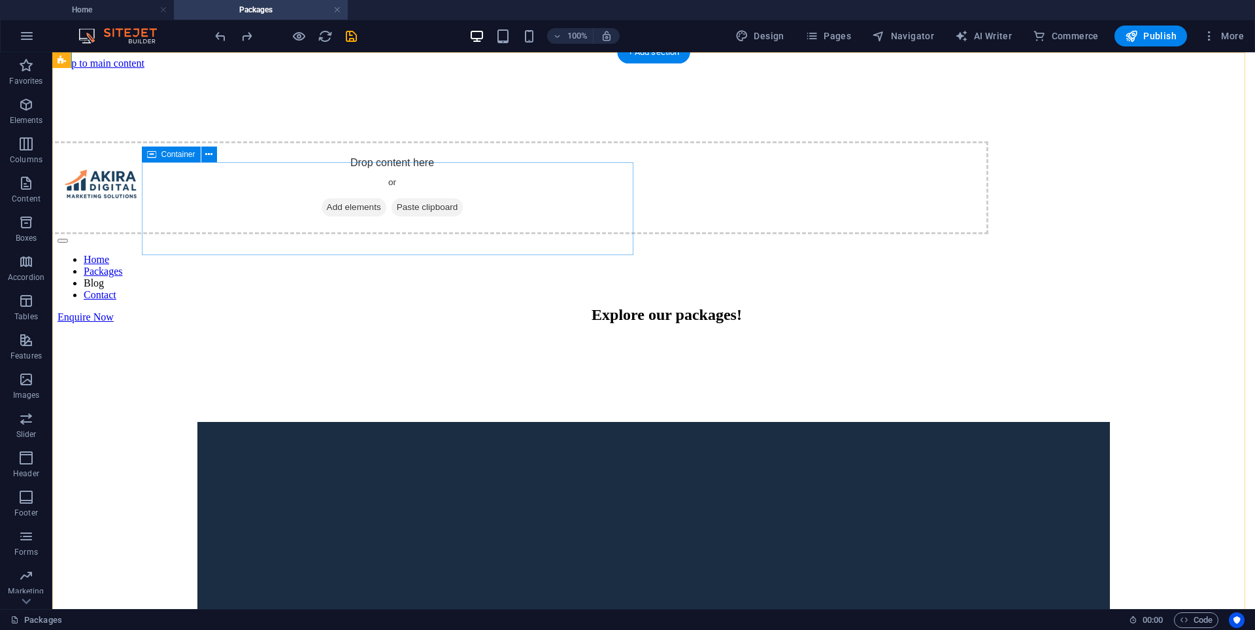
click at [541, 228] on div "Drop content here or Add elements Paste clipboard" at bounding box center [392, 187] width 1192 height 93
click at [286, 141] on figure at bounding box center [654, 141] width 1192 height 0
select select "px"
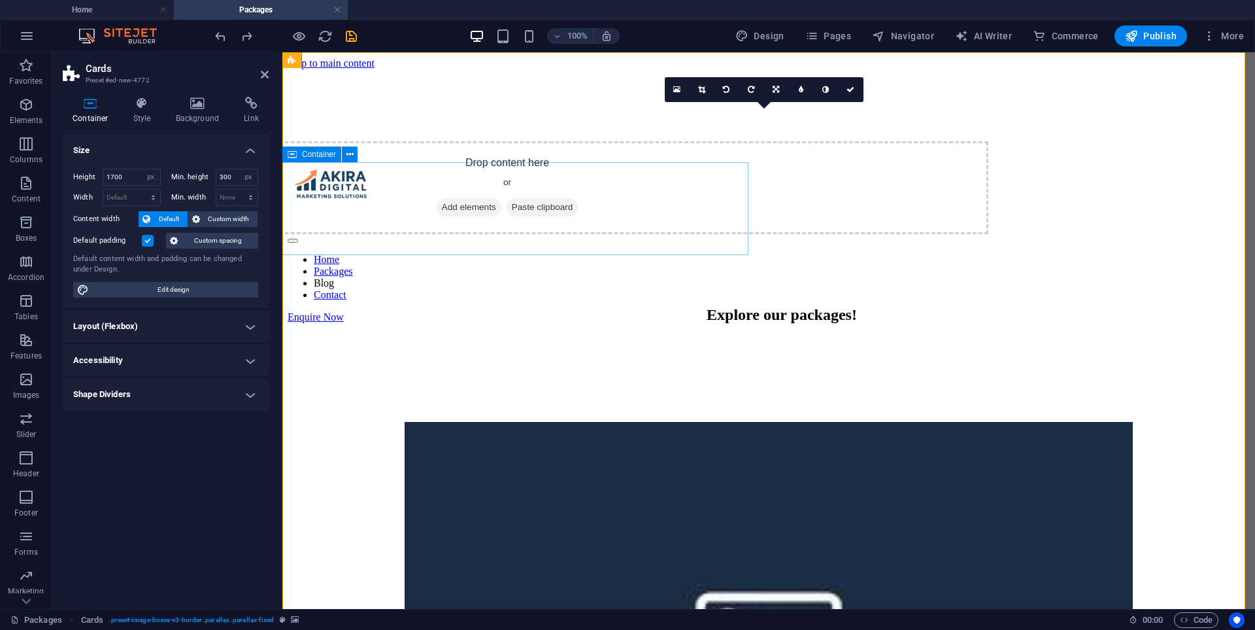
click at [603, 224] on div "Drop content here or Add elements Paste clipboard" at bounding box center [507, 187] width 962 height 93
click at [705, 141] on figure at bounding box center [769, 141] width 962 height 0
click at [385, 141] on figure at bounding box center [769, 141] width 962 height 0
click at [191, 106] on icon at bounding box center [197, 103] width 63 height 13
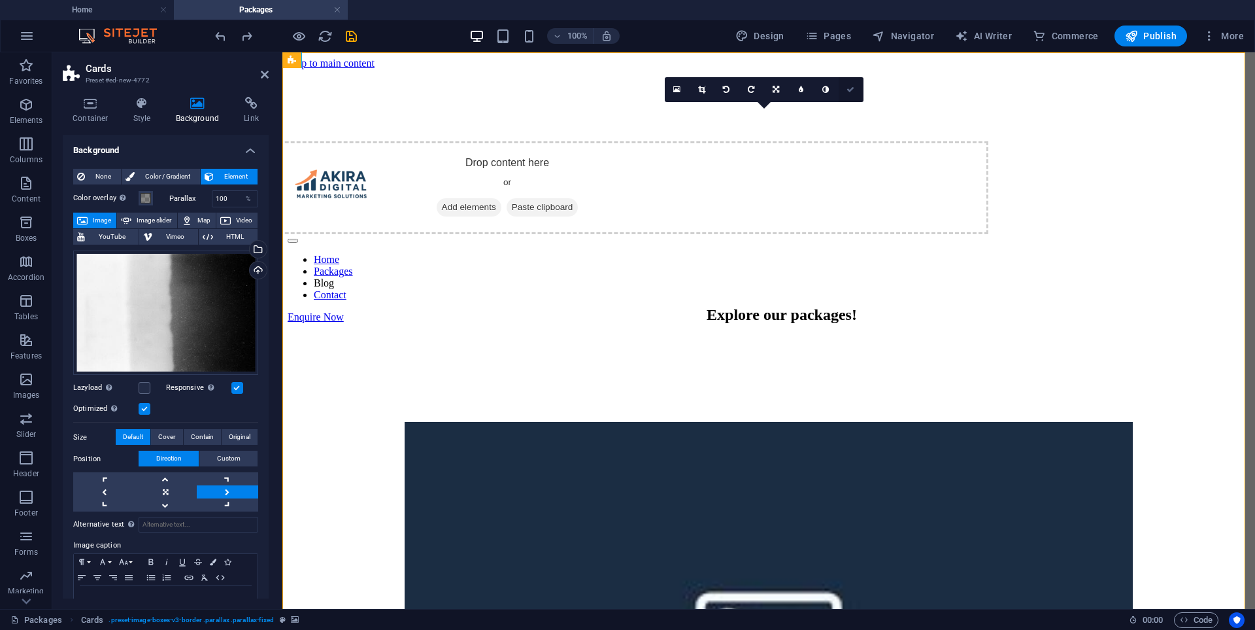
click at [705, 88] on link at bounding box center [851, 89] width 25 height 25
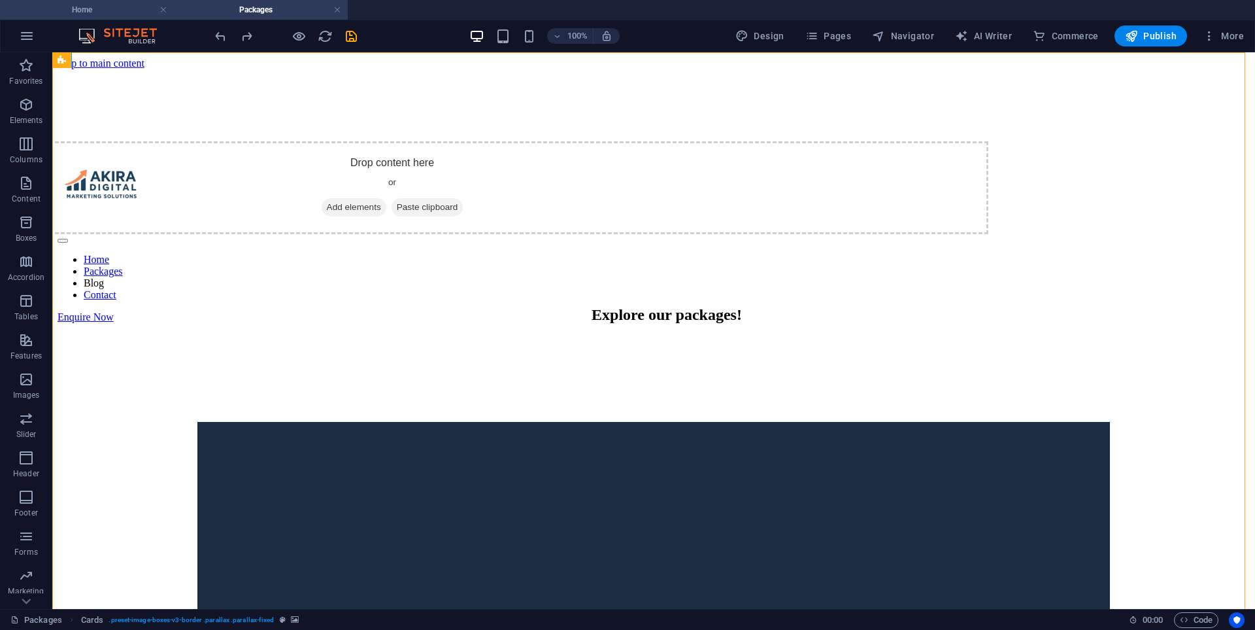
click at [119, 10] on h4 "Home" at bounding box center [87, 10] width 174 height 14
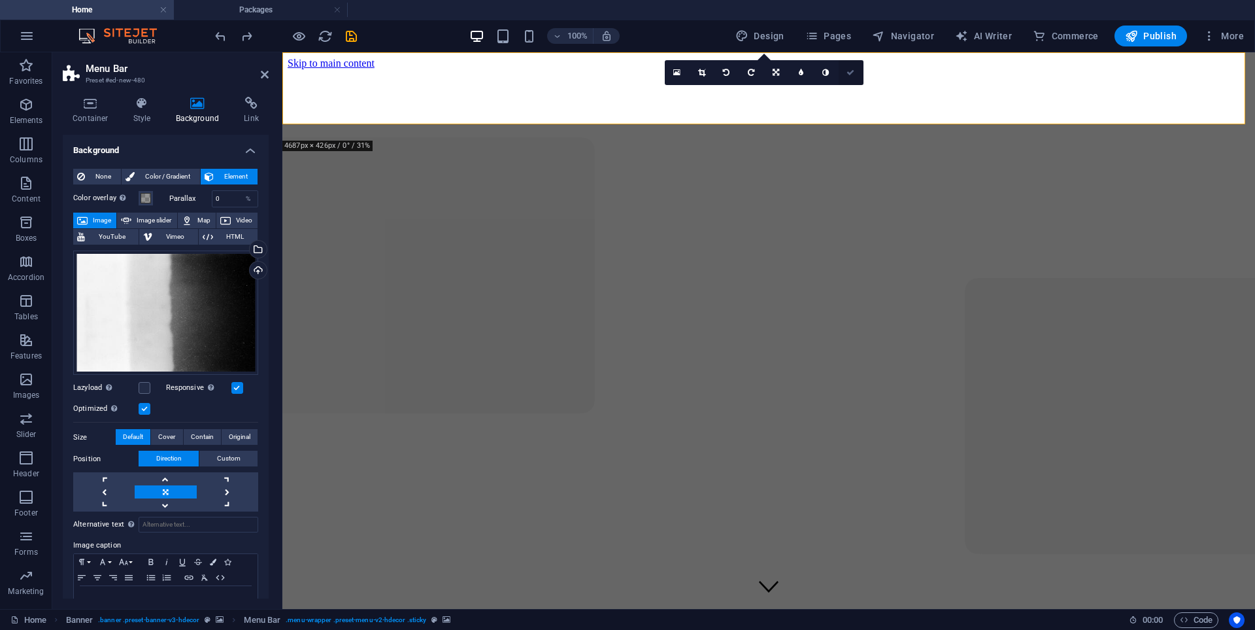
click at [705, 73] on icon at bounding box center [851, 73] width 8 height 8
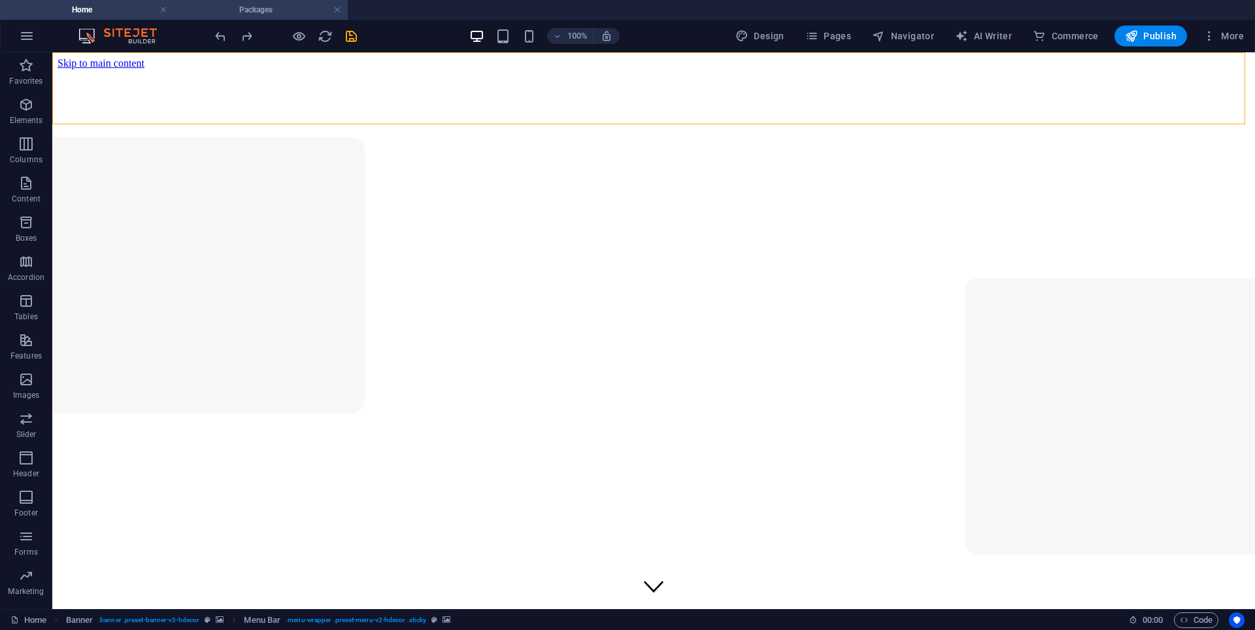
click at [294, 12] on h4 "Packages" at bounding box center [261, 10] width 174 height 14
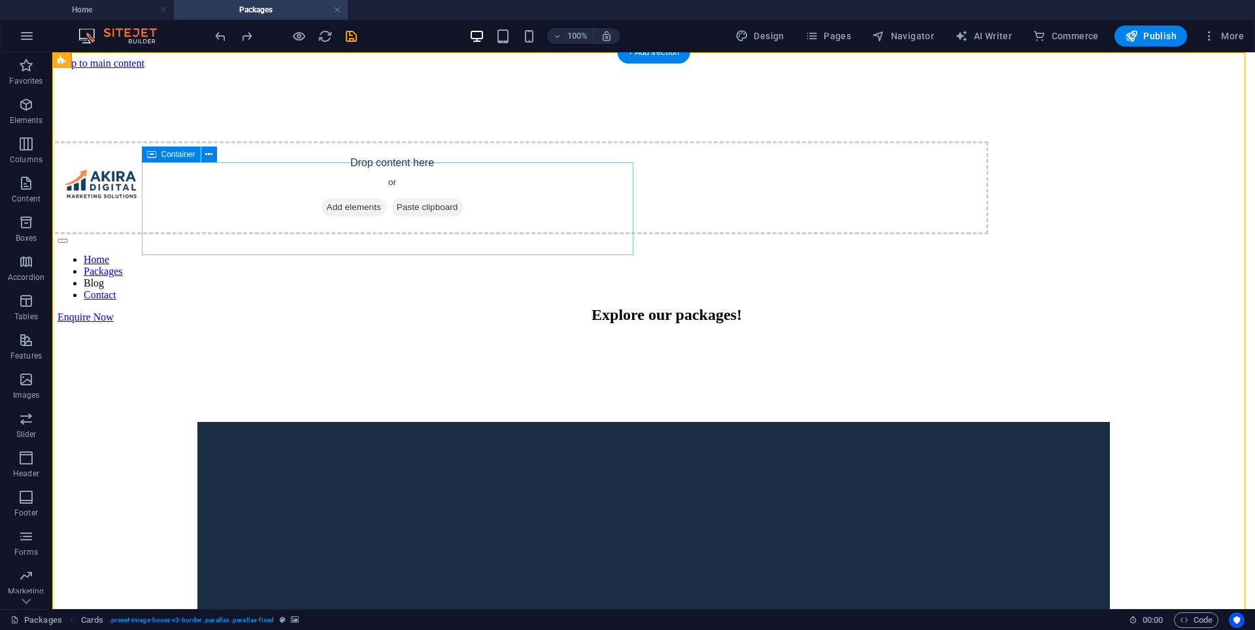
click at [550, 220] on div "Drop content here or Add elements Paste clipboard" at bounding box center [392, 187] width 1192 height 93
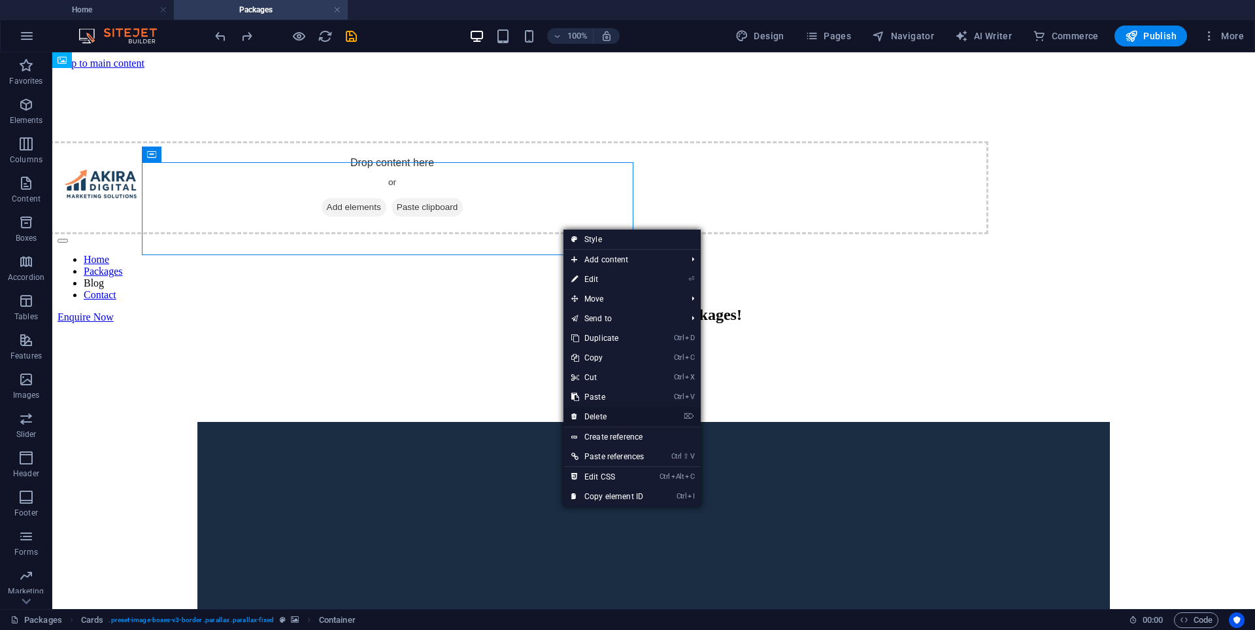
click at [603, 413] on link "⌦ Delete" at bounding box center [608, 417] width 88 height 20
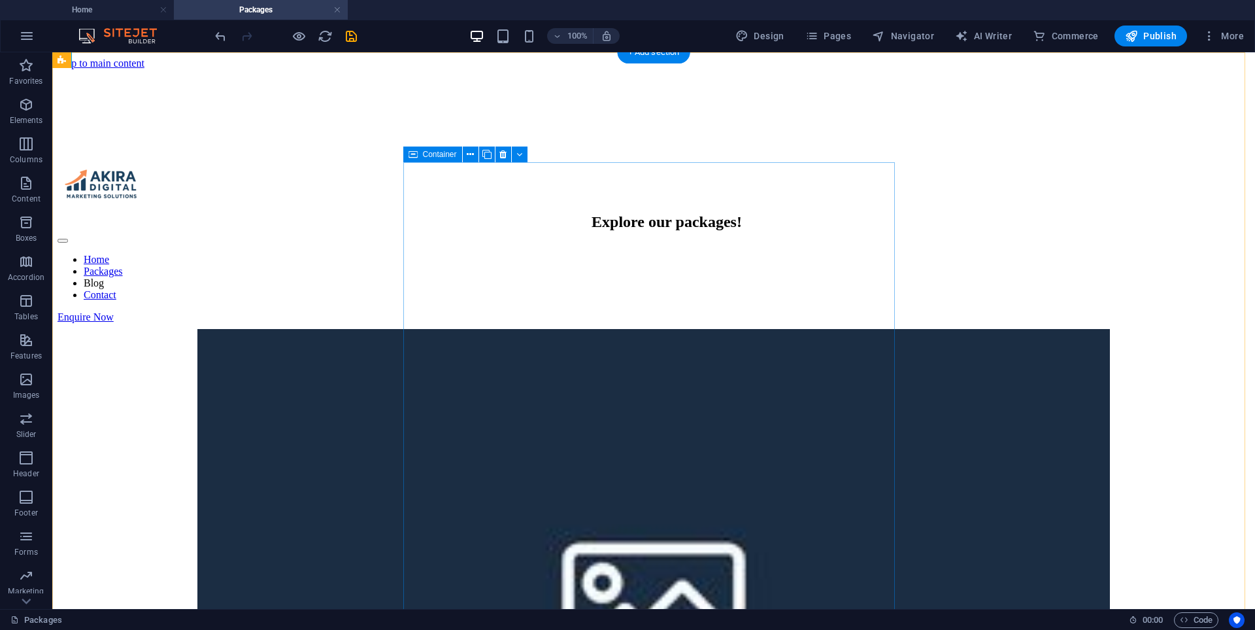
click at [605, 199] on div "Explore our packages! Social media package -Social Media Setup -Facebook + Face…" at bounding box center [654, 546] width 1192 height 811
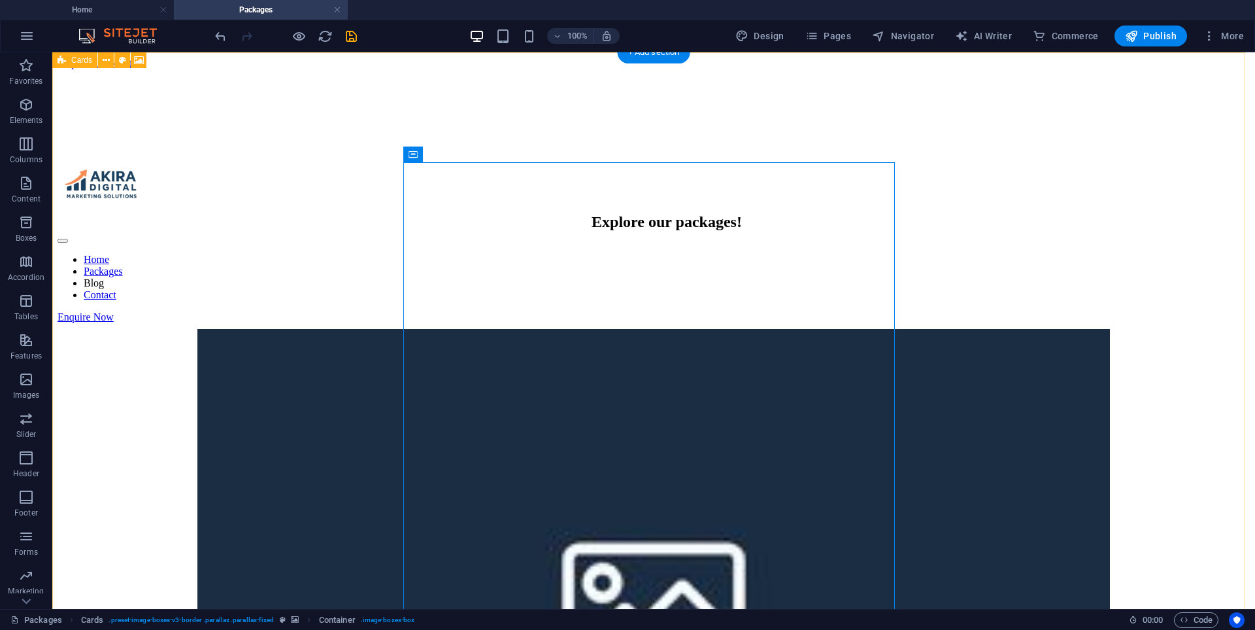
click at [276, 141] on figure at bounding box center [654, 141] width 1192 height 0
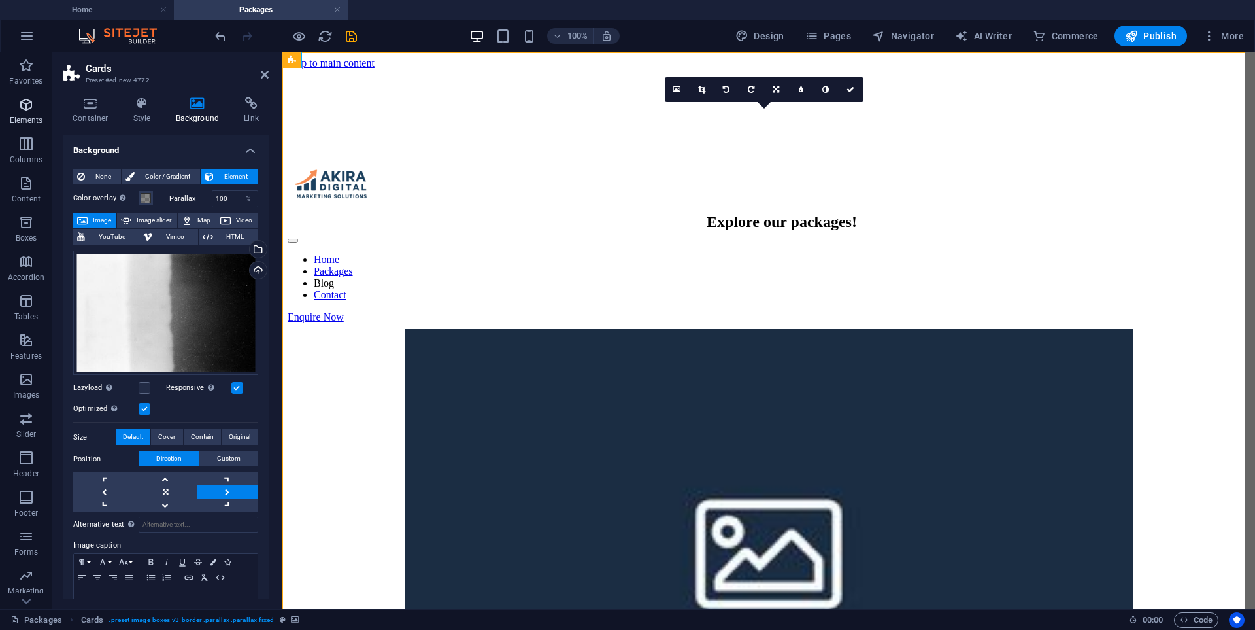
click at [46, 106] on span "Elements" at bounding box center [26, 112] width 52 height 31
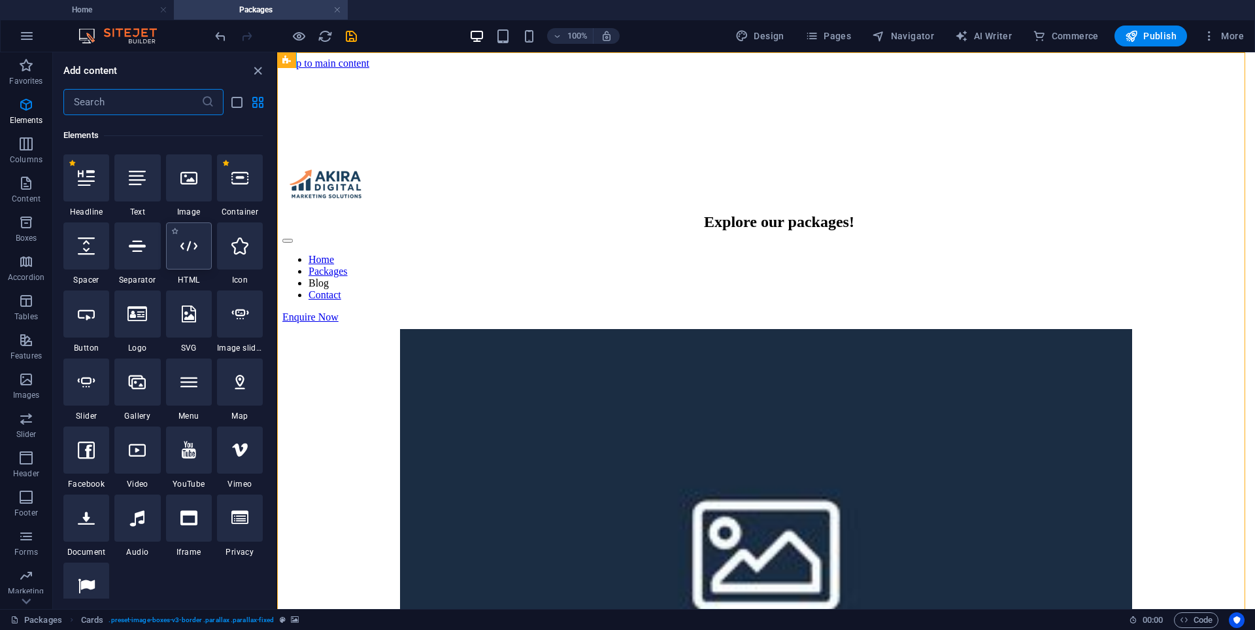
scroll to position [139, 0]
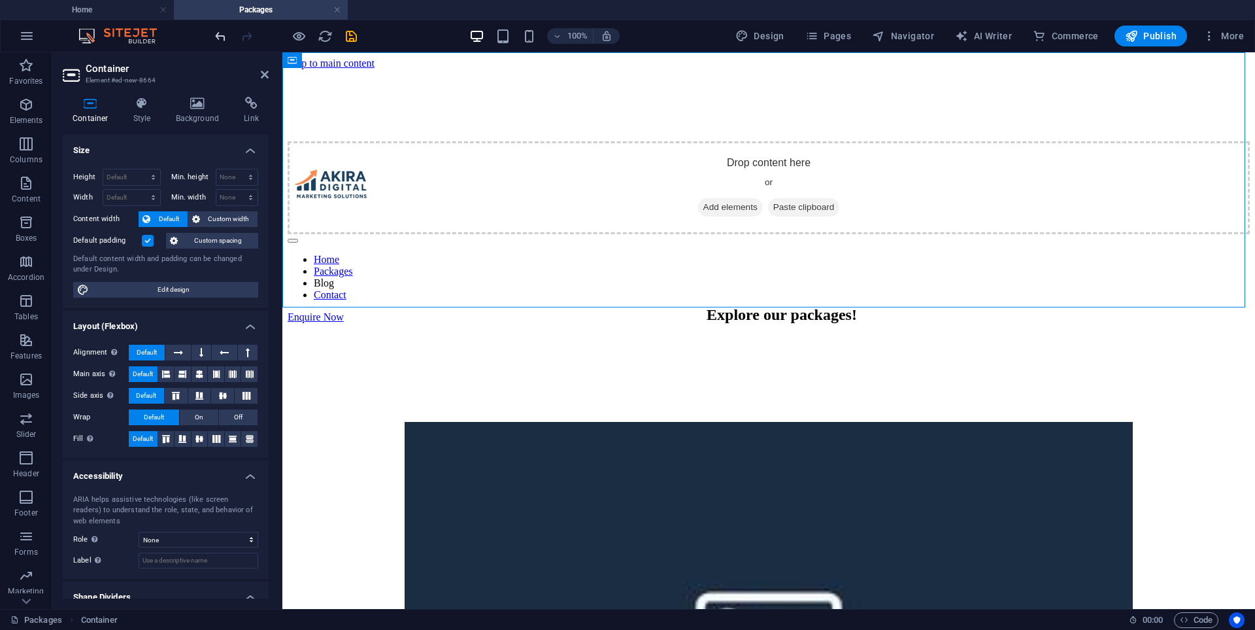
click at [218, 35] on icon "undo" at bounding box center [220, 36] width 15 height 15
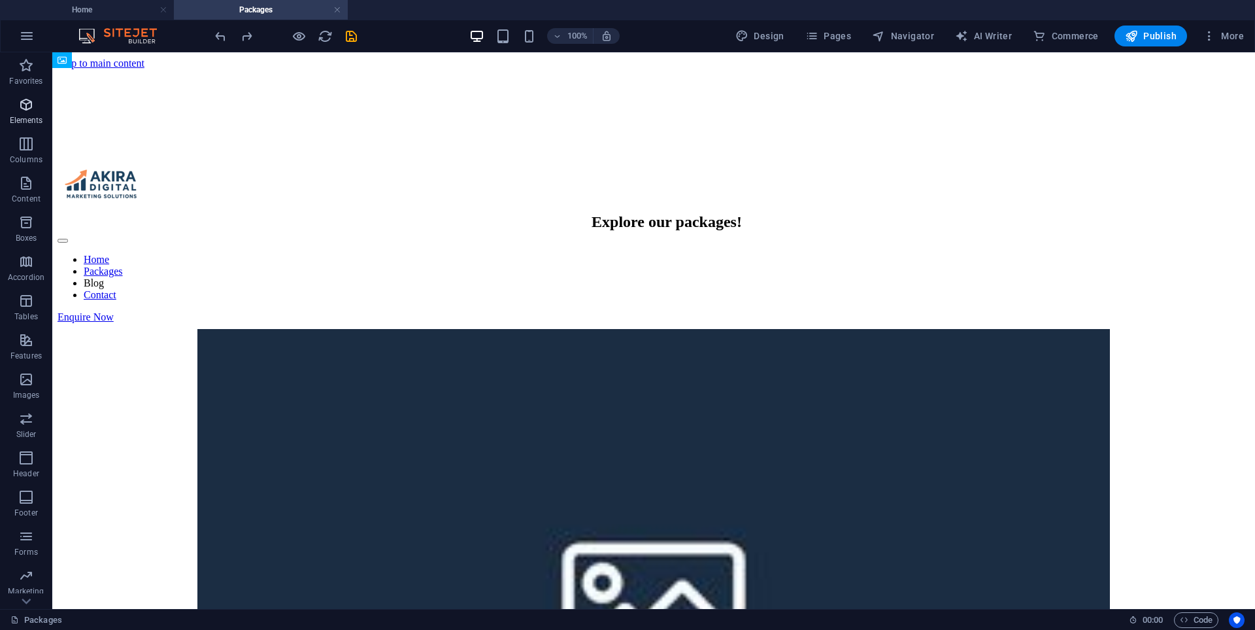
click at [23, 118] on p "Elements" at bounding box center [26, 120] width 33 height 10
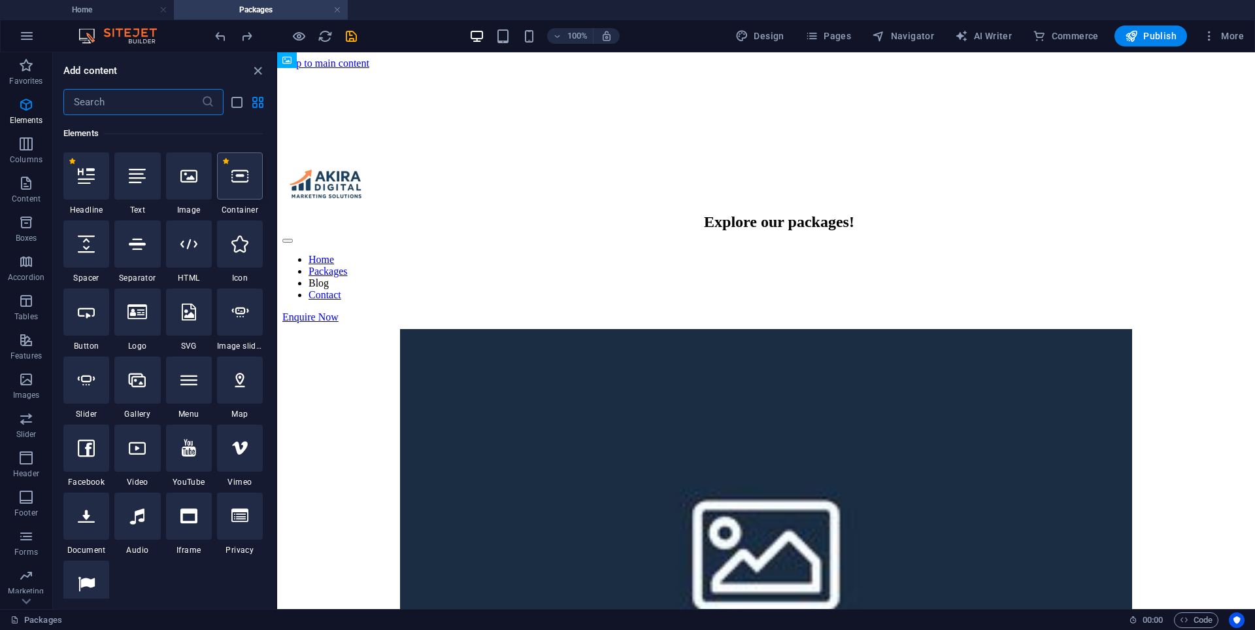
click at [237, 192] on div at bounding box center [240, 175] width 46 height 47
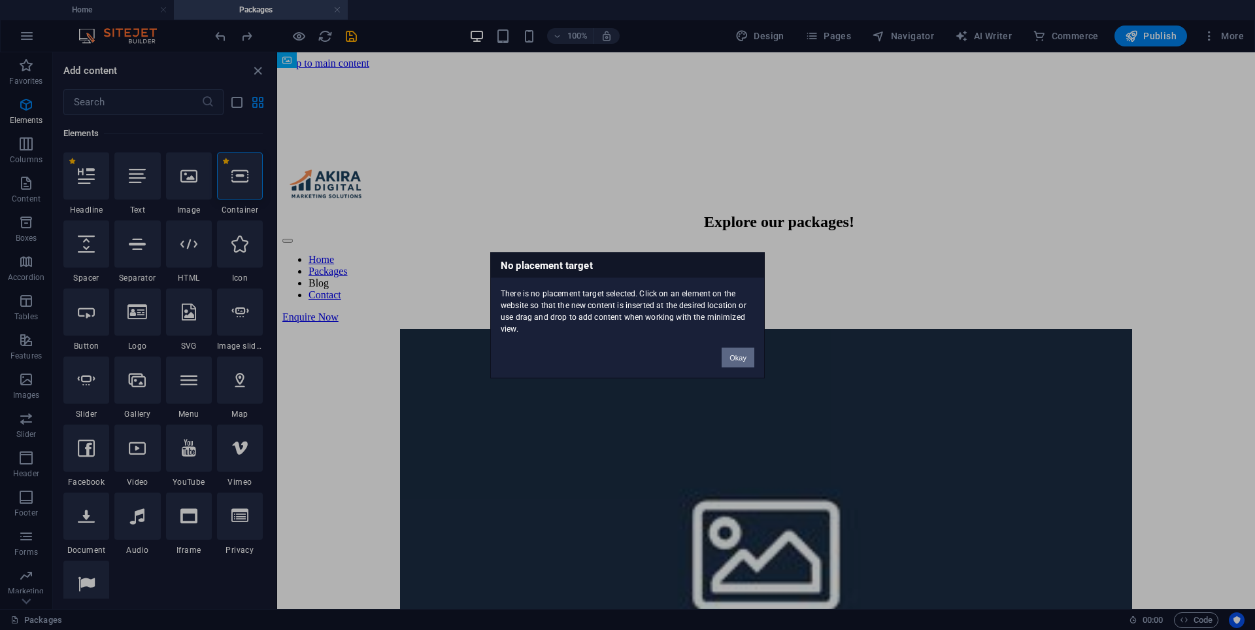
click at [705, 353] on button "Okay" at bounding box center [738, 357] width 33 height 20
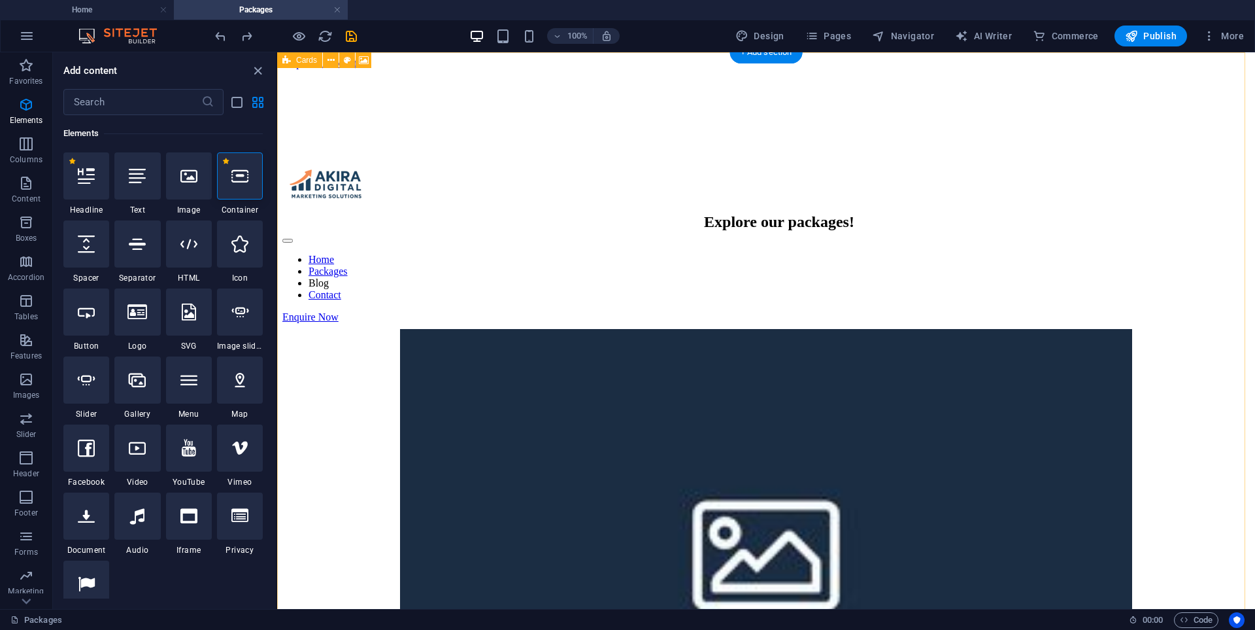
click at [332, 141] on figure at bounding box center [766, 141] width 968 height 0
click at [237, 172] on icon at bounding box center [239, 175] width 17 height 17
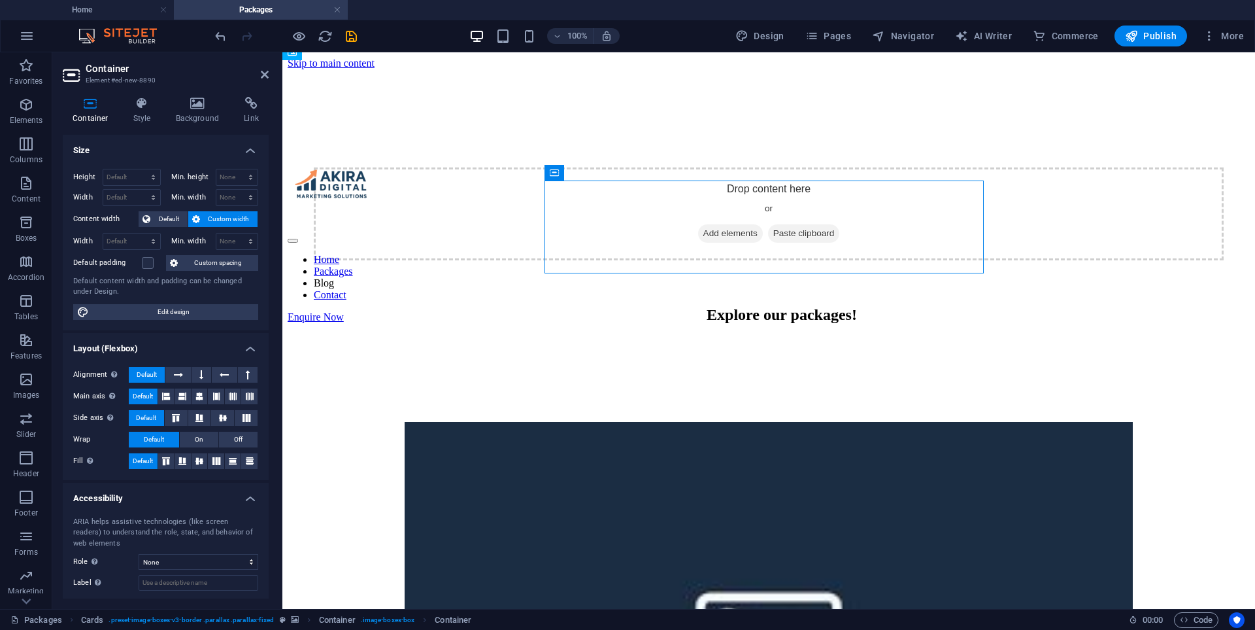
scroll to position [8, 0]
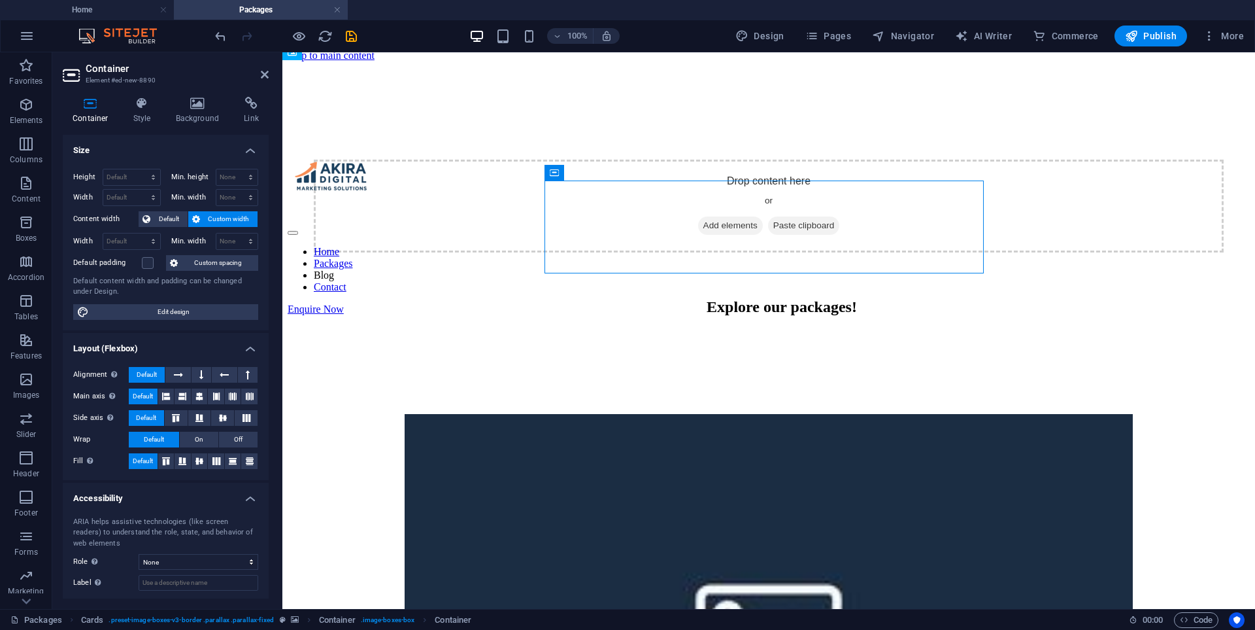
drag, startPoint x: 660, startPoint y: 235, endPoint x: 671, endPoint y: 244, distance: 14.0
click at [671, 244] on div "Drop content here or Add elements Paste clipboard" at bounding box center [769, 206] width 910 height 93
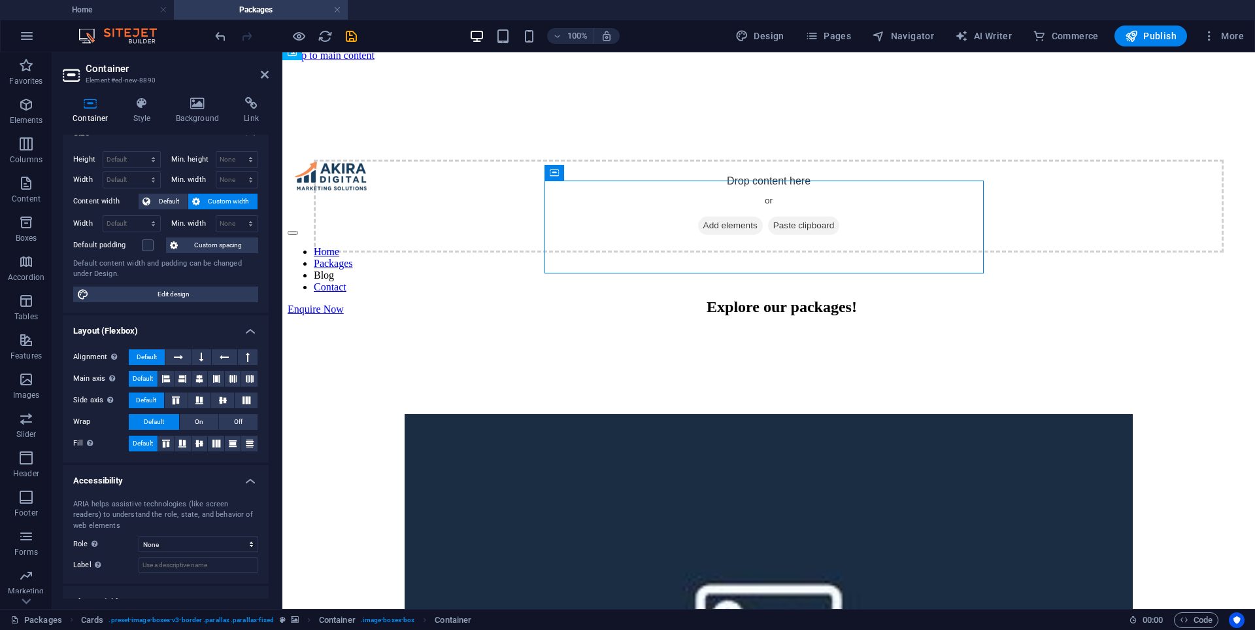
scroll to position [65, 0]
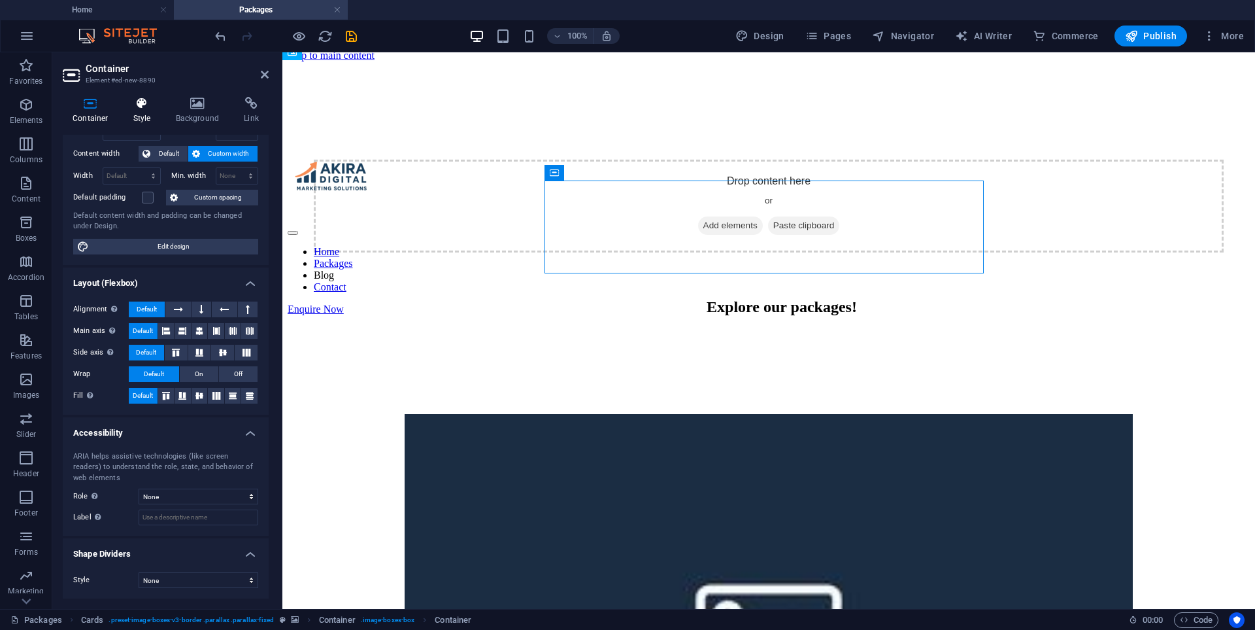
click at [142, 108] on icon at bounding box center [142, 103] width 37 height 13
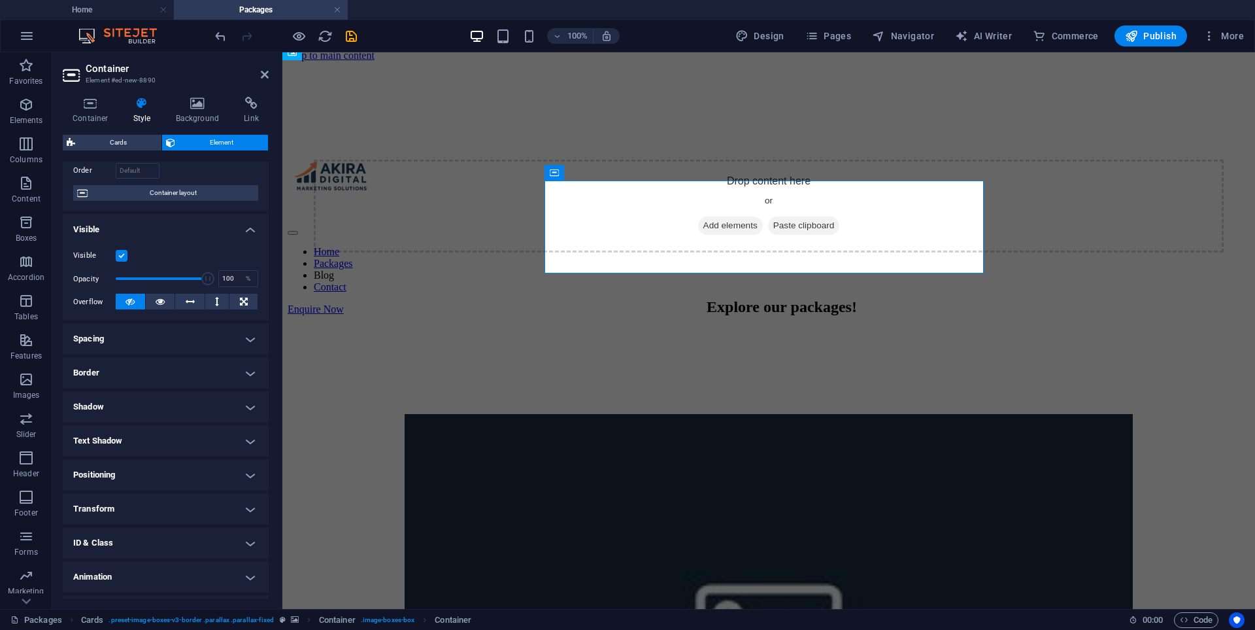
scroll to position [116, 0]
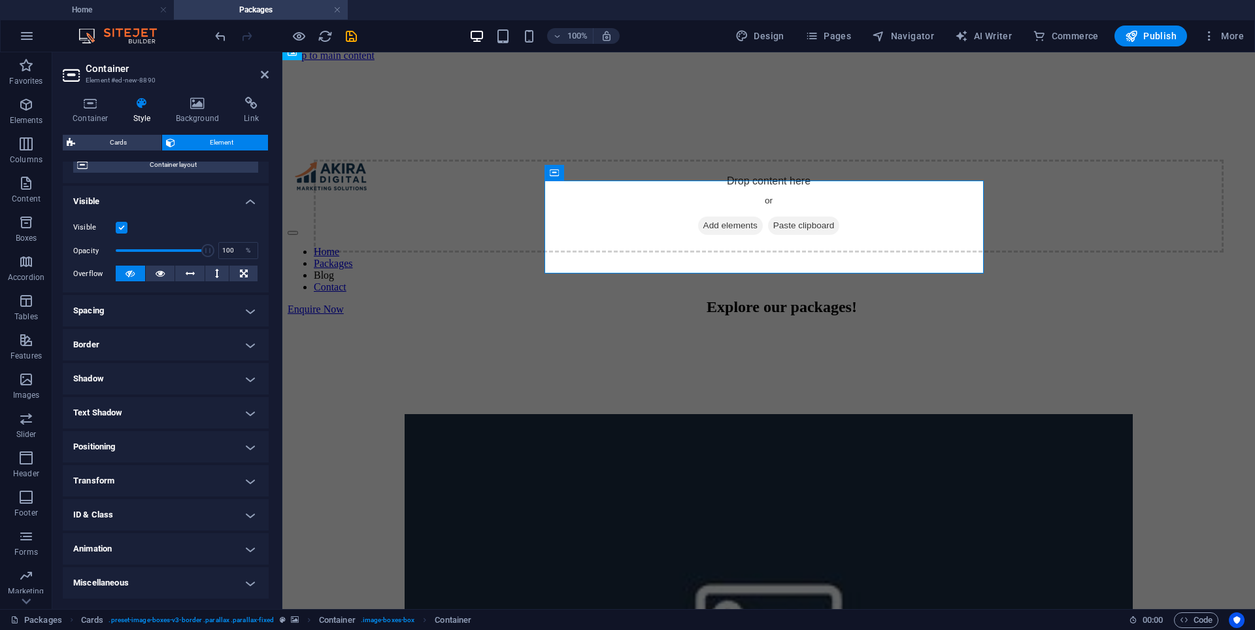
click at [121, 475] on h4 "Transform" at bounding box center [166, 480] width 206 height 31
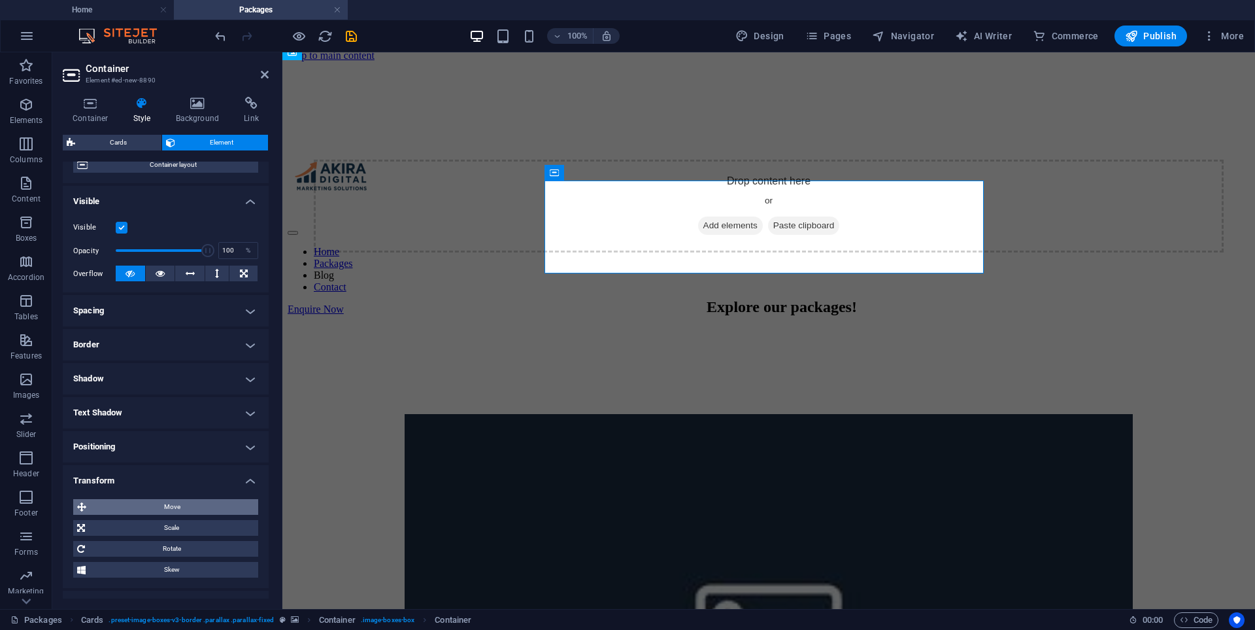
click at [151, 503] on span "Move" at bounding box center [172, 507] width 164 height 16
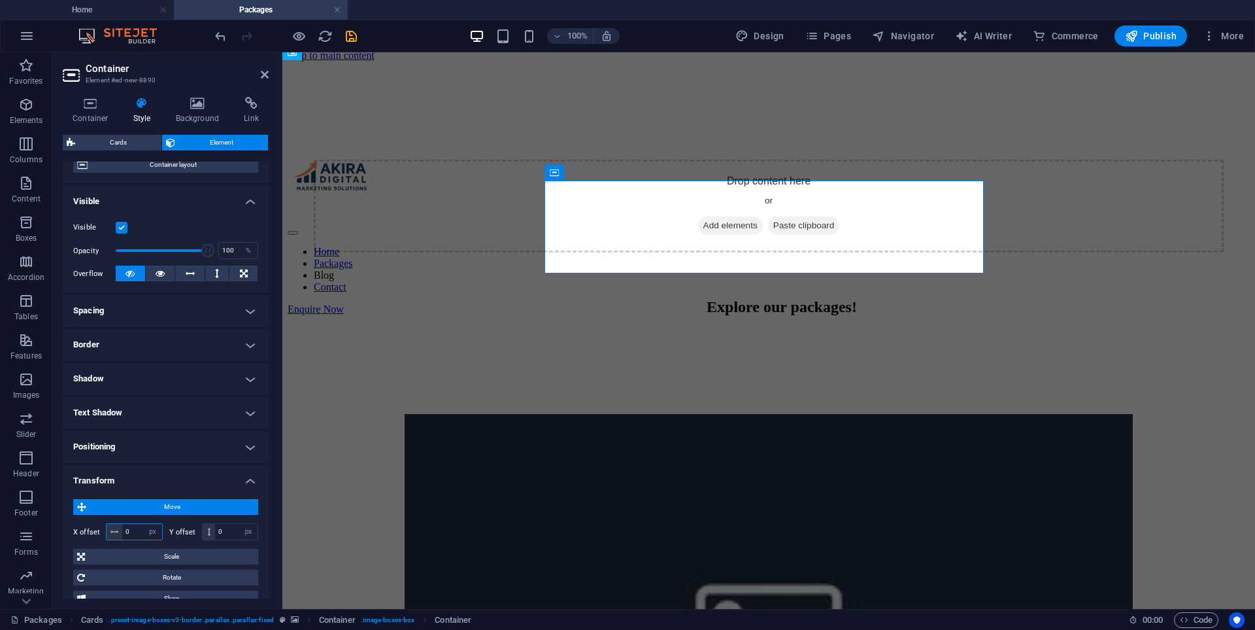
click at [132, 528] on input "0" at bounding box center [142, 532] width 40 height 16
type input "-400"
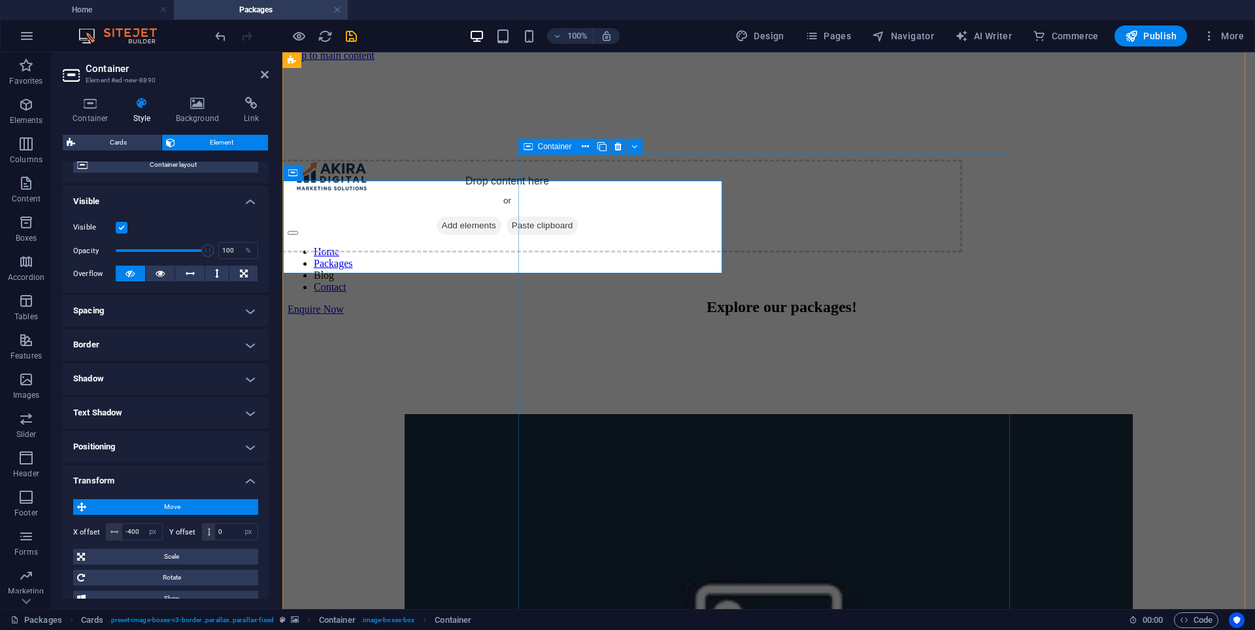
click at [670, 405] on div "Drop content here or Add elements Paste clipboard Explore our packages! Social …" at bounding box center [769, 530] width 962 height 794
select select "px"
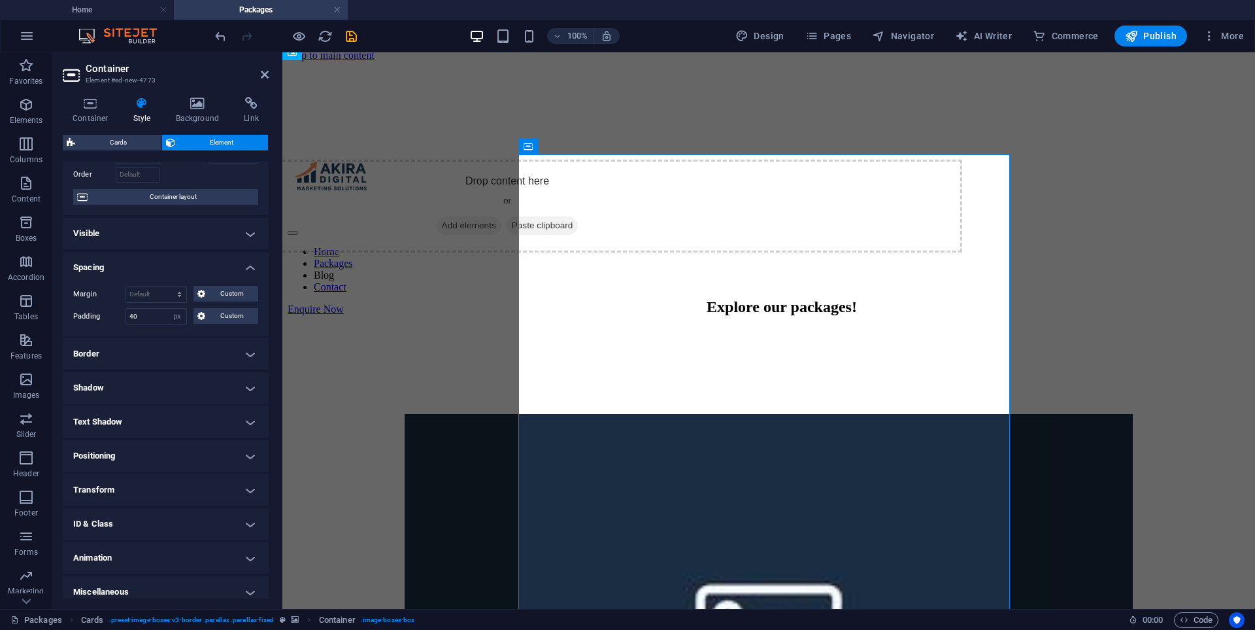
scroll to position [93, 0]
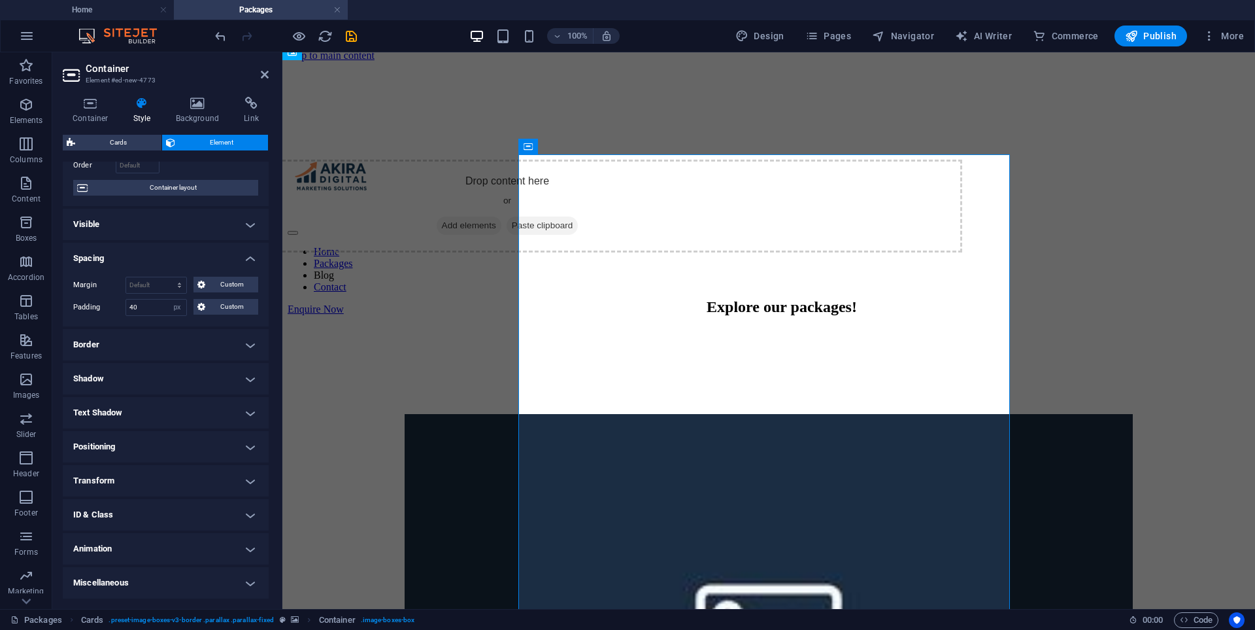
drag, startPoint x: 139, startPoint y: 475, endPoint x: 148, endPoint y: 480, distance: 10.2
click at [139, 475] on h4 "Transform" at bounding box center [166, 480] width 206 height 31
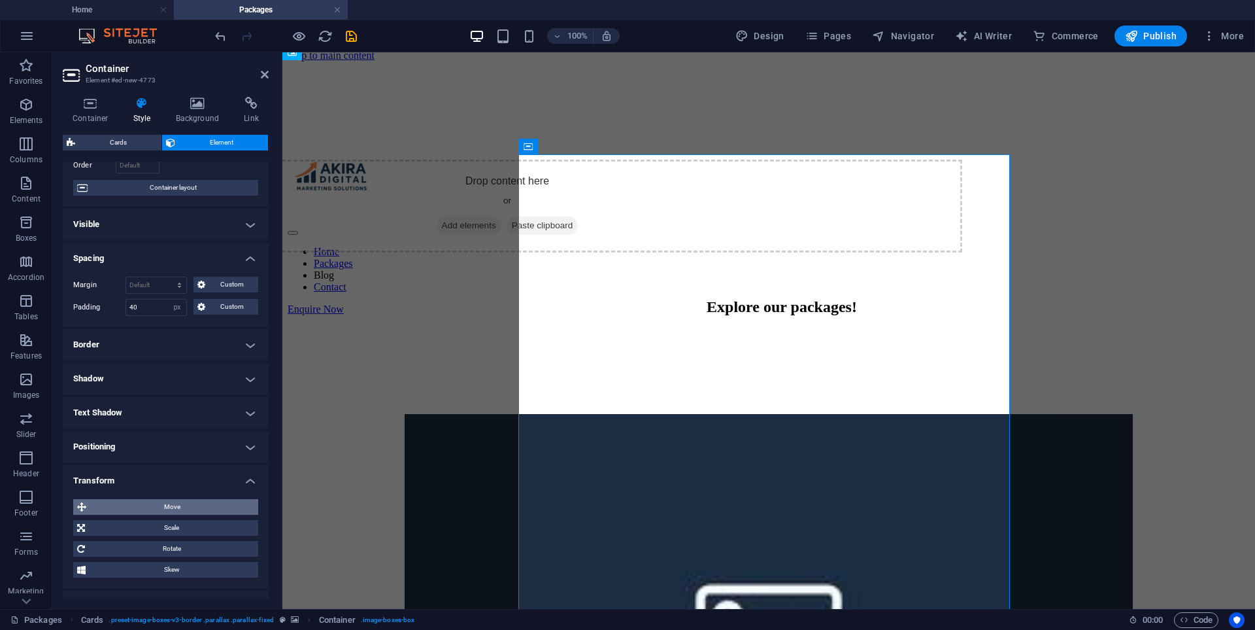
click at [185, 503] on span "Move" at bounding box center [172, 507] width 164 height 16
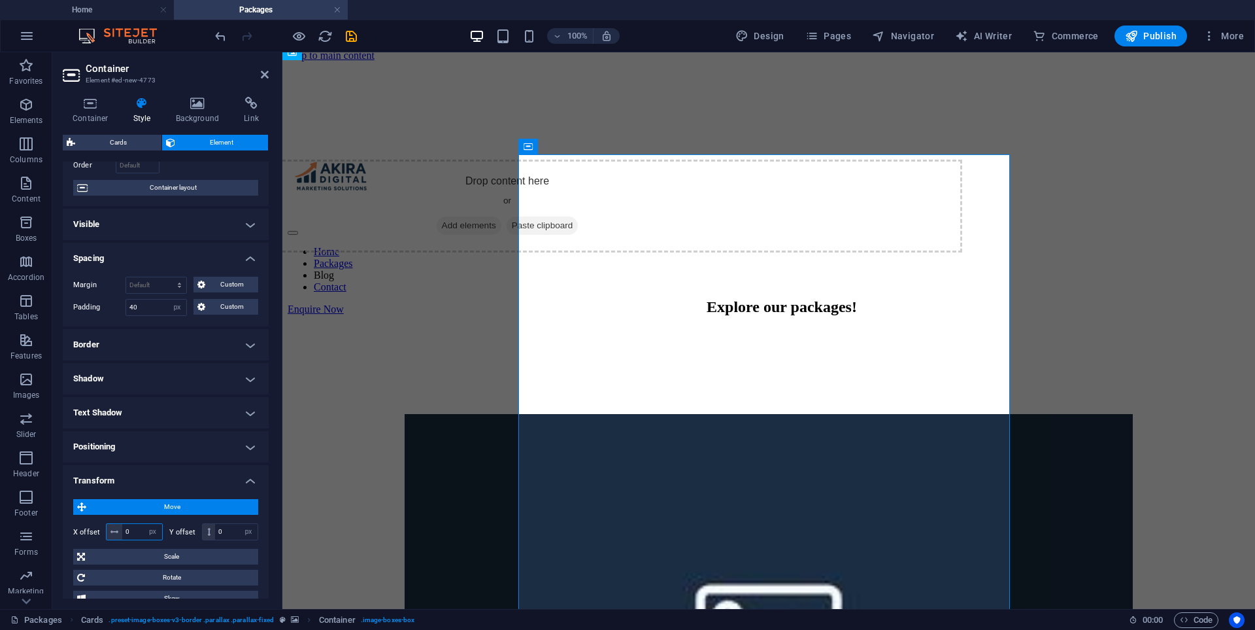
click at [134, 528] on input "0" at bounding box center [142, 532] width 40 height 16
type input "-400"
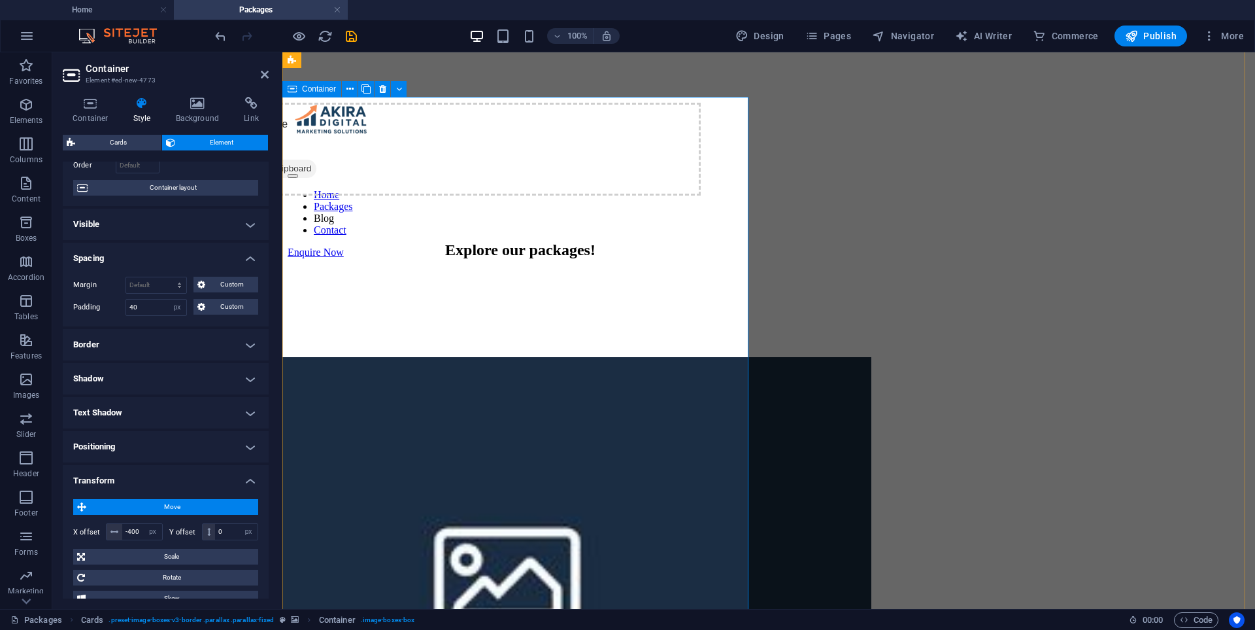
scroll to position [65, 0]
click at [146, 306] on input "40" at bounding box center [156, 307] width 60 height 16
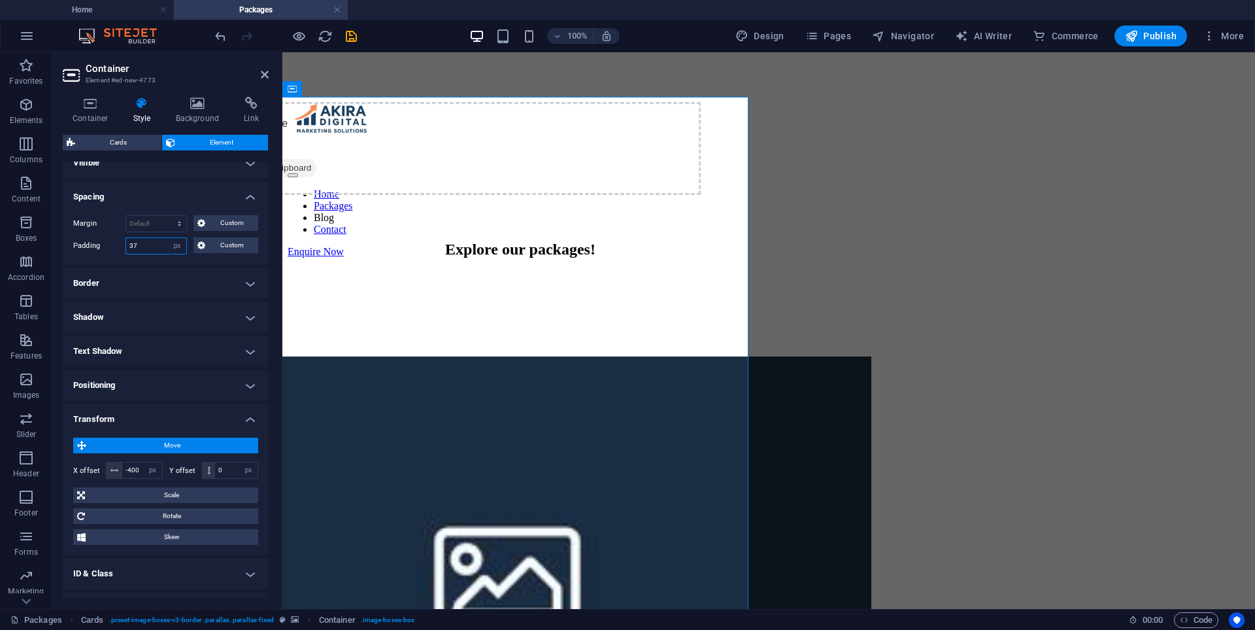
scroll to position [158, 0]
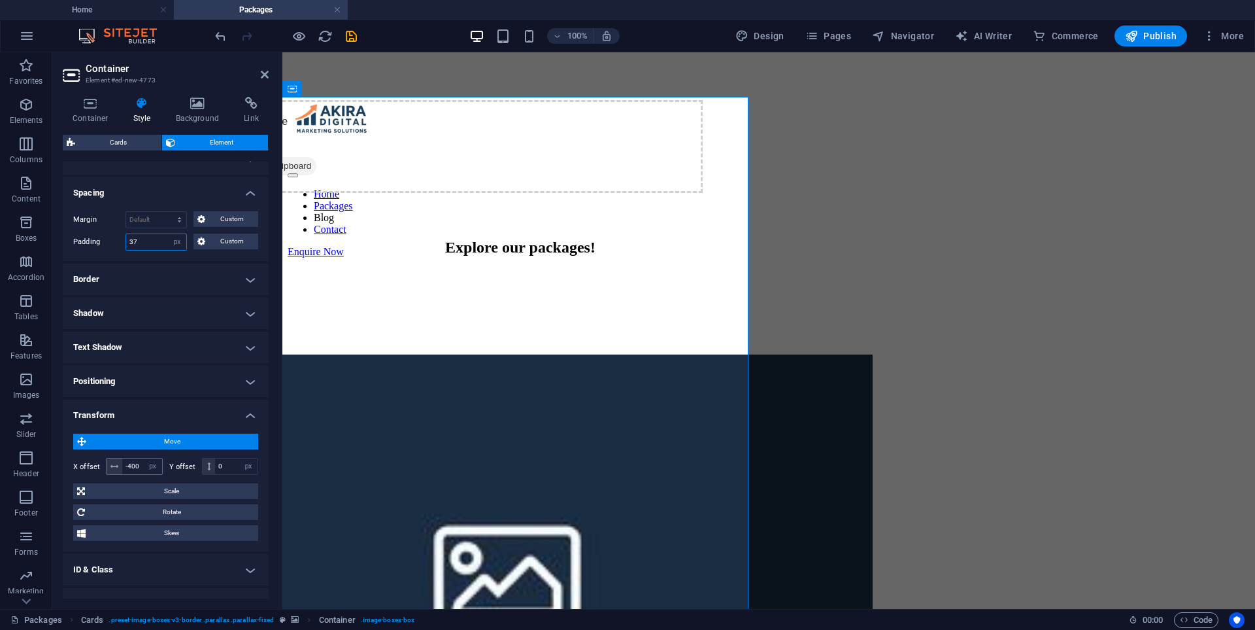
type input "37"
click at [139, 460] on input "-400" at bounding box center [142, 466] width 40 height 16
type input "-4"
type input "0"
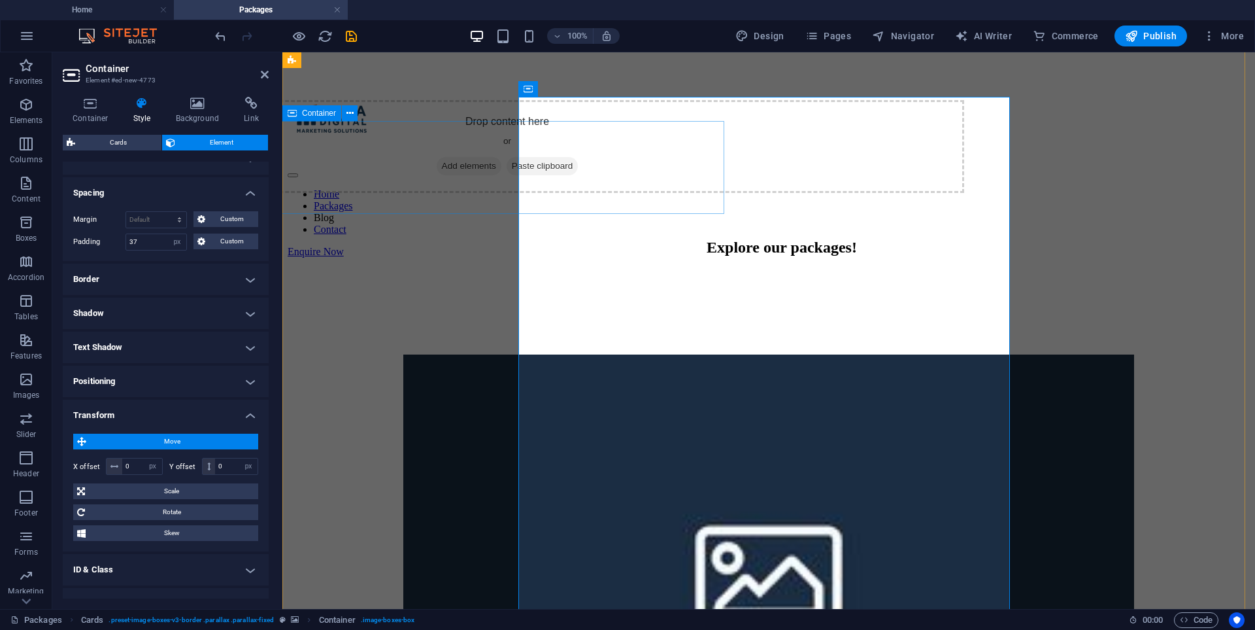
click at [644, 188] on div "Drop content here or Add elements Paste clipboard" at bounding box center [507, 146] width 914 height 93
select select "px"
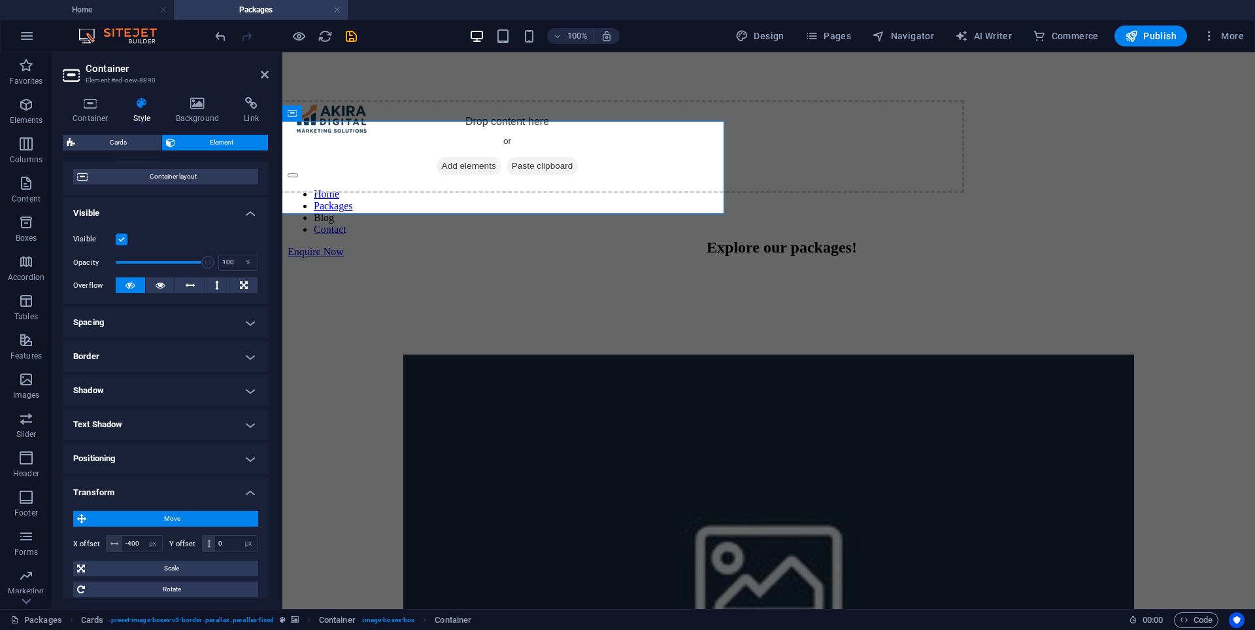
scroll to position [236, 0]
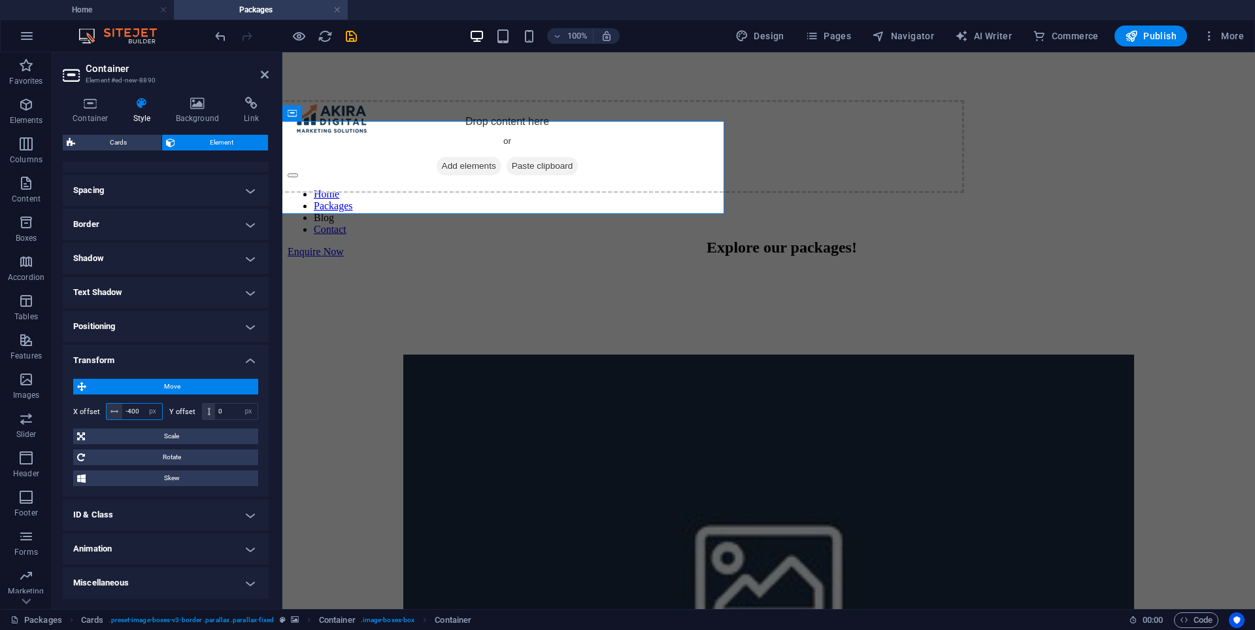
click at [140, 409] on input "-400" at bounding box center [142, 411] width 40 height 16
type input "-4"
type input "0"
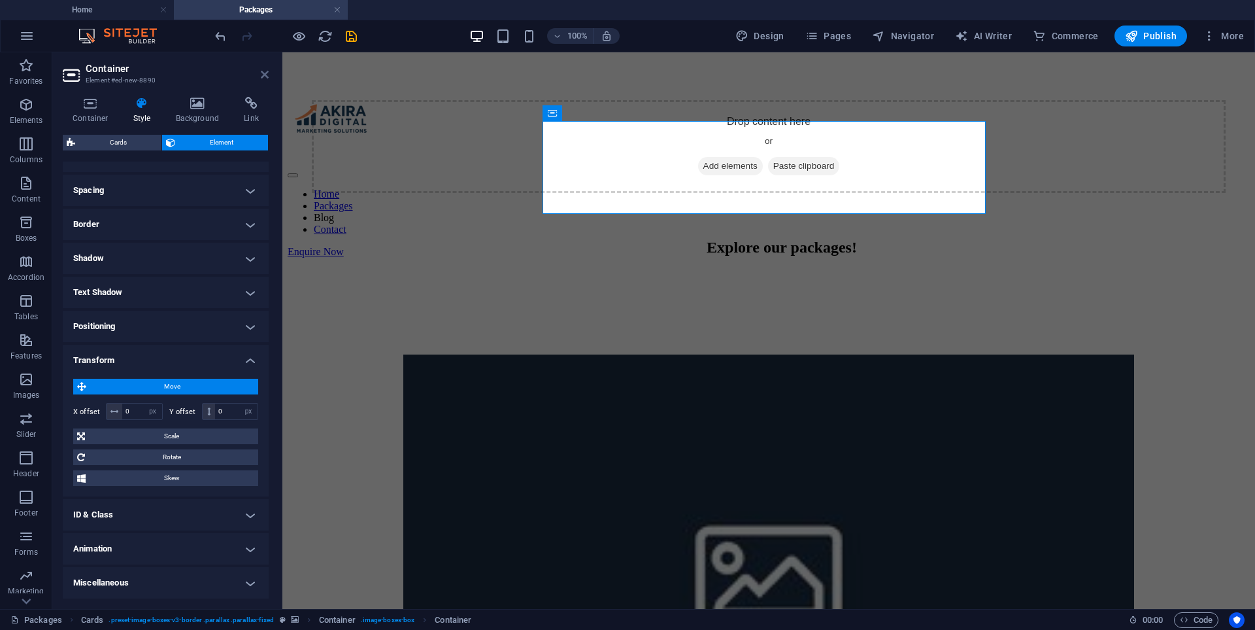
click at [265, 80] on link at bounding box center [265, 74] width 8 height 11
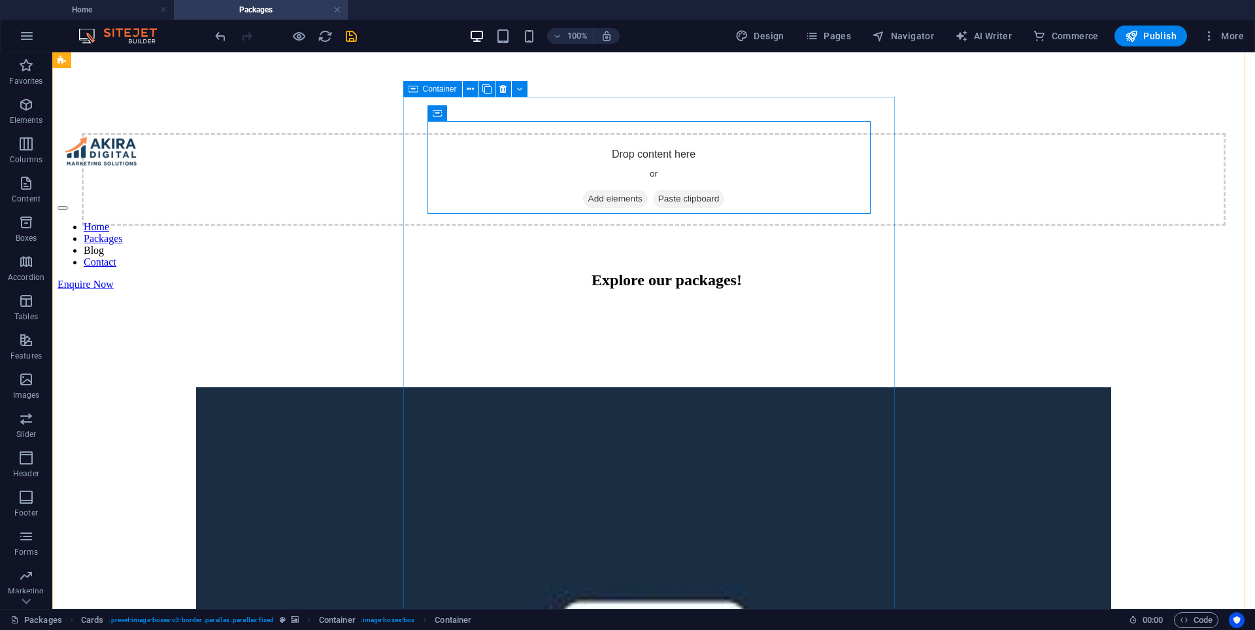
scroll to position [0, 0]
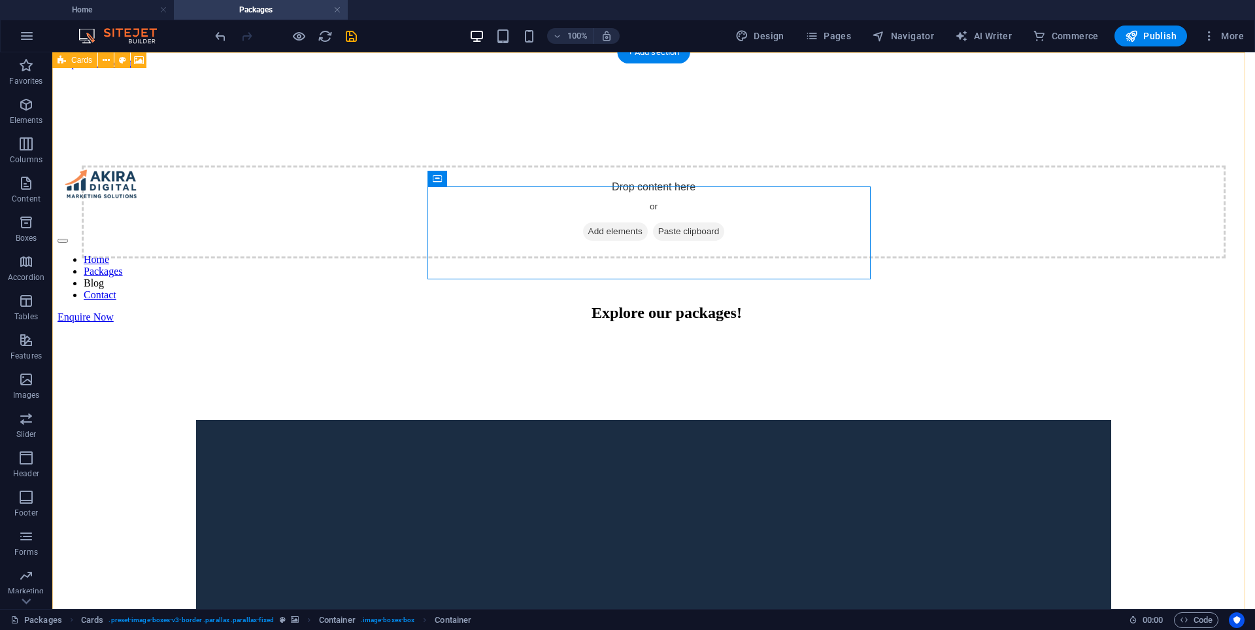
click at [705, 141] on figure at bounding box center [654, 141] width 1192 height 0
drag, startPoint x: 646, startPoint y: 0, endPoint x: 398, endPoint y: 40, distance: 251.0
click at [405, 39] on div "100% Design Pages Navigator AI Writer Commerce Publish More" at bounding box center [730, 35] width 1037 height 21
click at [356, 41] on icon "save" at bounding box center [351, 36] width 15 height 15
